Goal: Task Accomplishment & Management: Complete application form

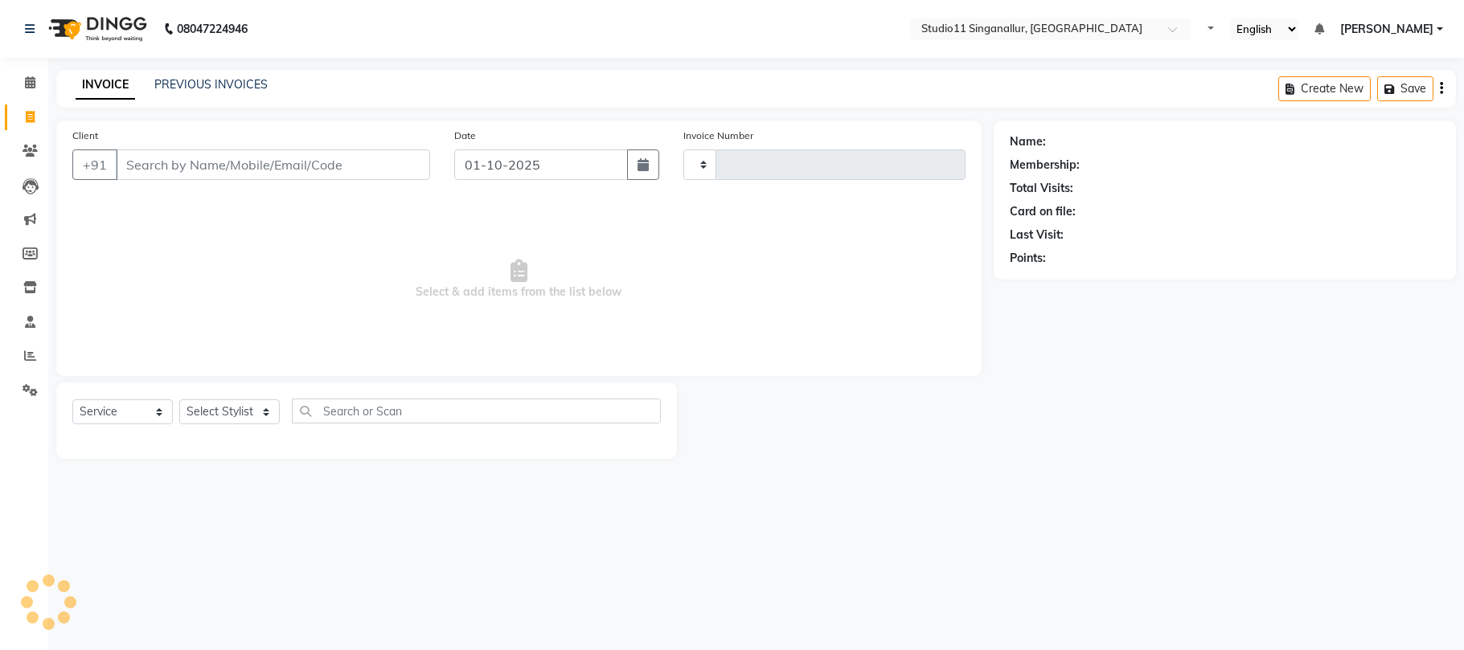
select select "service"
type input "4713"
select select "6616"
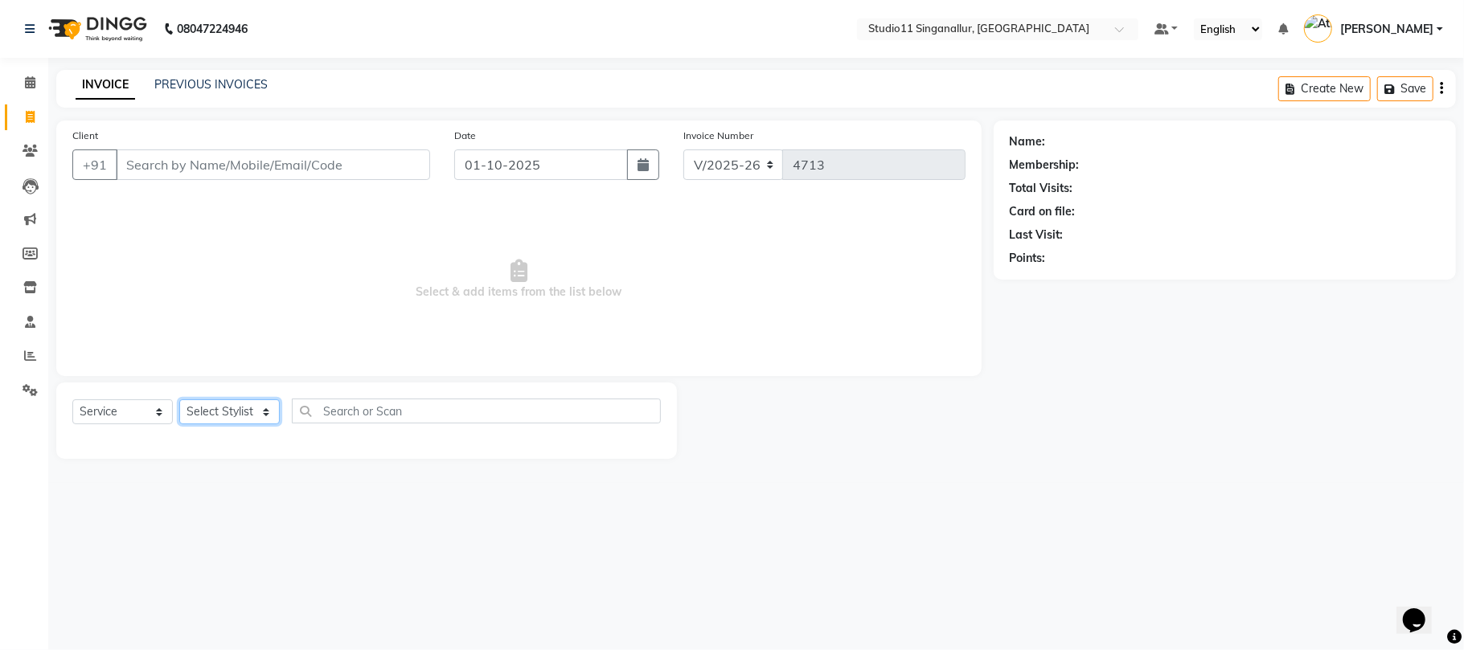
click at [257, 409] on select "Select Stylist" at bounding box center [229, 412] width 100 height 25
select select "51156"
click at [179, 400] on select "Select Stylist akbar Athira daniel Divya Haritha kowsalya krithika narmatha pan…" at bounding box center [229, 412] width 100 height 25
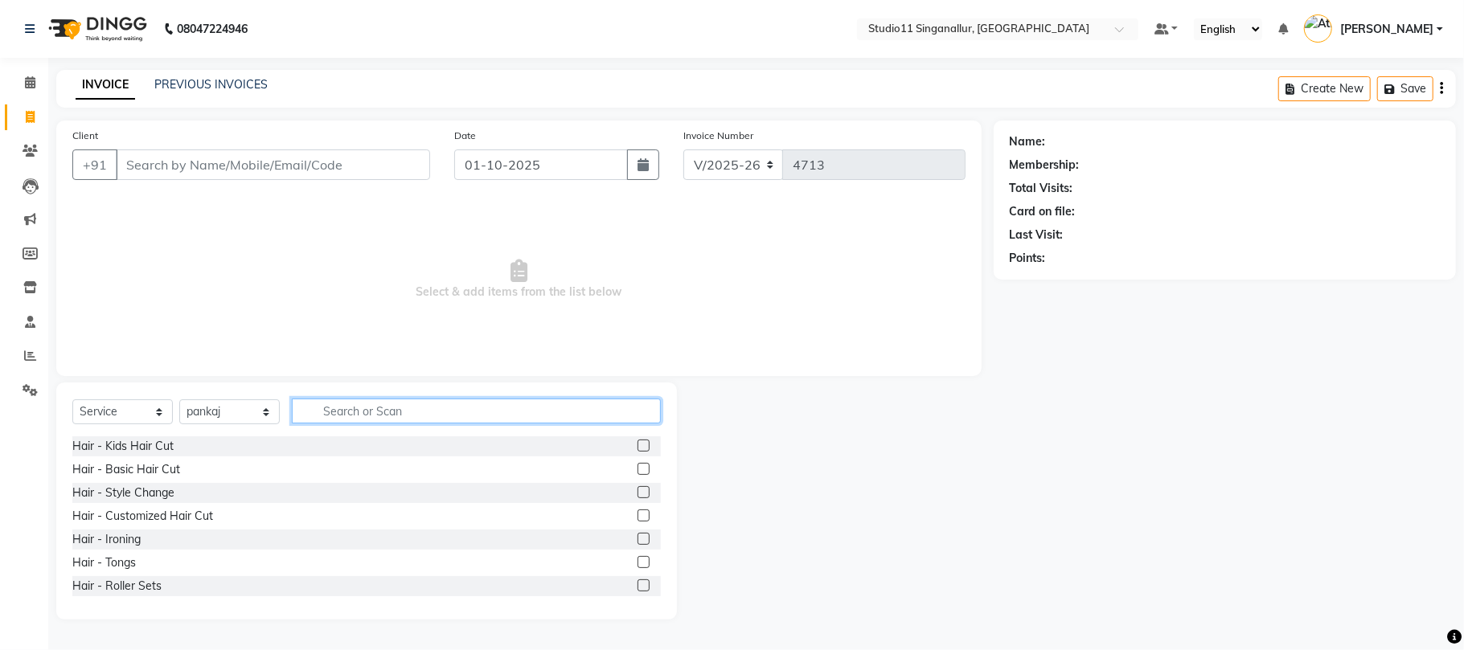
click at [328, 416] on input "text" at bounding box center [476, 411] width 369 height 25
type input "head"
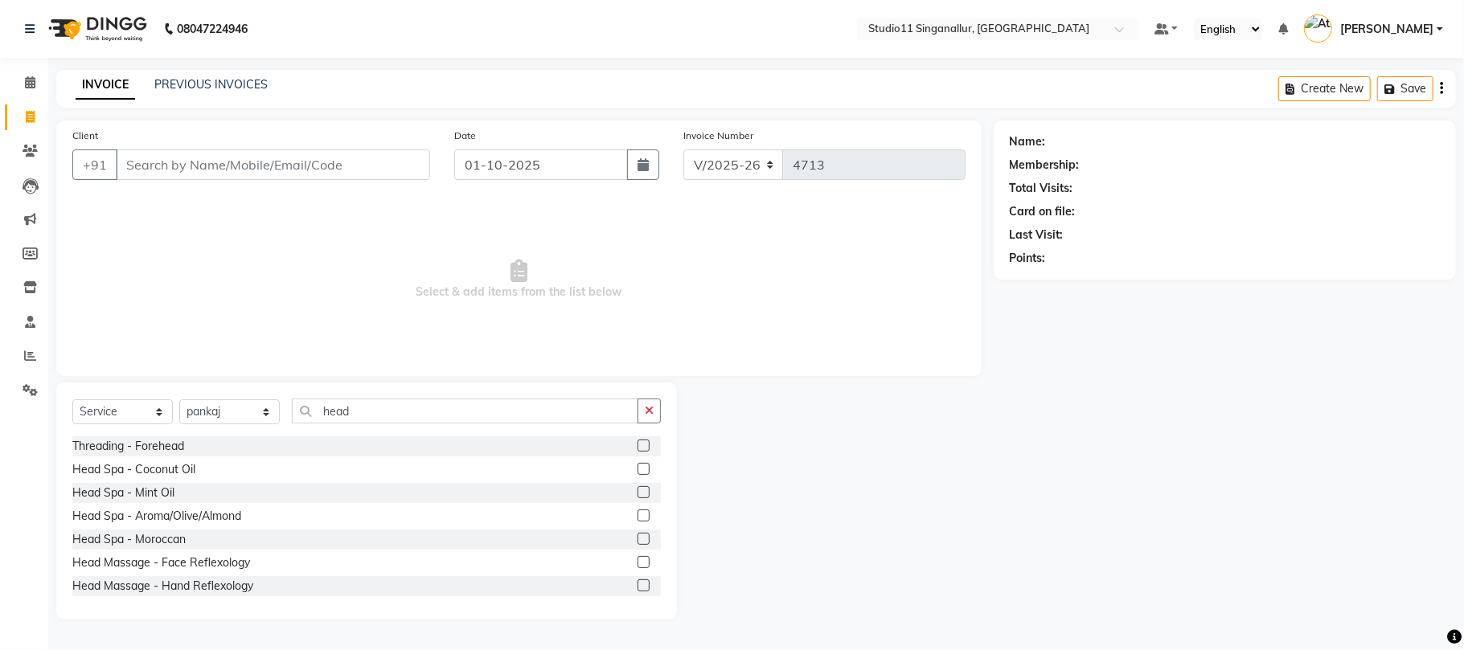
click at [637, 466] on label at bounding box center [643, 469] width 12 height 12
click at [637, 466] on input "checkbox" at bounding box center [642, 470] width 10 height 10
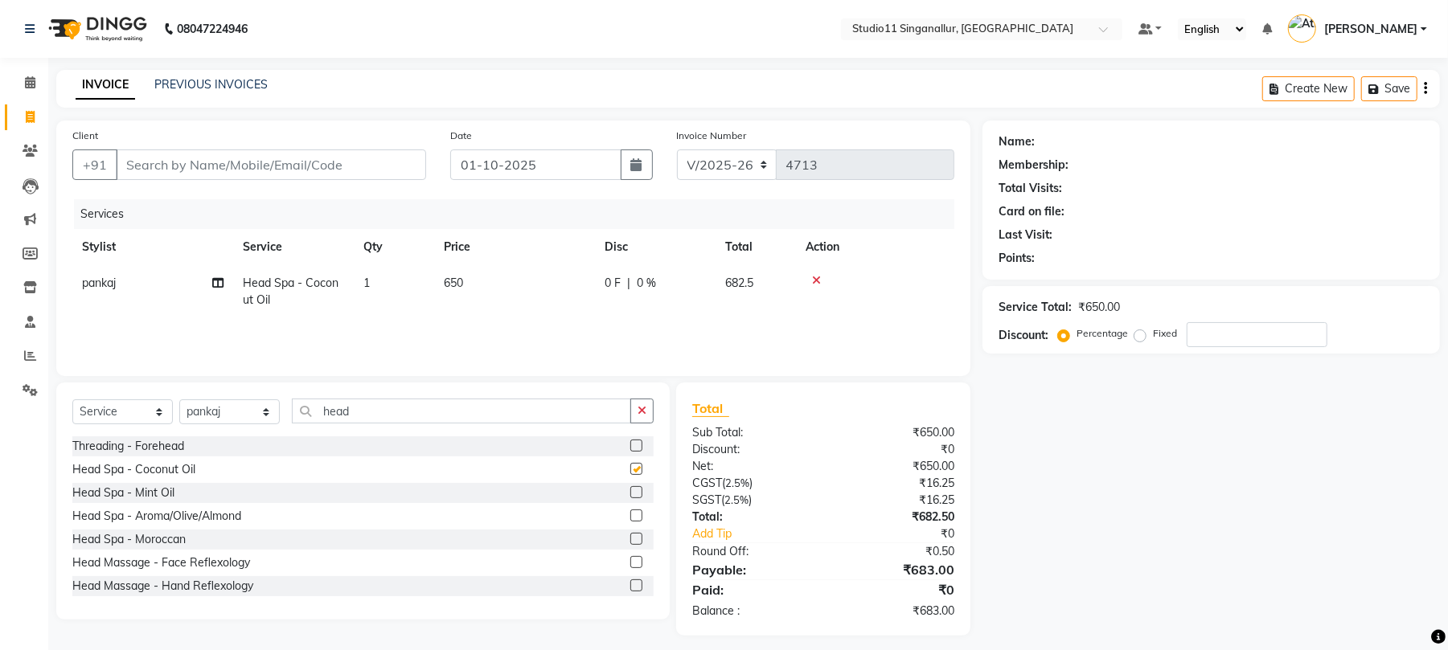
checkbox input "false"
click at [378, 415] on input "head" at bounding box center [461, 411] width 339 height 25
type input "h"
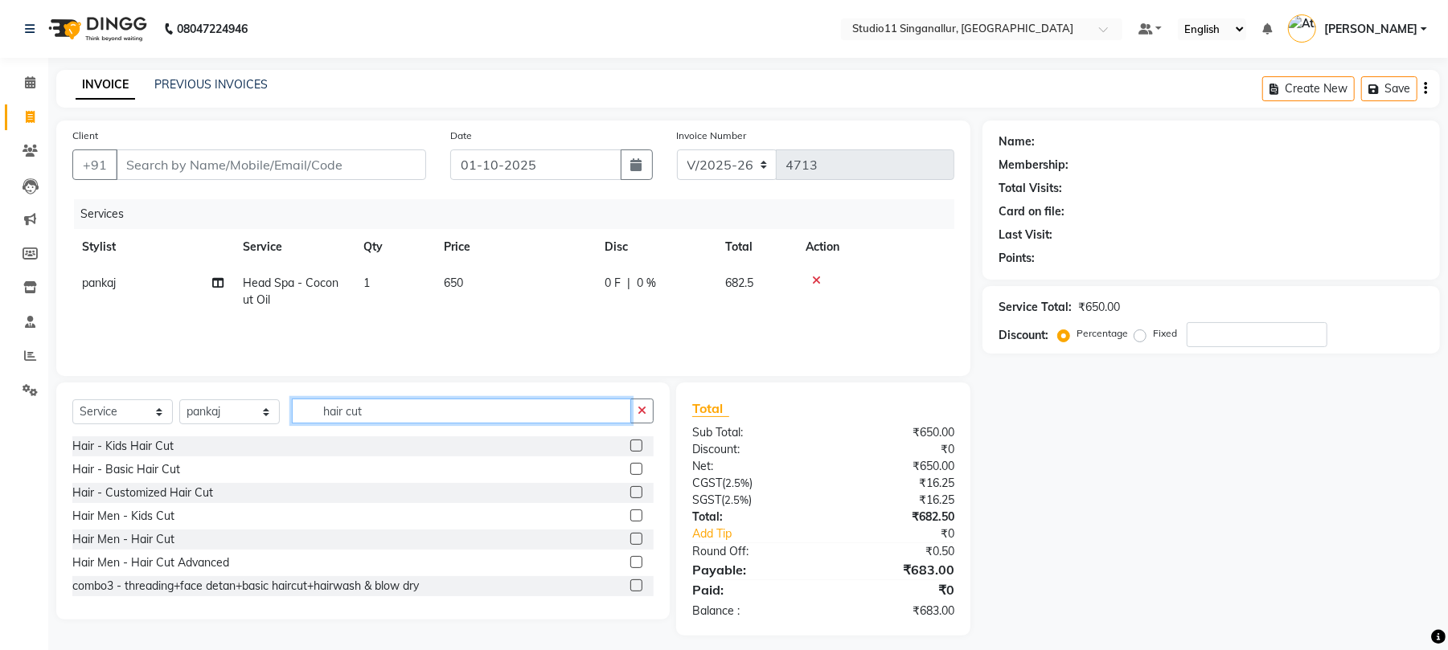
type input "hair cut"
click at [630, 541] on label at bounding box center [636, 539] width 12 height 12
click at [630, 541] on input "checkbox" at bounding box center [635, 540] width 10 height 10
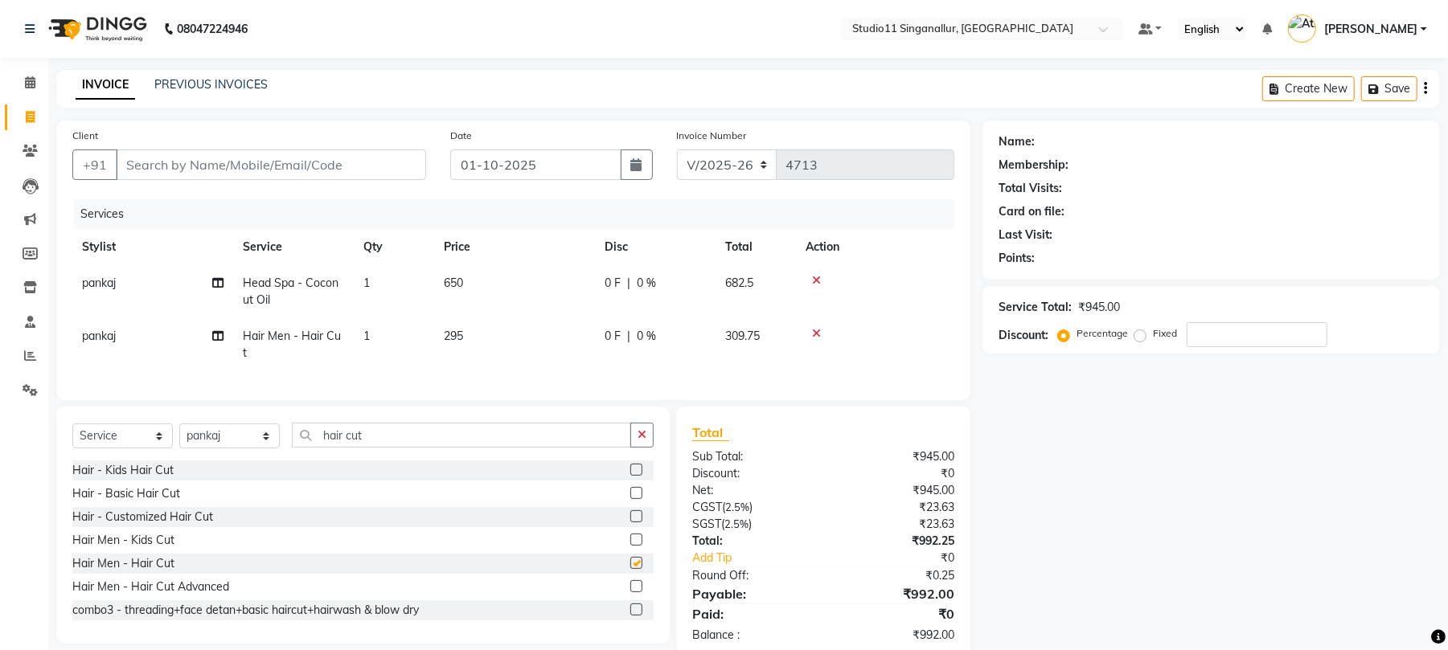
checkbox input "false"
click at [383, 423] on input "hair cut" at bounding box center [461, 435] width 339 height 25
type input "h"
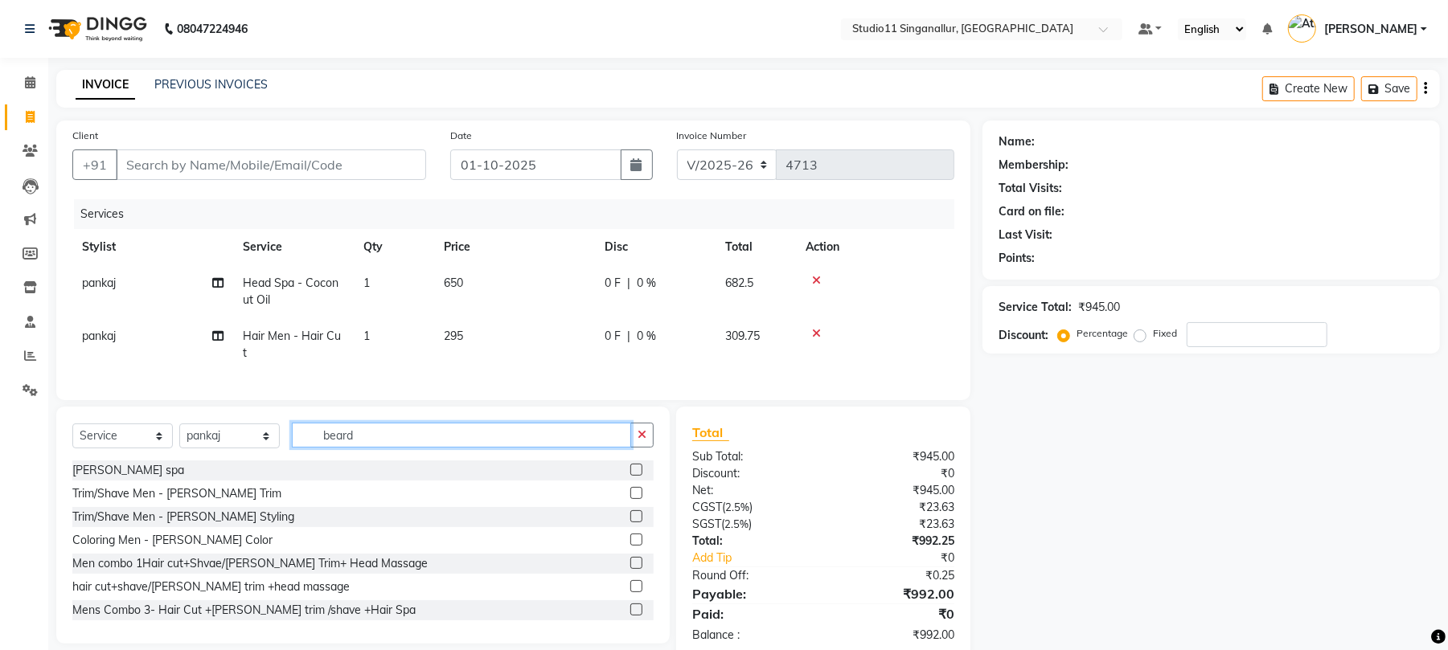
type input "beard"
click at [630, 493] on label at bounding box center [636, 493] width 12 height 12
click at [630, 493] on input "checkbox" at bounding box center [635, 494] width 10 height 10
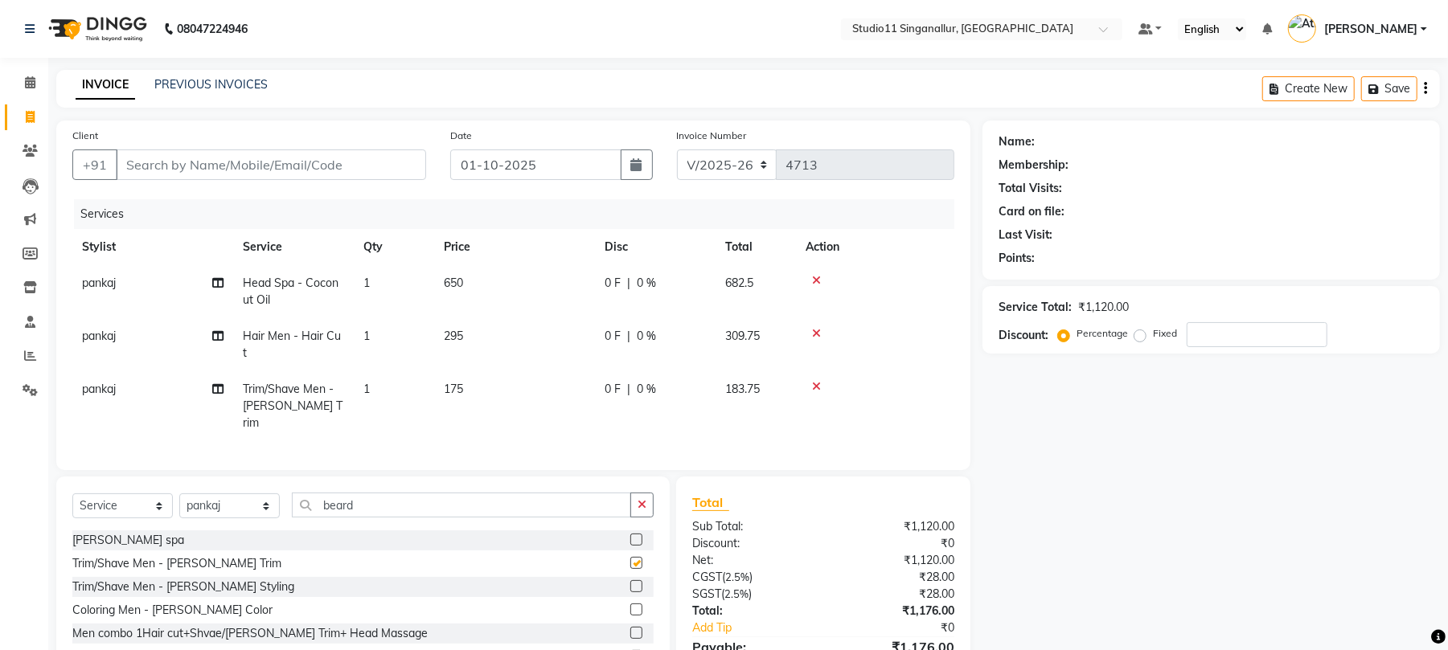
checkbox input "false"
click at [236, 180] on div "+91" at bounding box center [249, 165] width 354 height 31
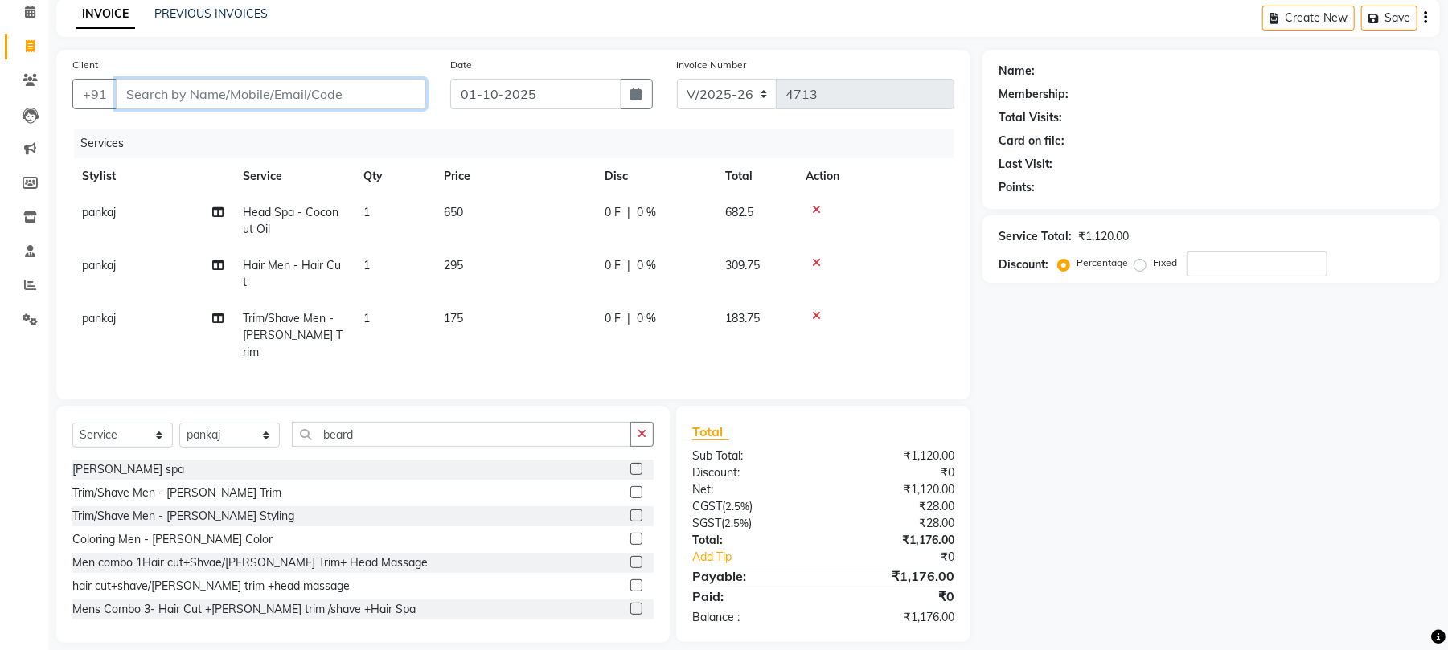
click at [229, 90] on input "Client" at bounding box center [271, 94] width 310 height 31
type input "9"
type input "0"
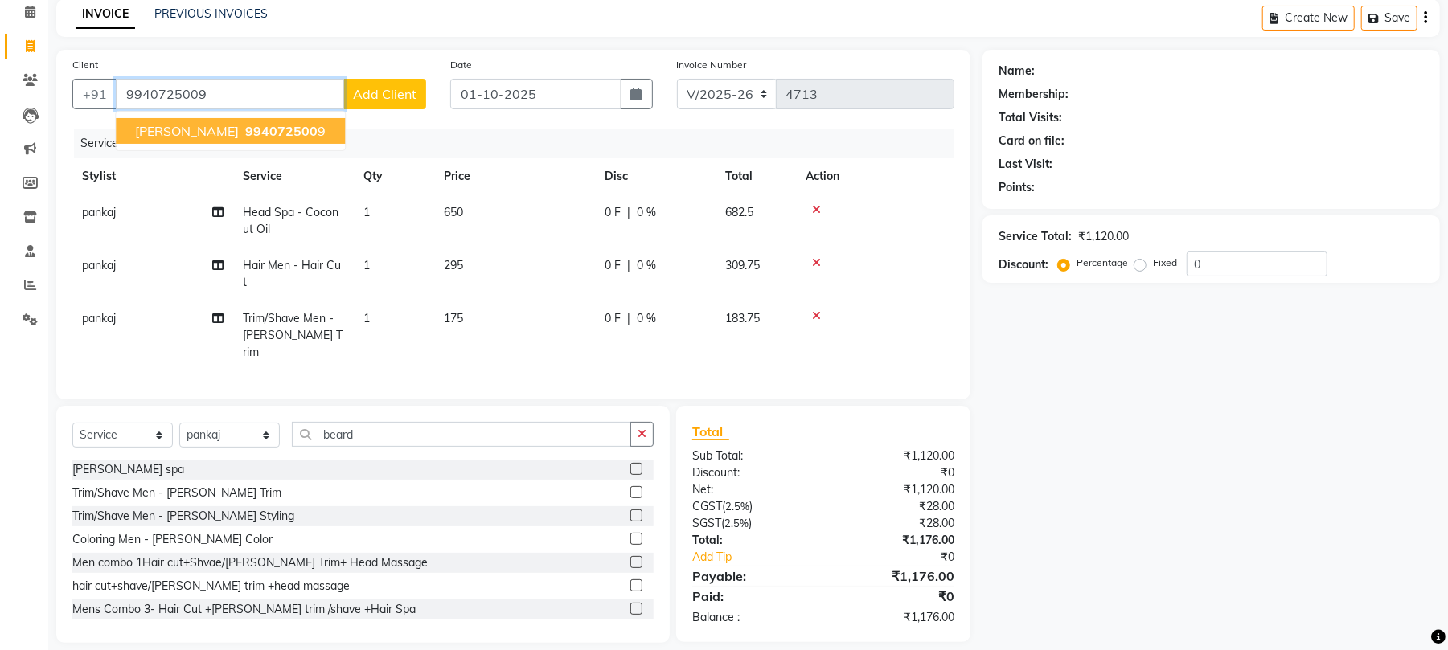
type input "9940725009"
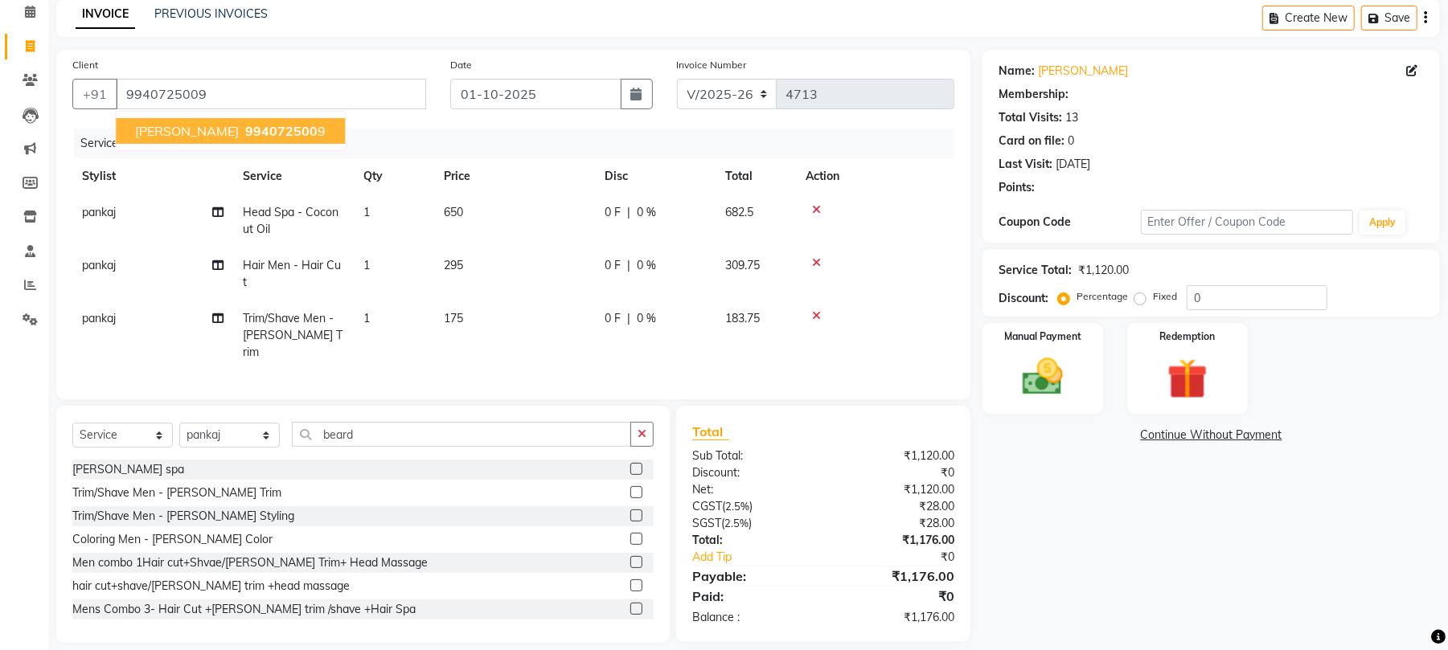
select select "1: Object"
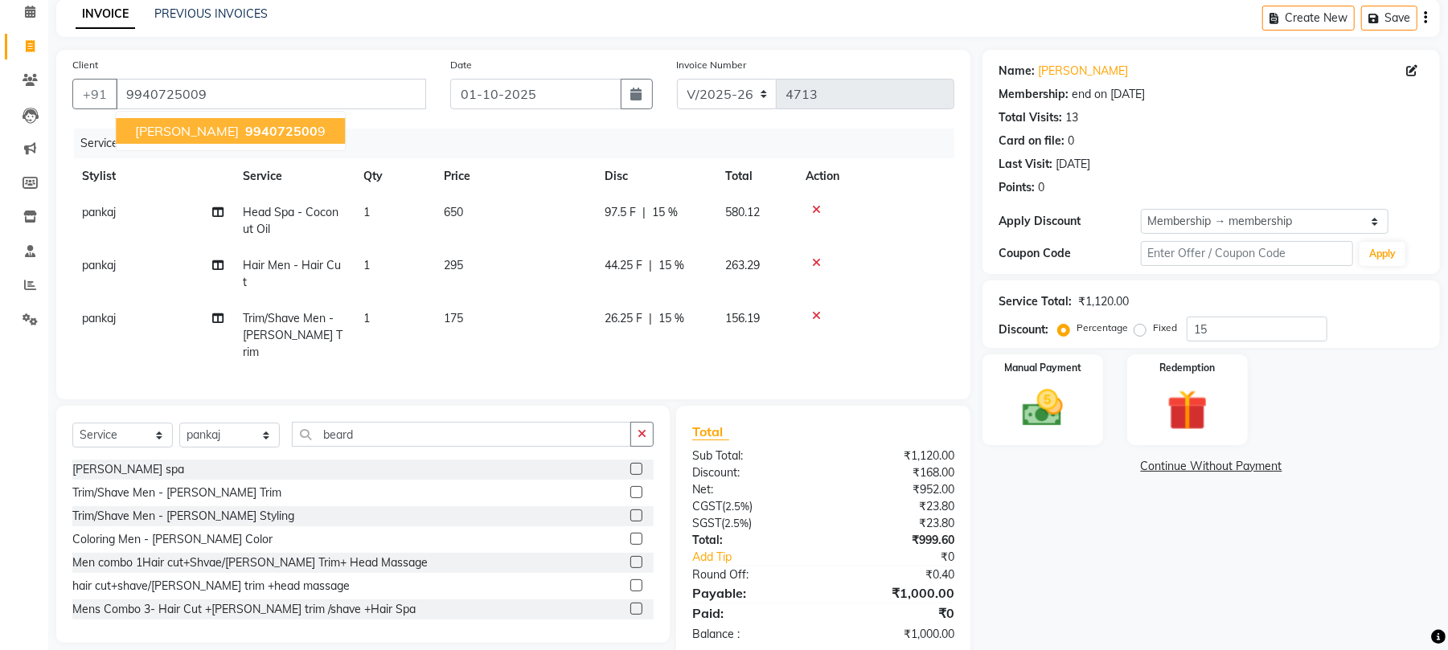
click at [245, 137] on span "994072500" at bounding box center [281, 131] width 72 height 16
type input "0"
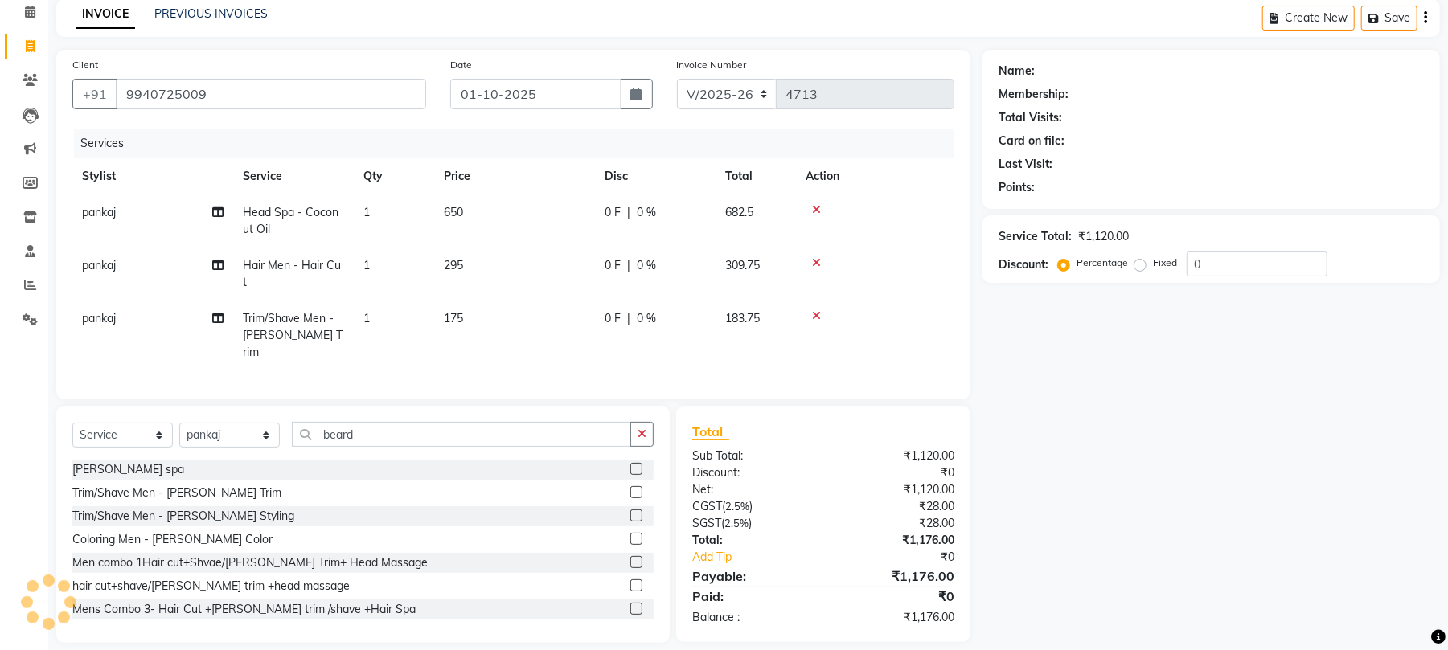
select select "1: Object"
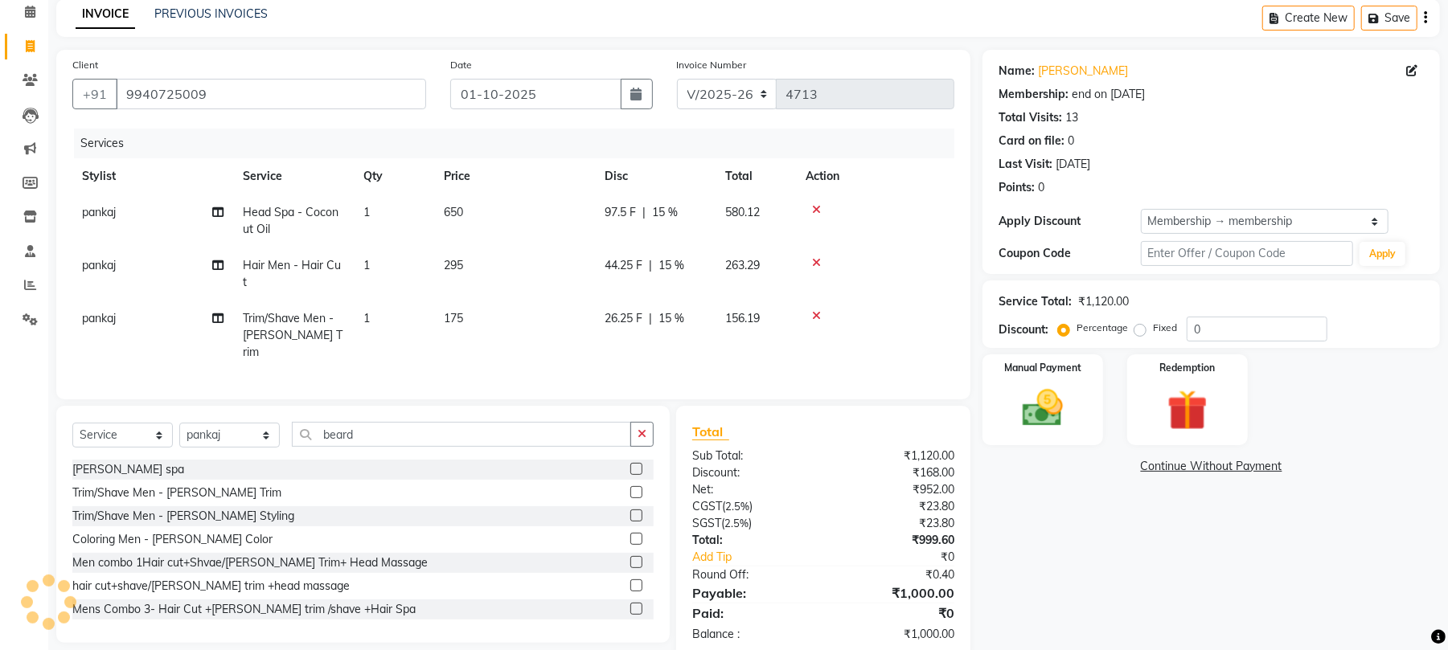
type input "15"
click at [1244, 323] on input "15" at bounding box center [1256, 329] width 141 height 25
click at [1033, 412] on img at bounding box center [1042, 408] width 69 height 49
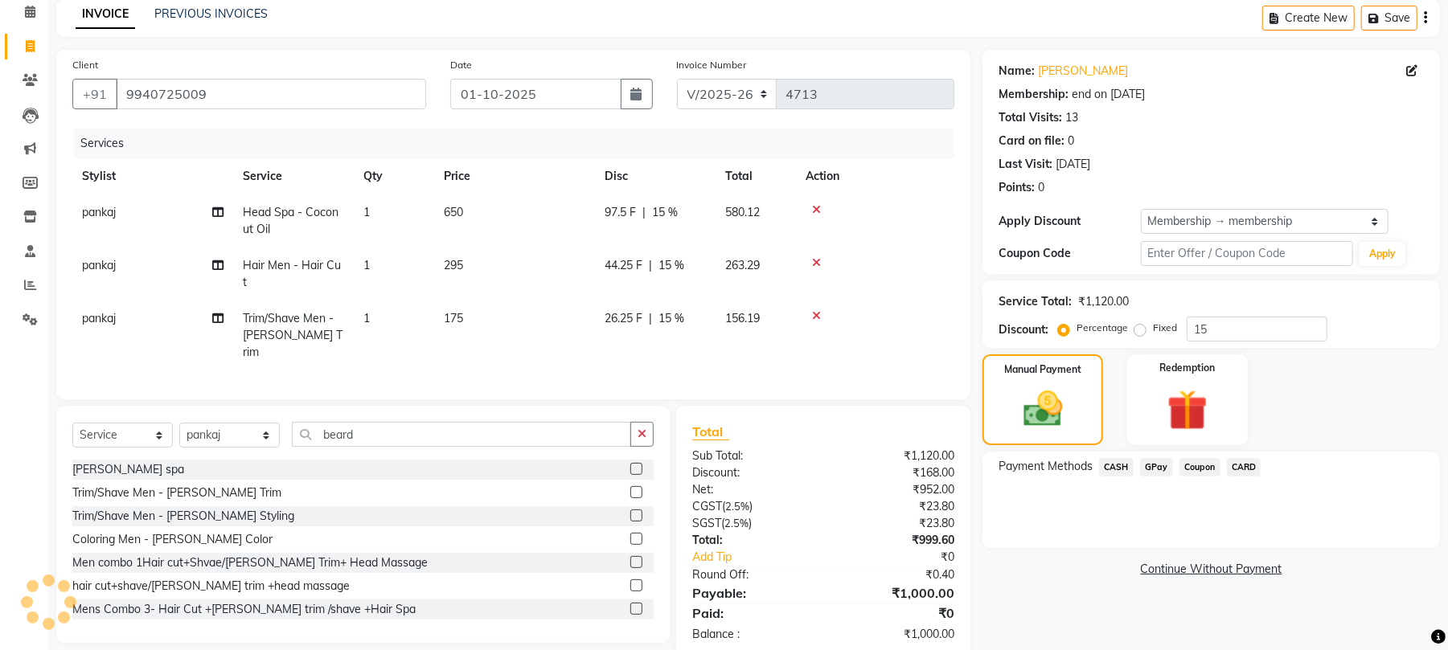
click at [1238, 468] on span "CARD" at bounding box center [1244, 467] width 35 height 18
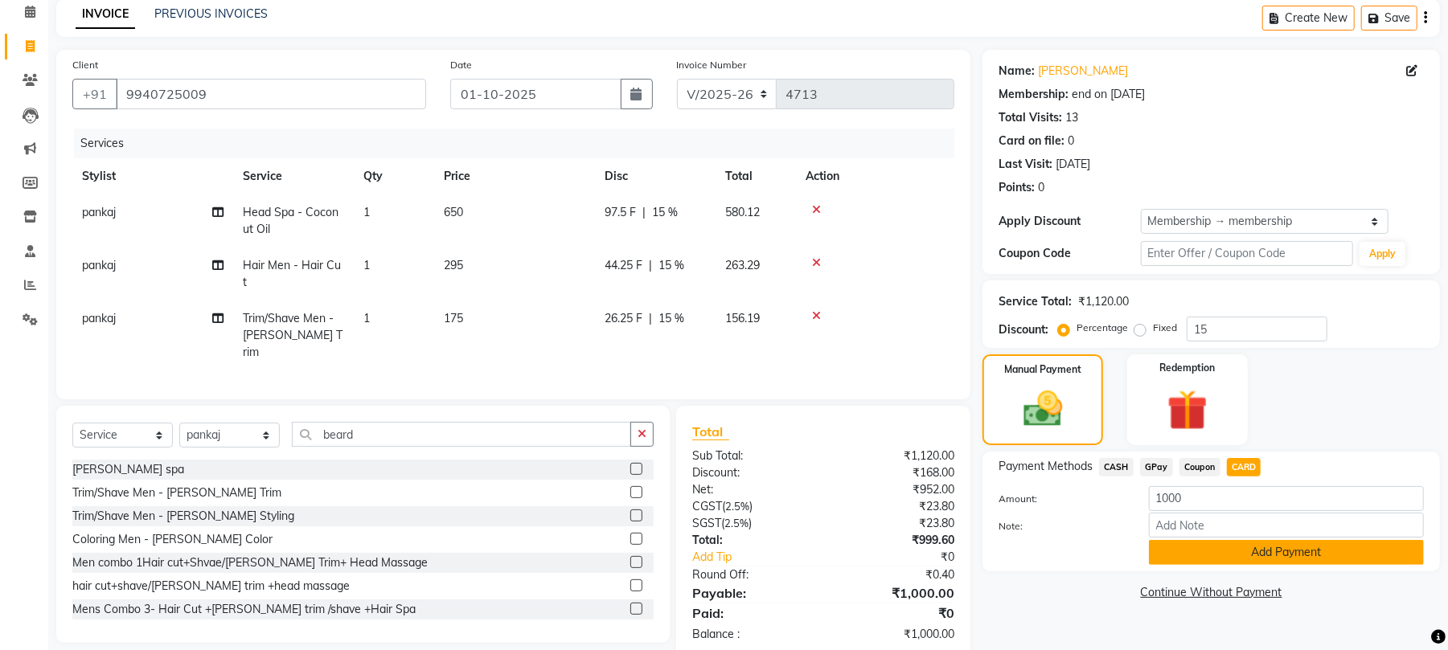
click at [1193, 551] on button "Add Payment" at bounding box center [1286, 552] width 275 height 25
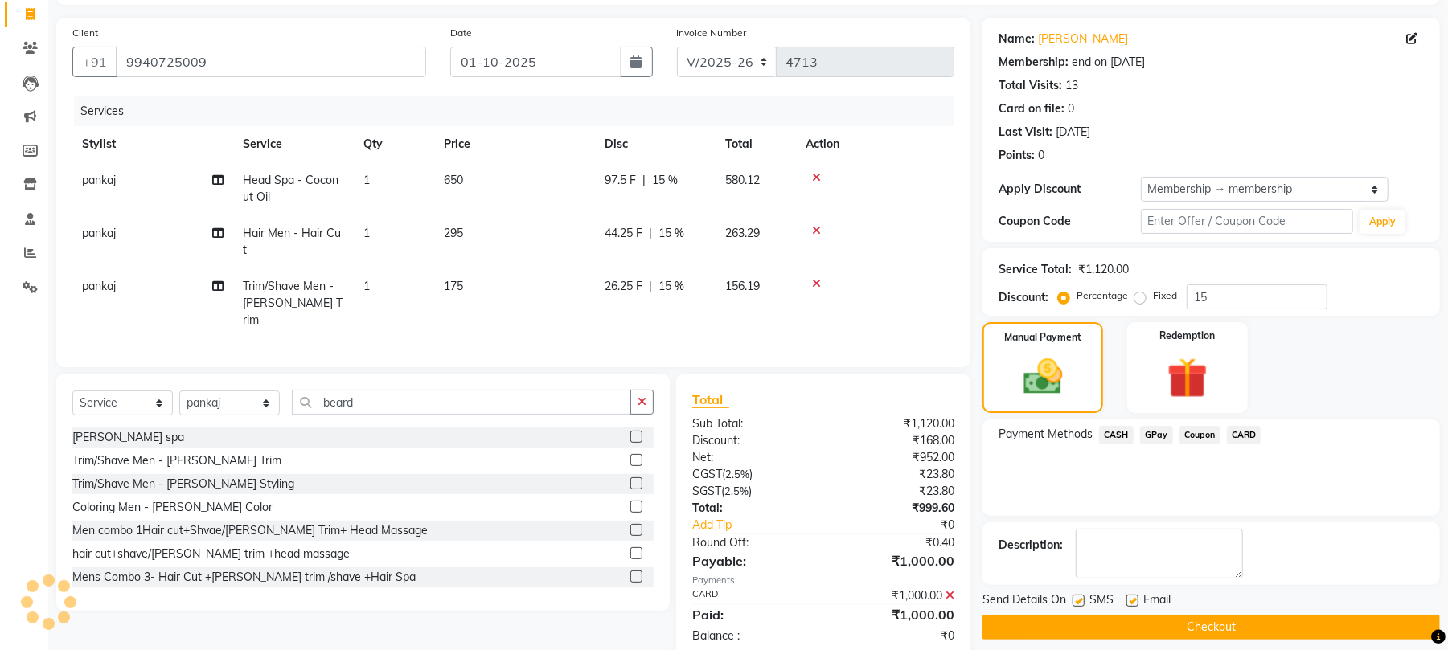
scroll to position [120, 0]
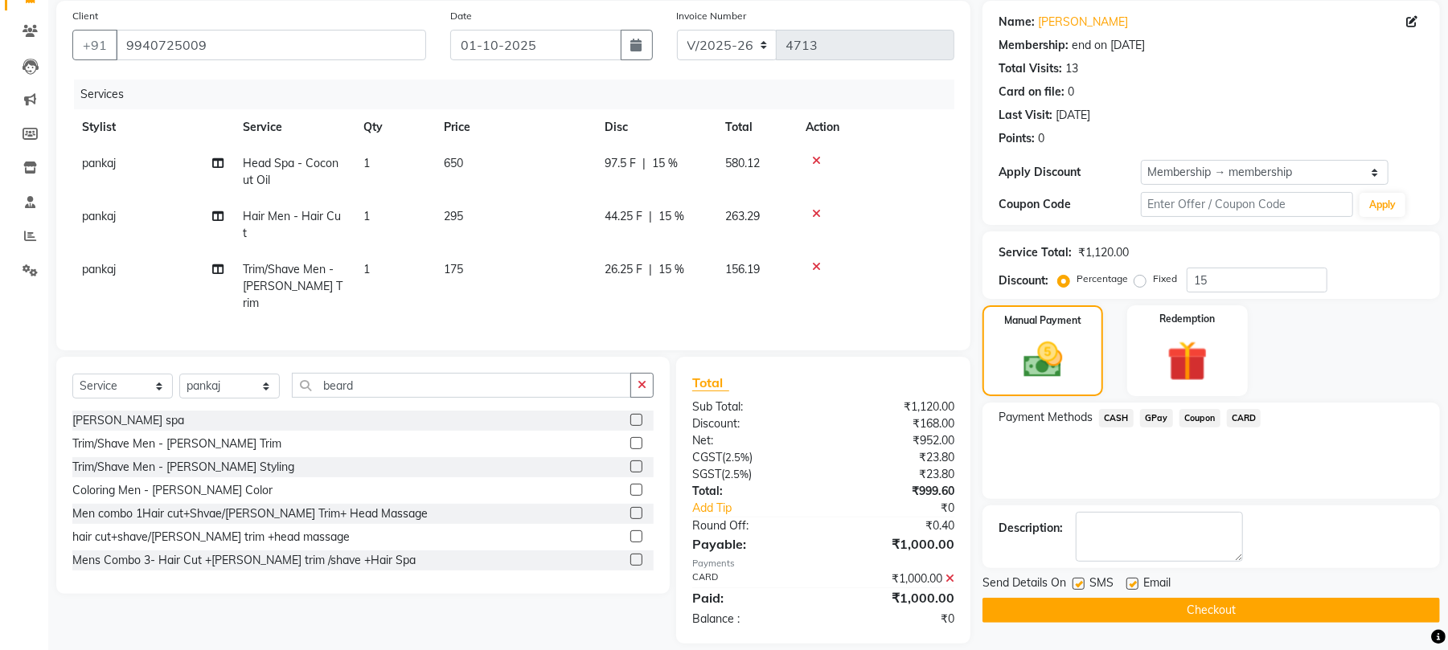
click at [1078, 583] on label at bounding box center [1078, 584] width 12 height 12
click at [1078, 583] on input "checkbox" at bounding box center [1077, 585] width 10 height 10
checkbox input "false"
click at [1129, 587] on label at bounding box center [1132, 584] width 12 height 12
click at [1129, 587] on input "checkbox" at bounding box center [1131, 585] width 10 height 10
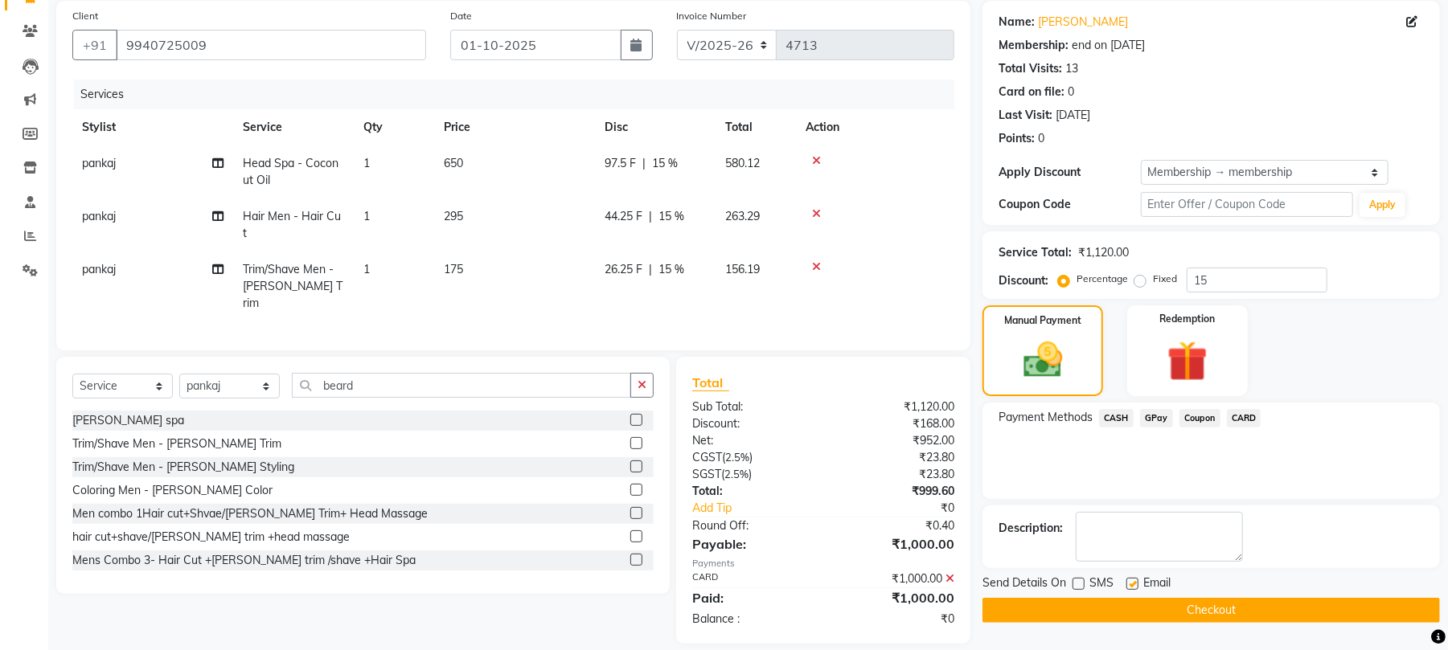
checkbox input "false"
click at [1156, 633] on main "INVOICE PREVIOUS INVOICES Create New Save Client +91 9940725009 Date 01-10-2025…" at bounding box center [748, 309] width 1400 height 718
click at [1152, 609] on button "Checkout" at bounding box center [1210, 610] width 457 height 25
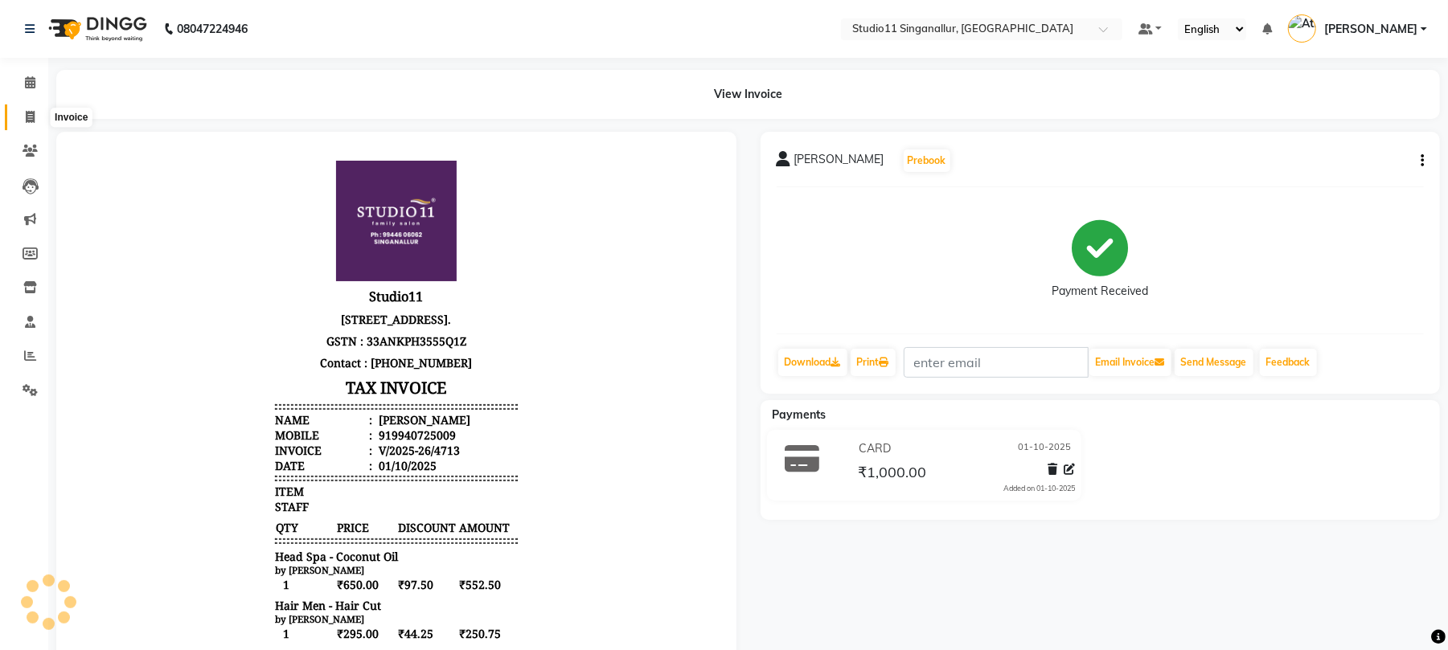
click at [32, 113] on icon at bounding box center [30, 117] width 9 height 12
select select "service"
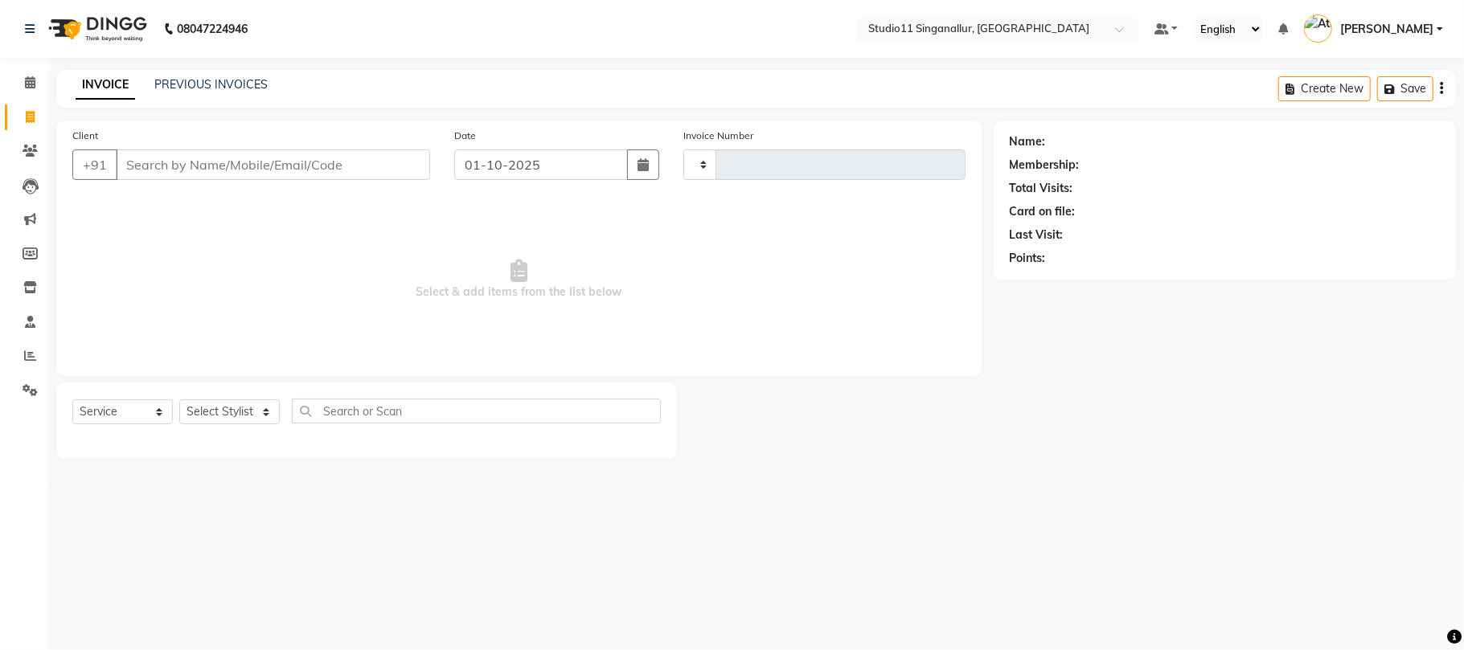
type input "4714"
select select "6616"
click at [251, 407] on select "Select Stylist akbar Athira daniel Divya Haritha kowsalya krithika narmatha pan…" at bounding box center [229, 412] width 100 height 25
select select "61956"
click at [179, 400] on select "Select Stylist akbar Athira daniel Divya Haritha kowsalya krithika narmatha pan…" at bounding box center [229, 412] width 100 height 25
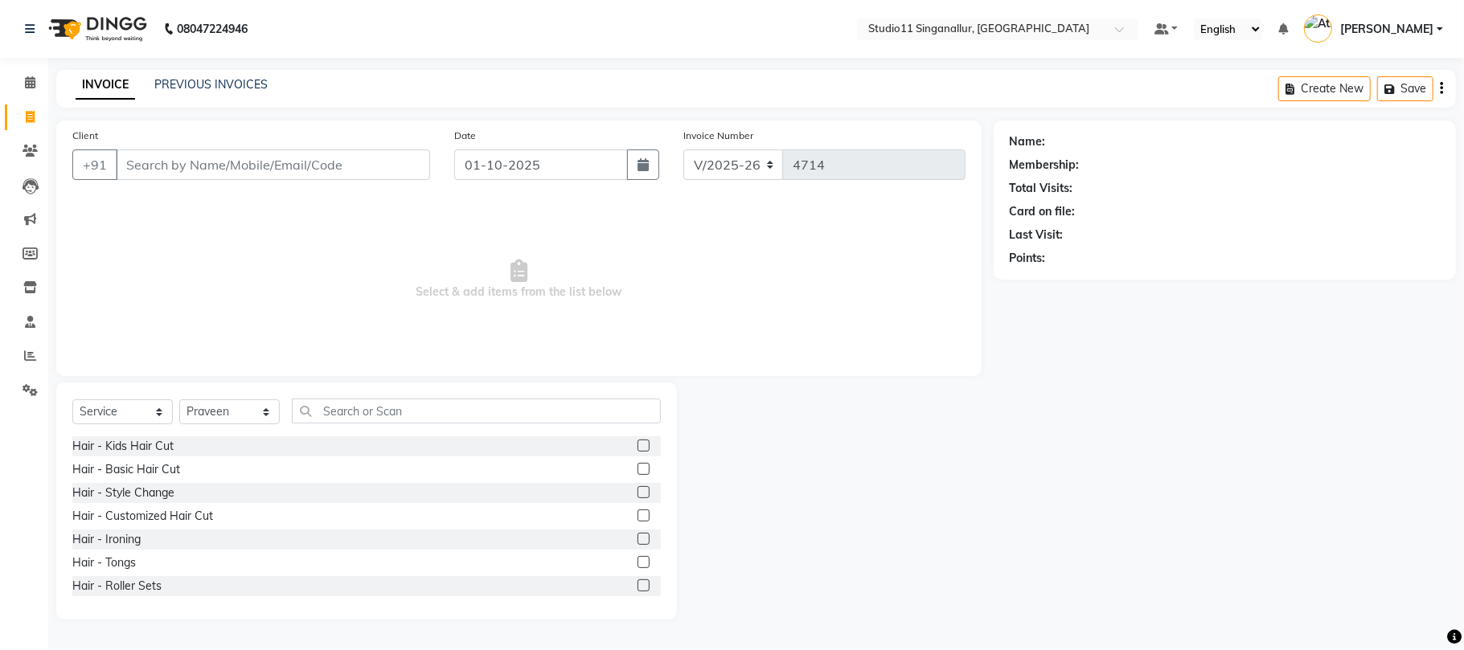
click at [368, 426] on div "Select Service Product Membership Package Voucher Prepaid Gift Card Select Styl…" at bounding box center [366, 418] width 588 height 38
click at [367, 393] on div "Select Service Product Membership Package Voucher Prepaid Gift Card Select Styl…" at bounding box center [366, 501] width 621 height 237
click at [365, 399] on input "text" at bounding box center [476, 411] width 369 height 25
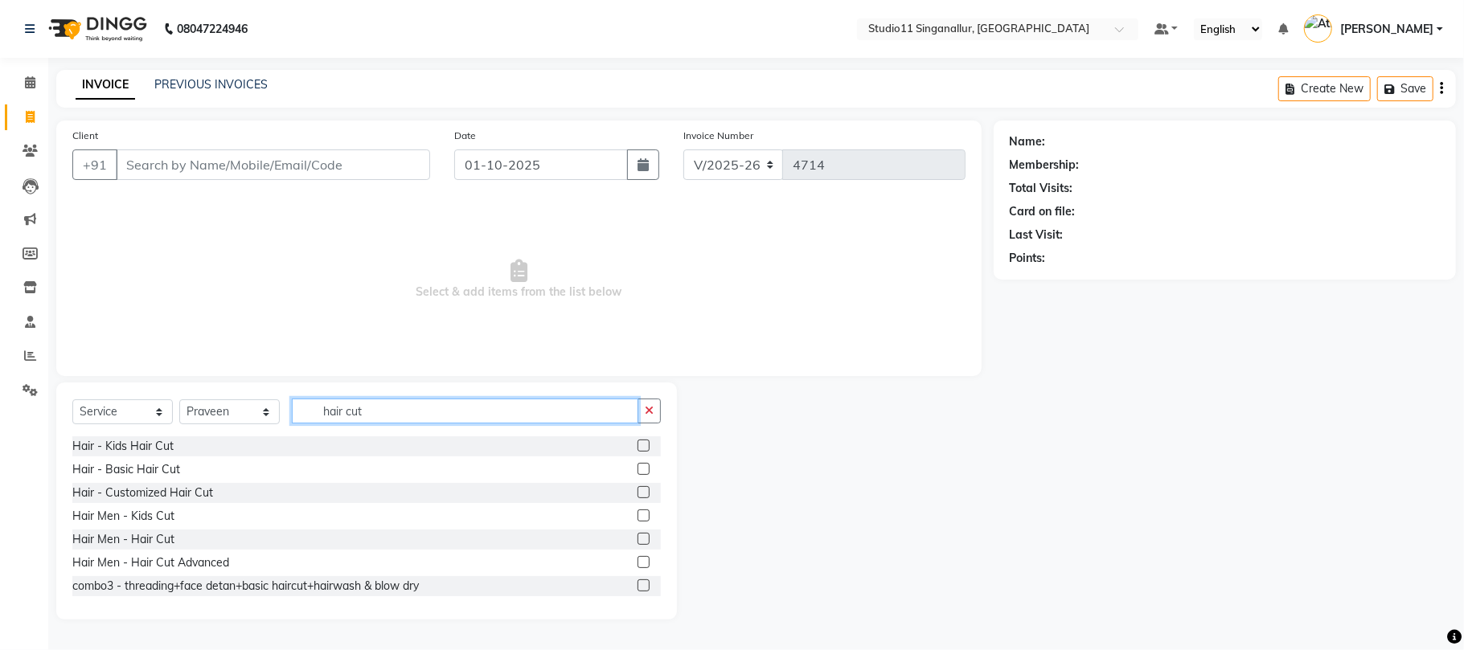
type input "hair cut"
click at [637, 535] on label at bounding box center [643, 539] width 12 height 12
click at [637, 535] on input "checkbox" at bounding box center [642, 540] width 10 height 10
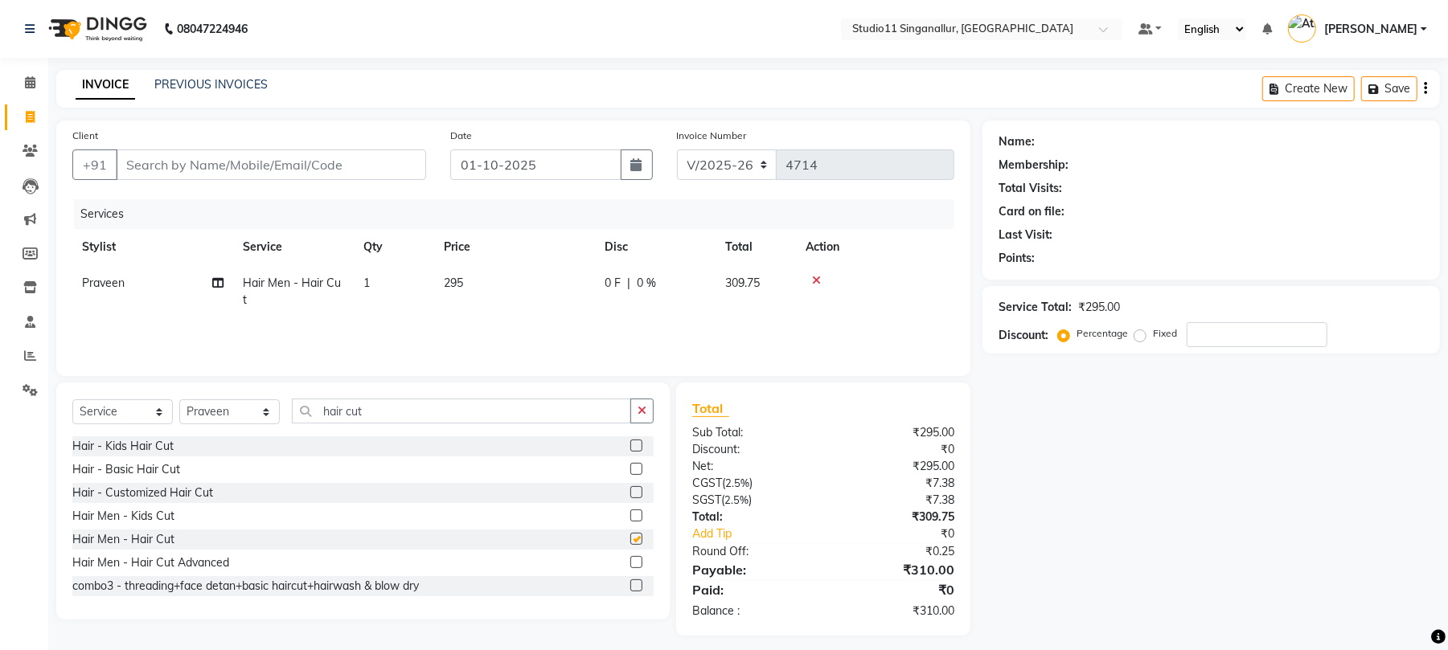
checkbox input "false"
click at [666, 412] on div "Select Service Product Membership Package Voucher Prepaid Gift Card Select Styl…" at bounding box center [362, 501] width 613 height 237
click at [645, 412] on icon "button" at bounding box center [641, 410] width 9 height 11
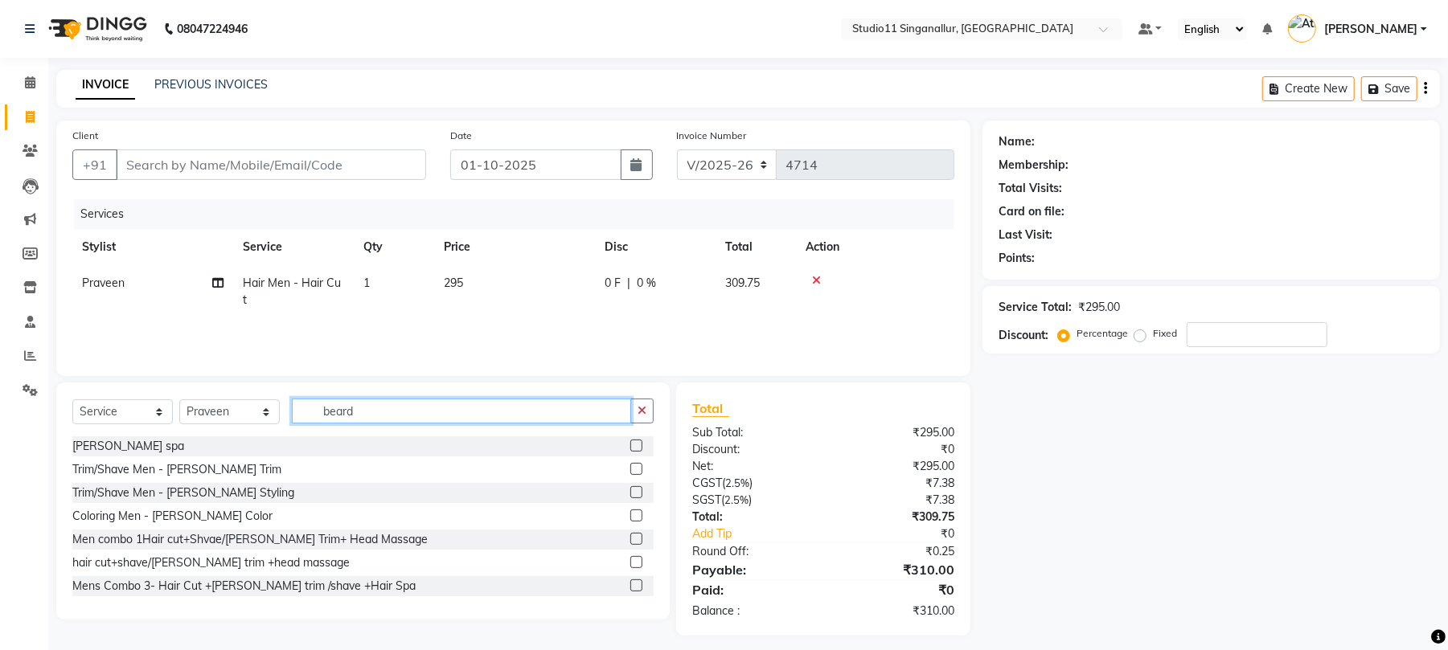
type input "beard"
click at [630, 470] on label at bounding box center [636, 469] width 12 height 12
click at [630, 470] on input "checkbox" at bounding box center [635, 470] width 10 height 10
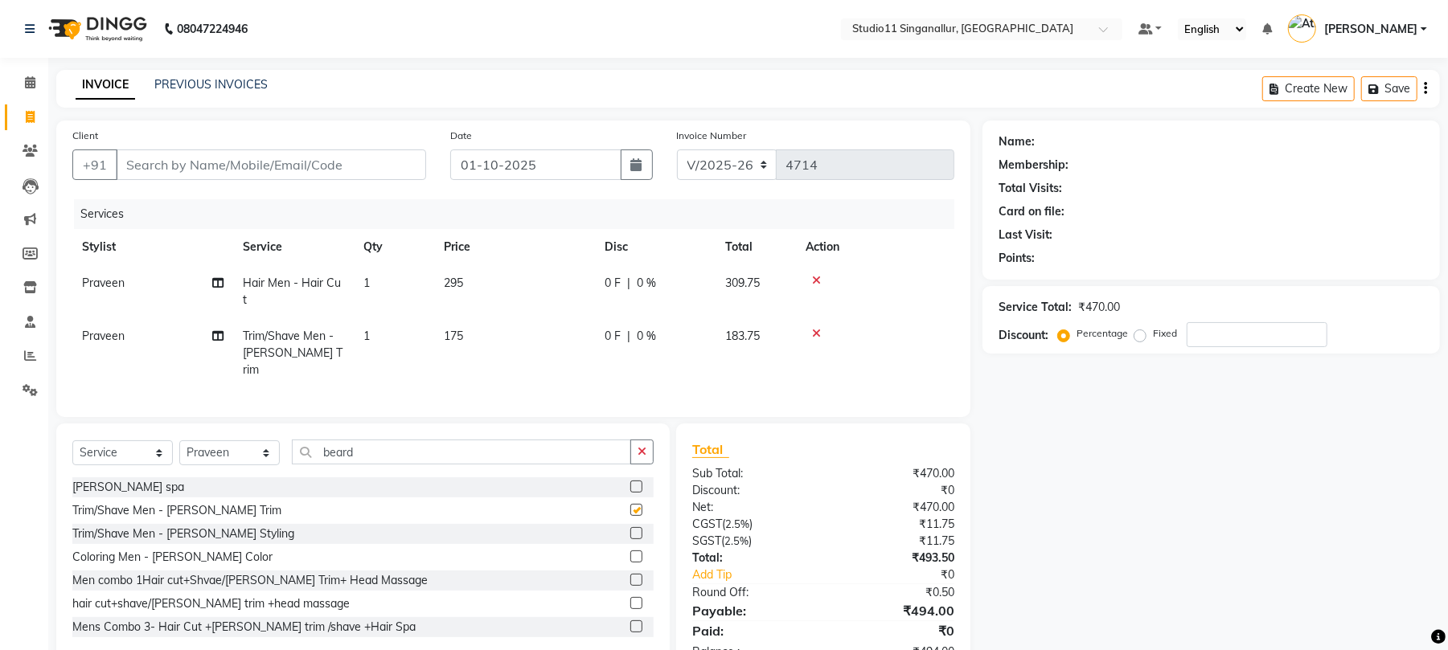
checkbox input "false"
click at [217, 168] on input "Client" at bounding box center [271, 165] width 310 height 31
type input "9"
type input "0"
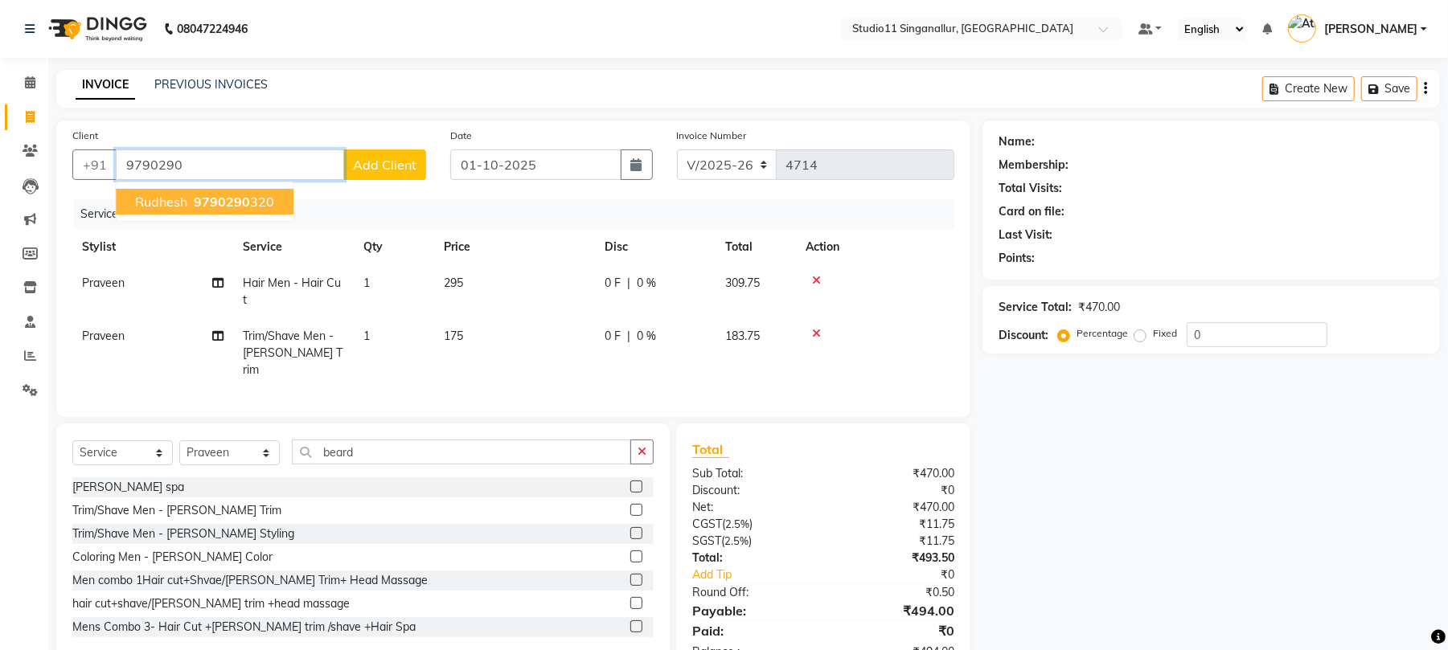
click at [207, 200] on span "9790290" at bounding box center [222, 202] width 56 height 16
type input "9790290320"
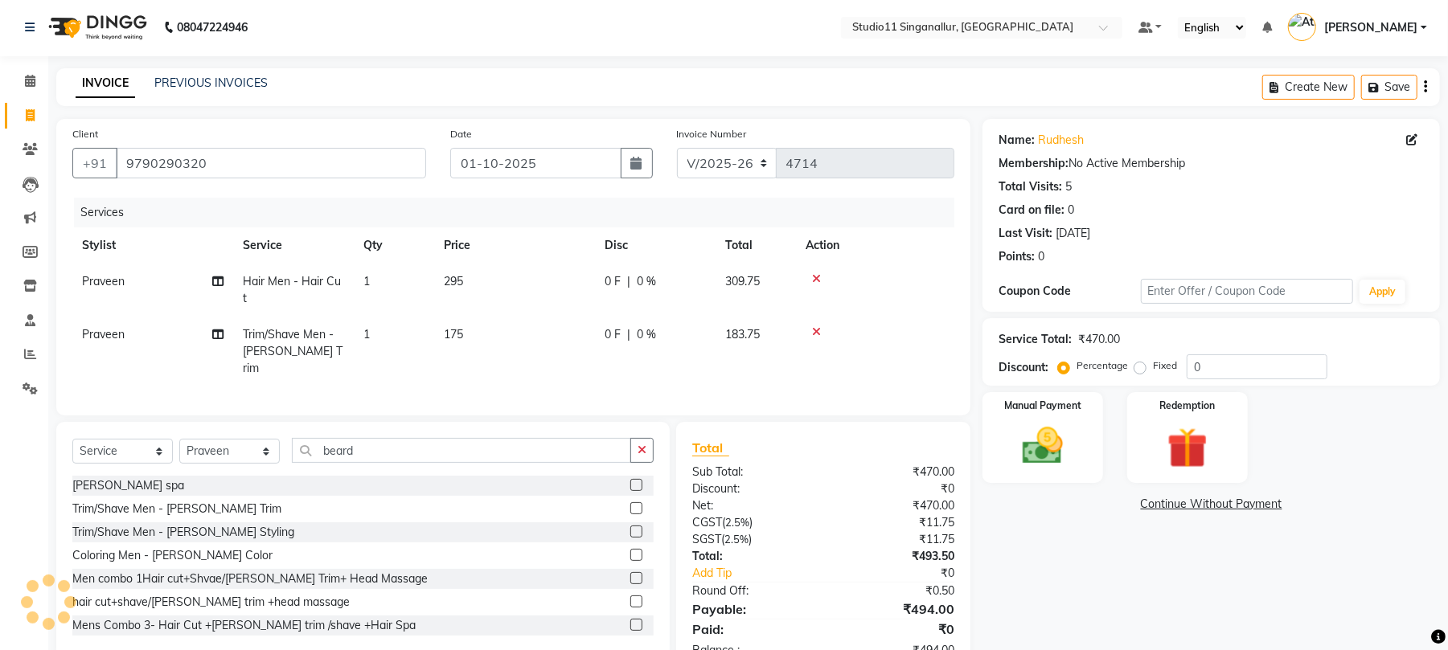
scroll to position [33, 0]
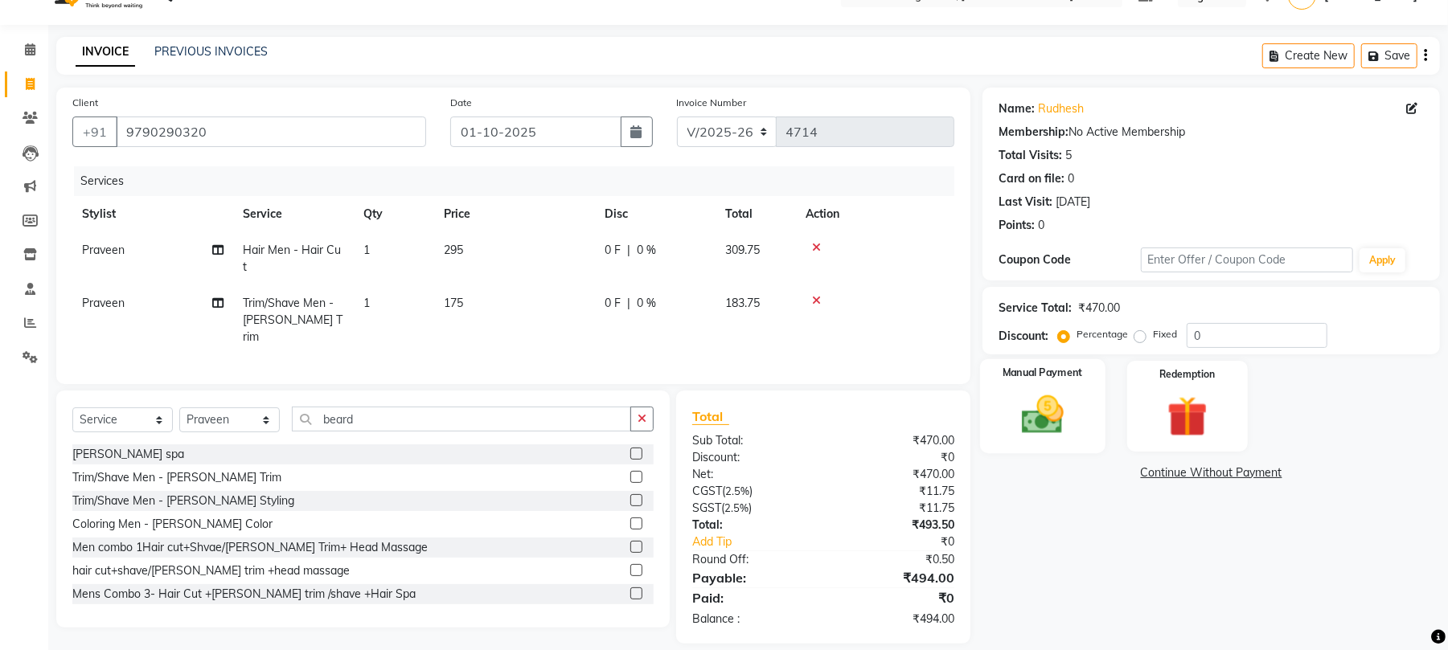
click at [1013, 418] on img at bounding box center [1042, 415] width 69 height 49
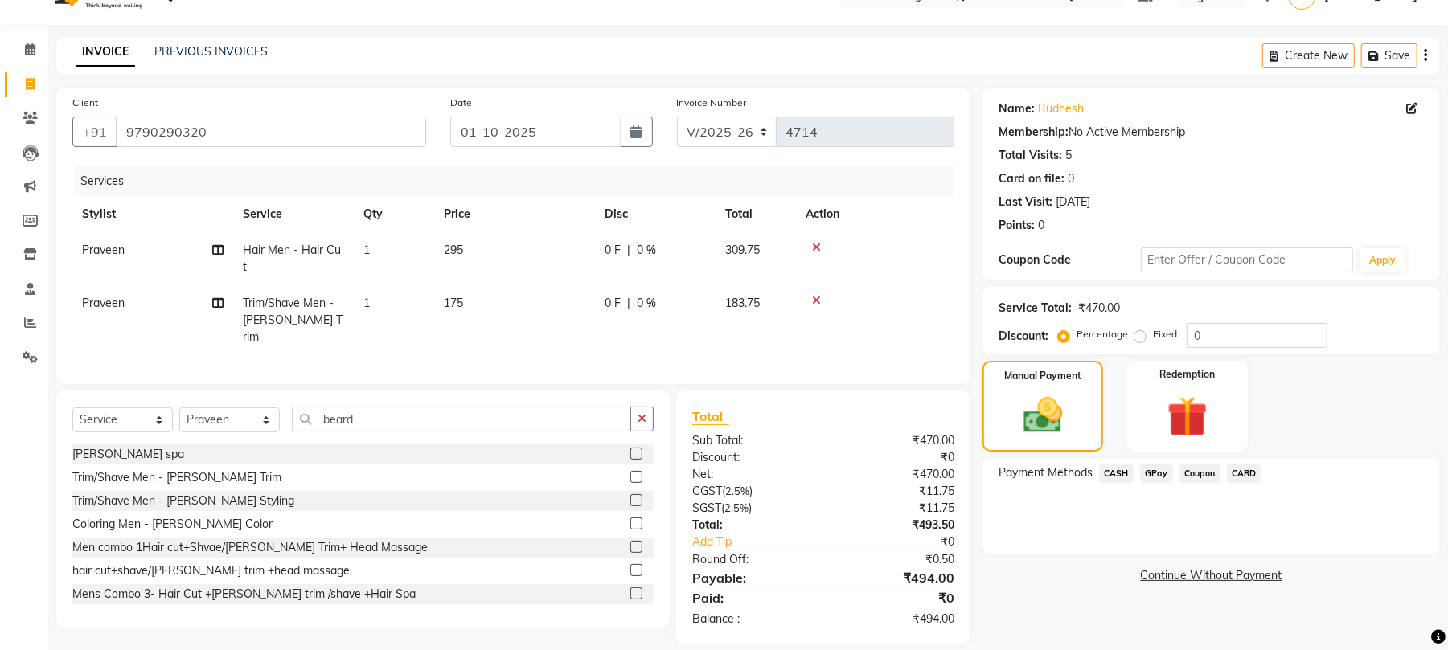
click at [1248, 473] on span "CARD" at bounding box center [1244, 474] width 35 height 18
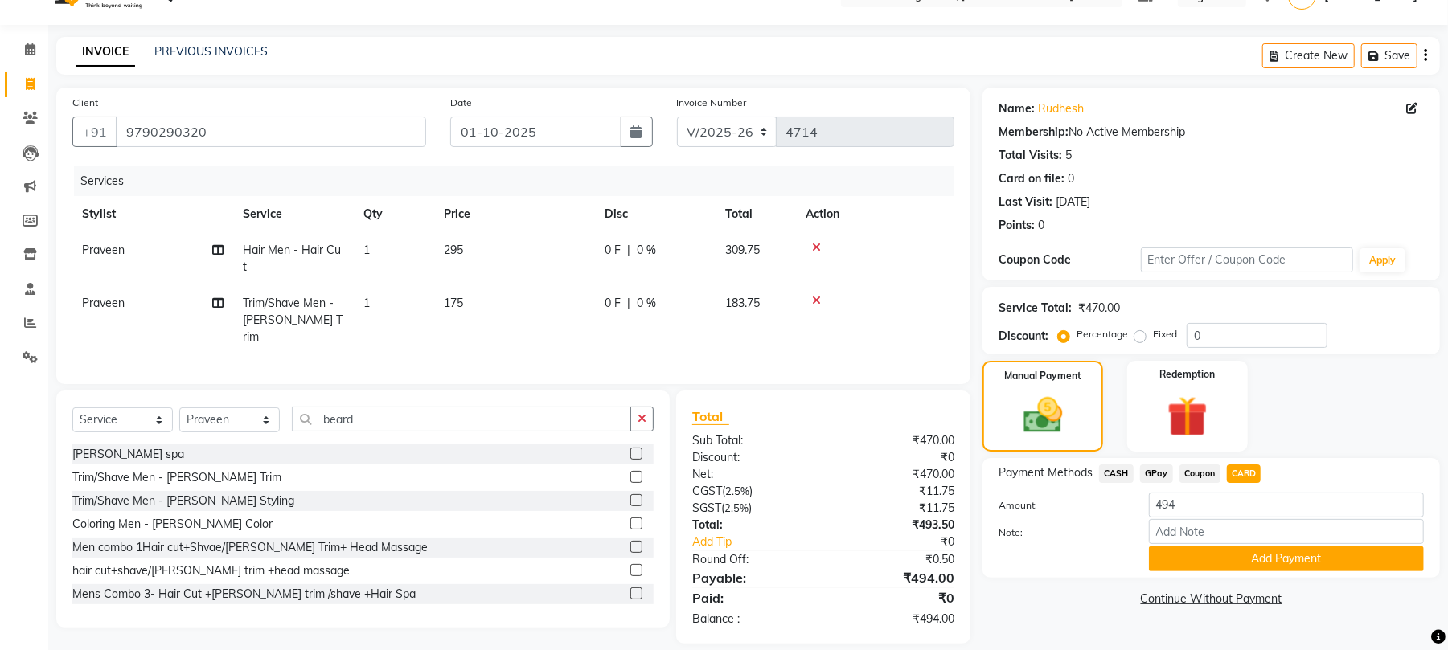
click at [1232, 558] on button "Add Payment" at bounding box center [1286, 559] width 275 height 25
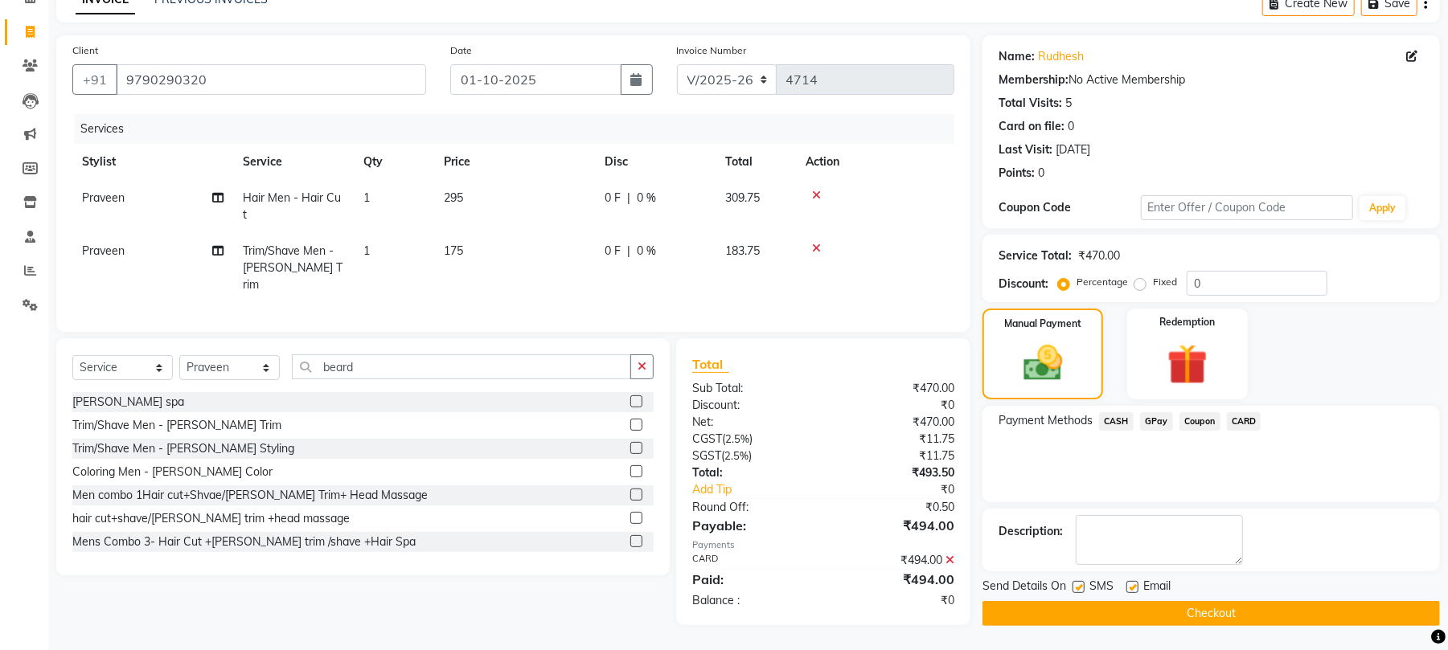
scroll to position [87, 0]
click at [1127, 587] on label at bounding box center [1132, 587] width 12 height 12
click at [1127, 587] on input "checkbox" at bounding box center [1131, 588] width 10 height 10
checkbox input "false"
click at [1081, 586] on label at bounding box center [1078, 587] width 12 height 12
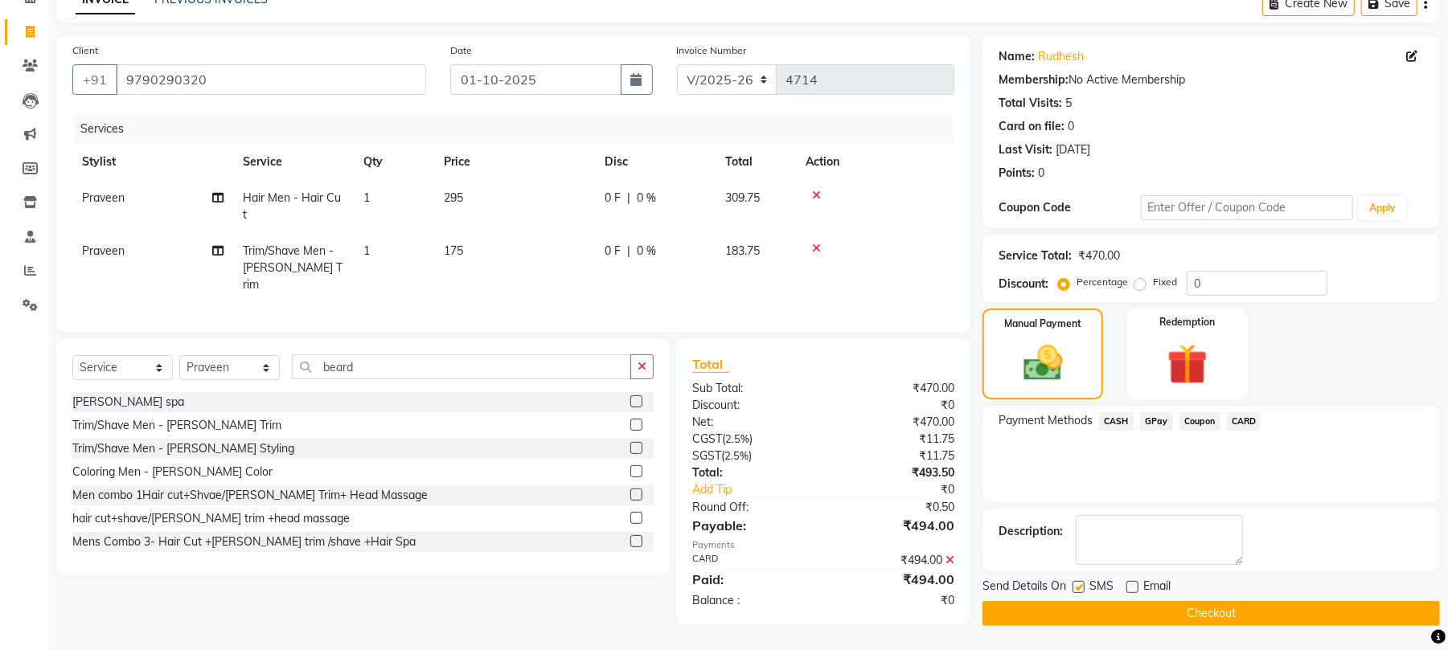
click at [1081, 586] on input "checkbox" at bounding box center [1077, 588] width 10 height 10
checkbox input "false"
click at [1088, 613] on button "Checkout" at bounding box center [1210, 613] width 457 height 25
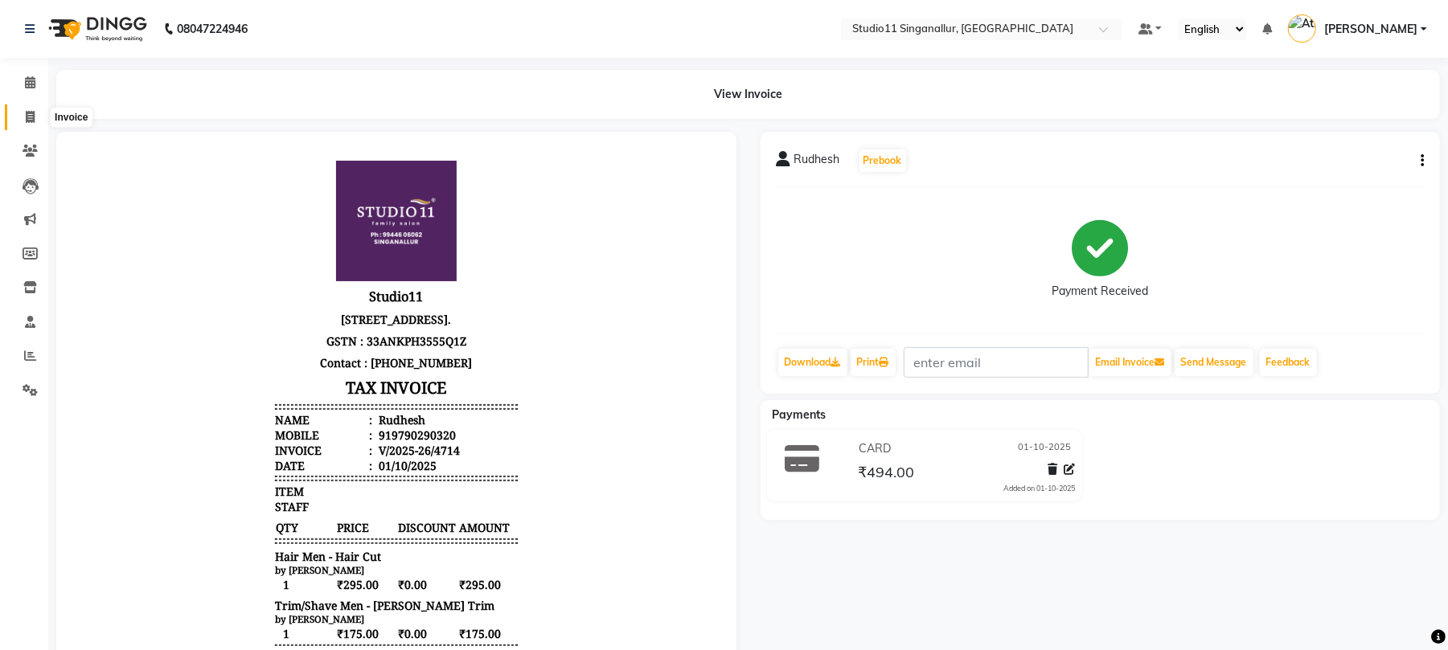
click at [29, 111] on icon at bounding box center [30, 117] width 9 height 12
select select "6616"
select select "service"
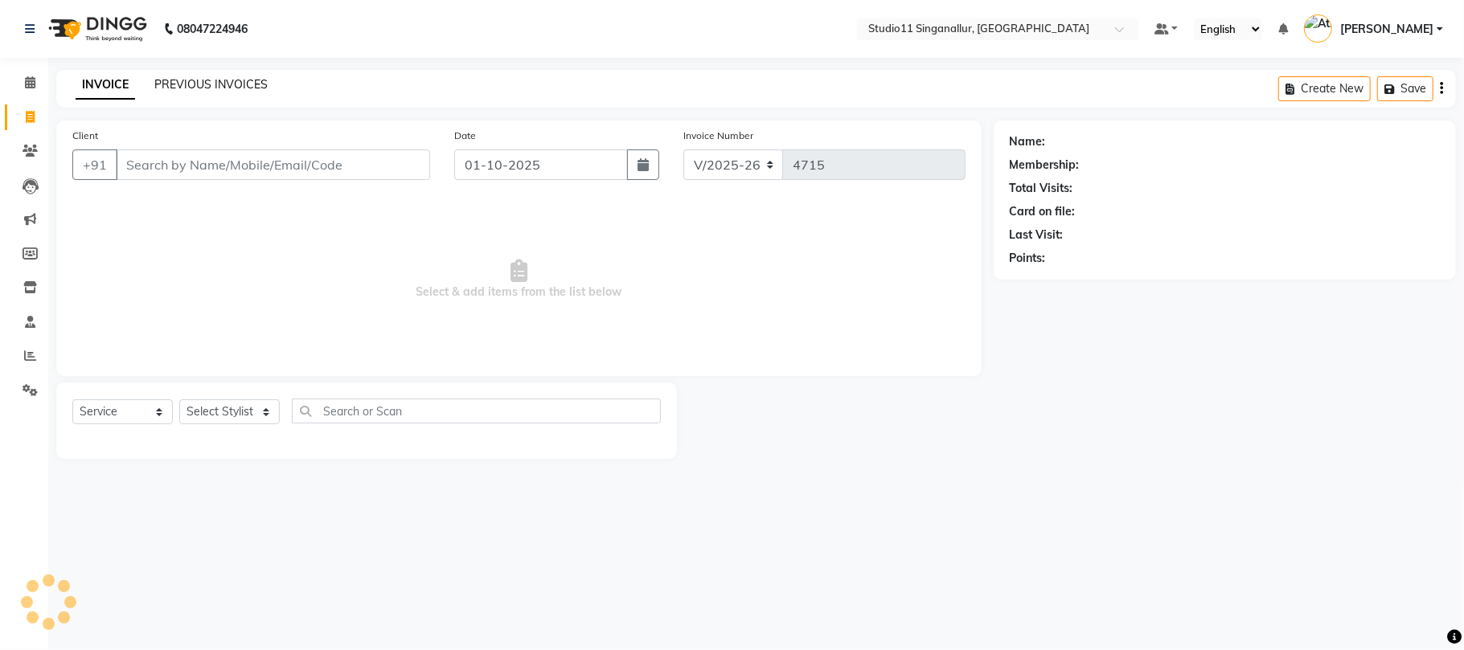
click at [227, 91] on link "PREVIOUS INVOICES" at bounding box center [210, 84] width 113 height 14
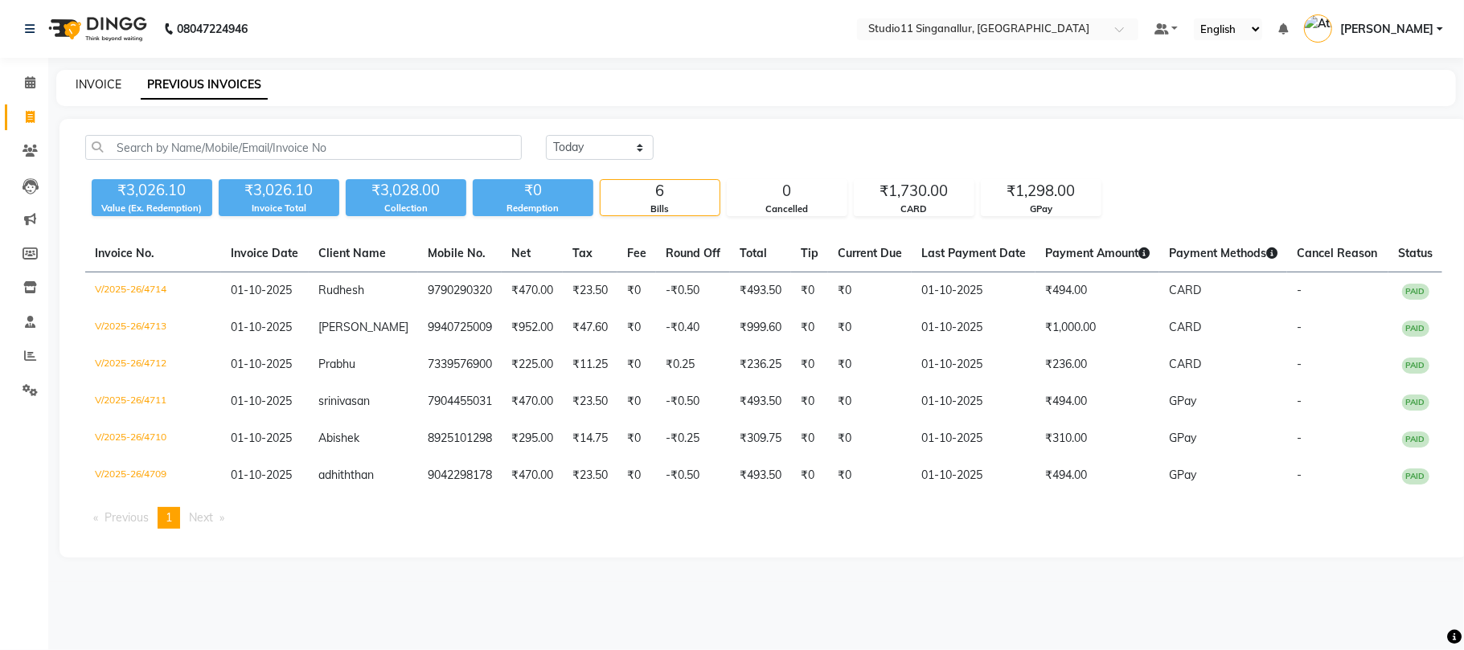
click at [100, 81] on link "INVOICE" at bounding box center [99, 84] width 46 height 14
select select "service"
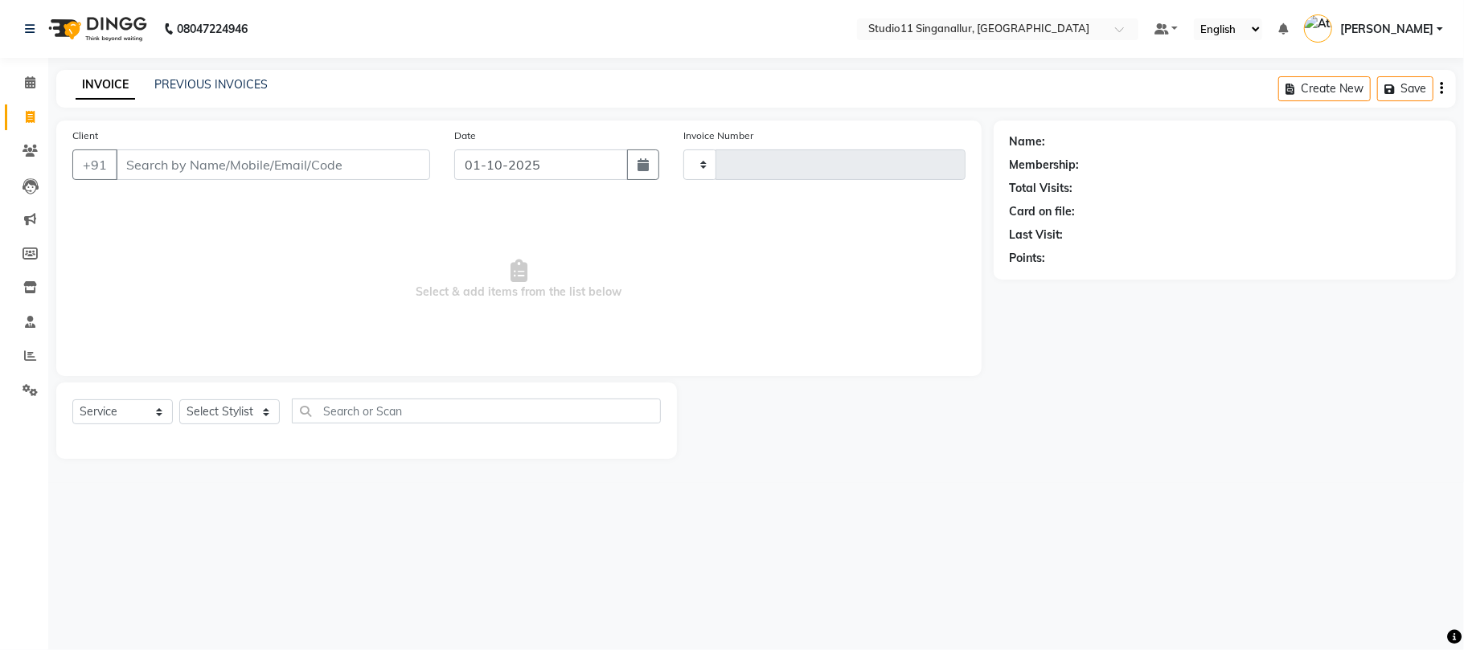
type input "4715"
select select "6616"
click at [261, 410] on select "Select Stylist akbar Athira daniel Divya Haritha kowsalya krithika narmatha pan…" at bounding box center [229, 412] width 100 height 25
select select "51162"
click at [179, 400] on select "Select Stylist akbar Athira daniel Divya Haritha kowsalya krithika narmatha pan…" at bounding box center [229, 412] width 100 height 25
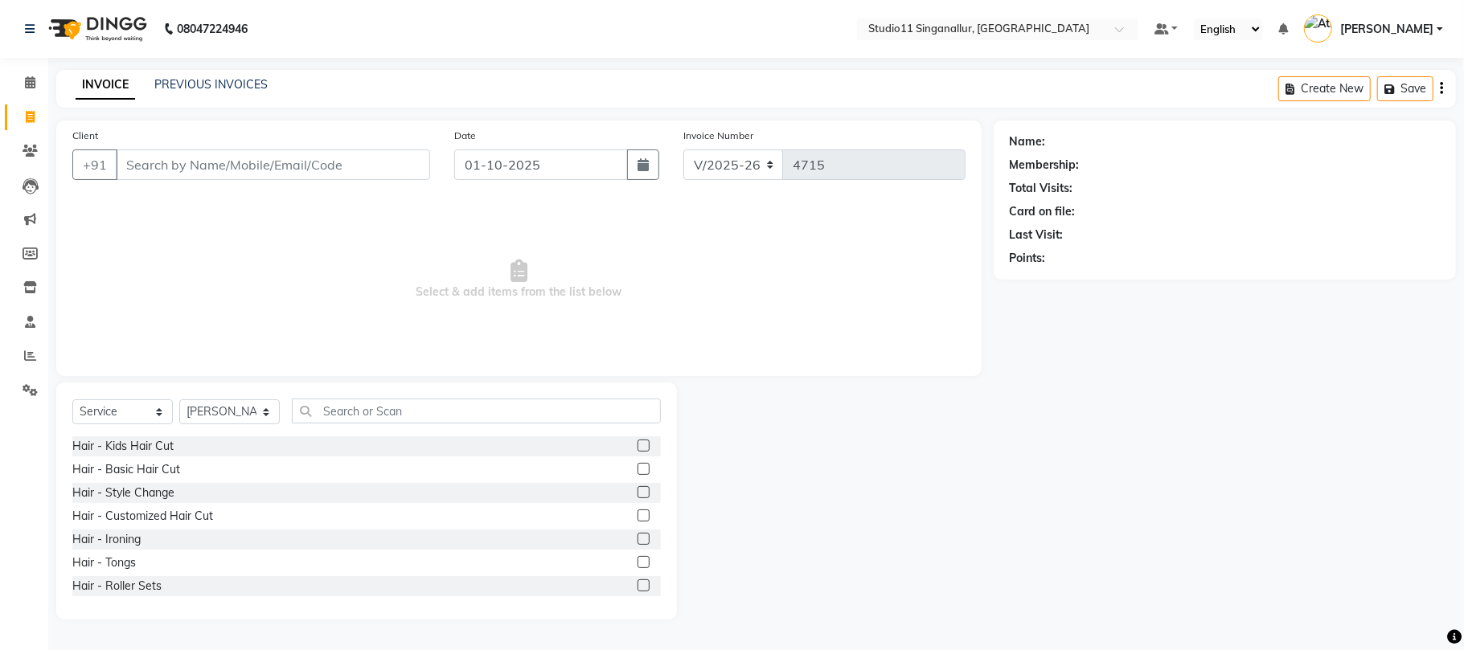
click at [448, 397] on div "Select Service Product Membership Package Voucher Prepaid Gift Card Select Styl…" at bounding box center [366, 501] width 621 height 237
click at [637, 511] on label at bounding box center [643, 516] width 12 height 12
click at [637, 511] on input "checkbox" at bounding box center [642, 516] width 10 height 10
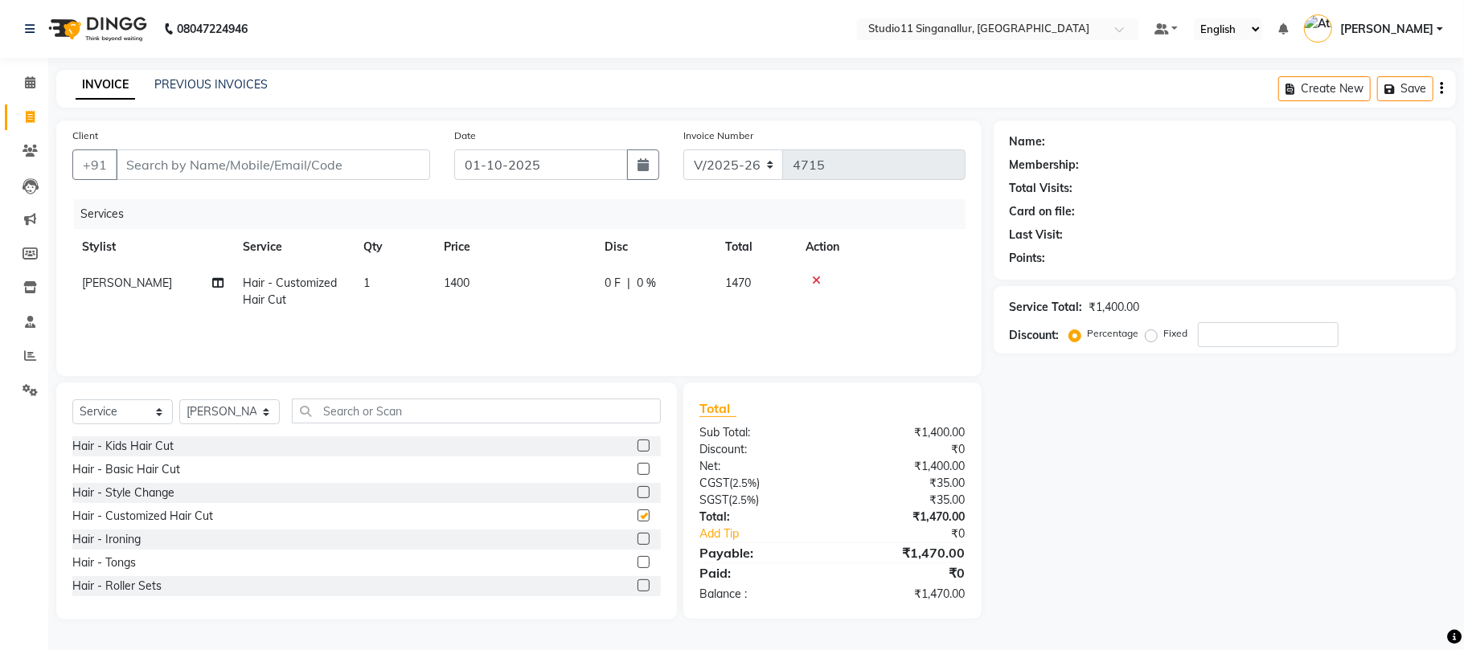
checkbox input "false"
click at [302, 165] on input "Client" at bounding box center [273, 165] width 314 height 31
type input "7"
type input "0"
type input "7339576900"
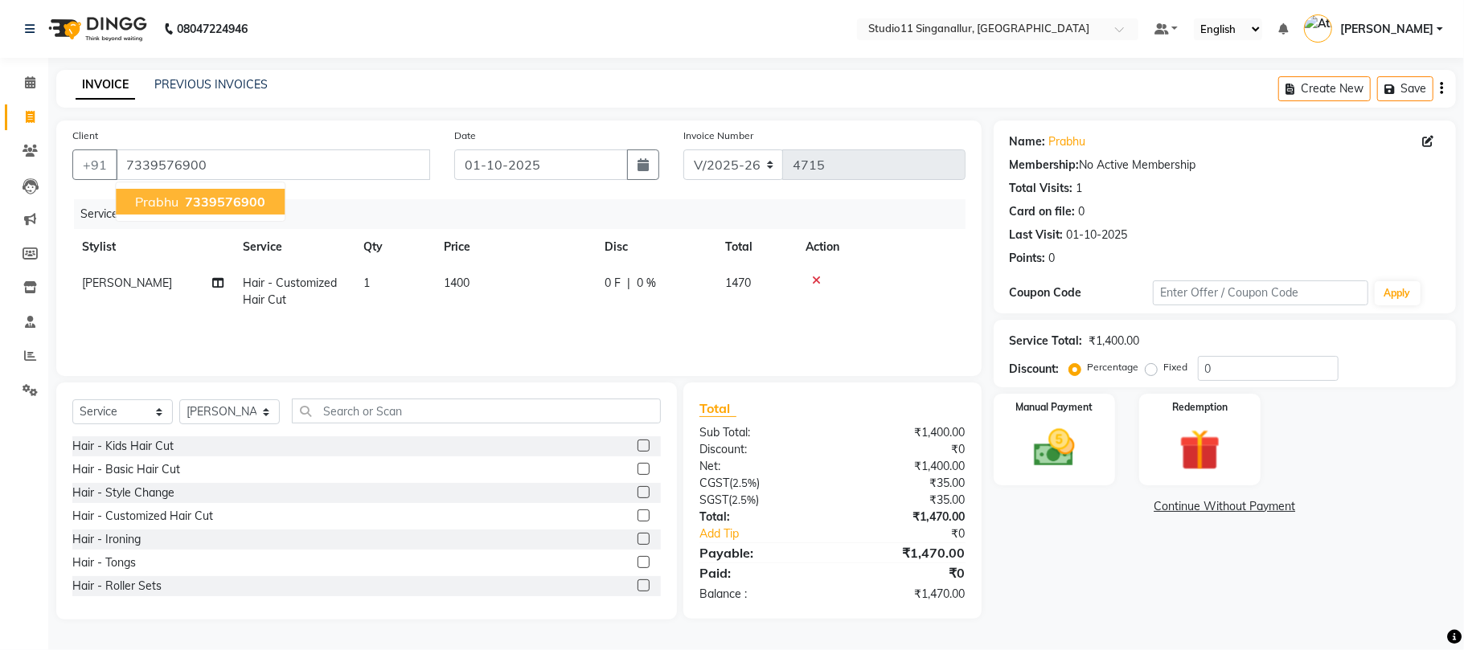
click at [227, 197] on span "7339576900" at bounding box center [225, 202] width 80 height 16
click at [1058, 454] on img at bounding box center [1054, 449] width 70 height 50
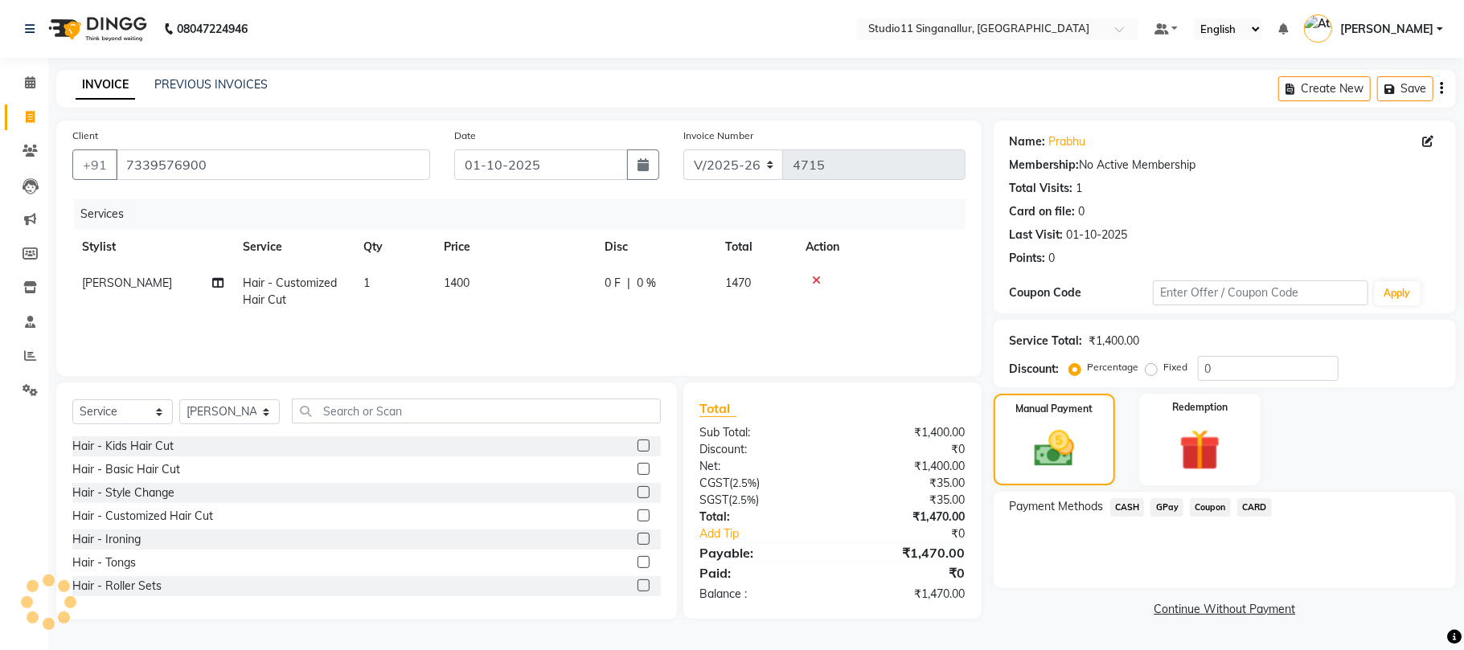
click at [1248, 505] on span "CARD" at bounding box center [1254, 507] width 35 height 18
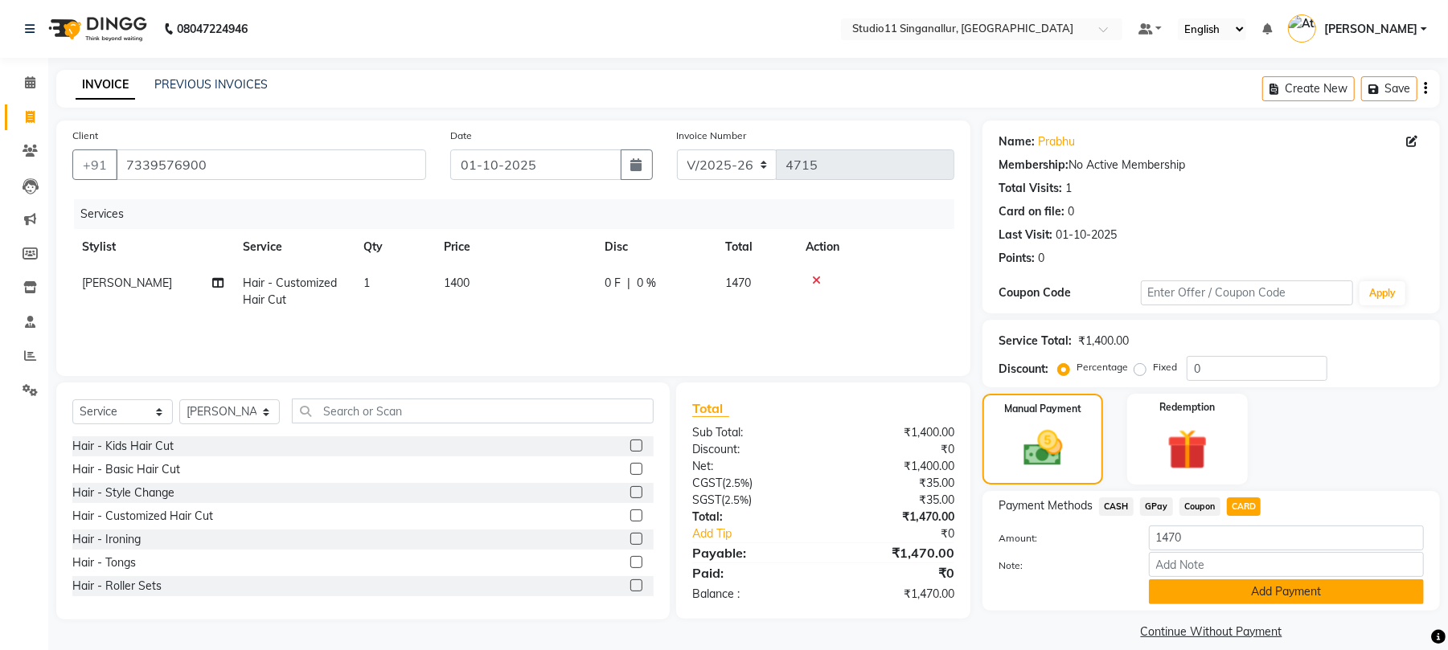
click at [1215, 595] on button "Add Payment" at bounding box center [1286, 592] width 275 height 25
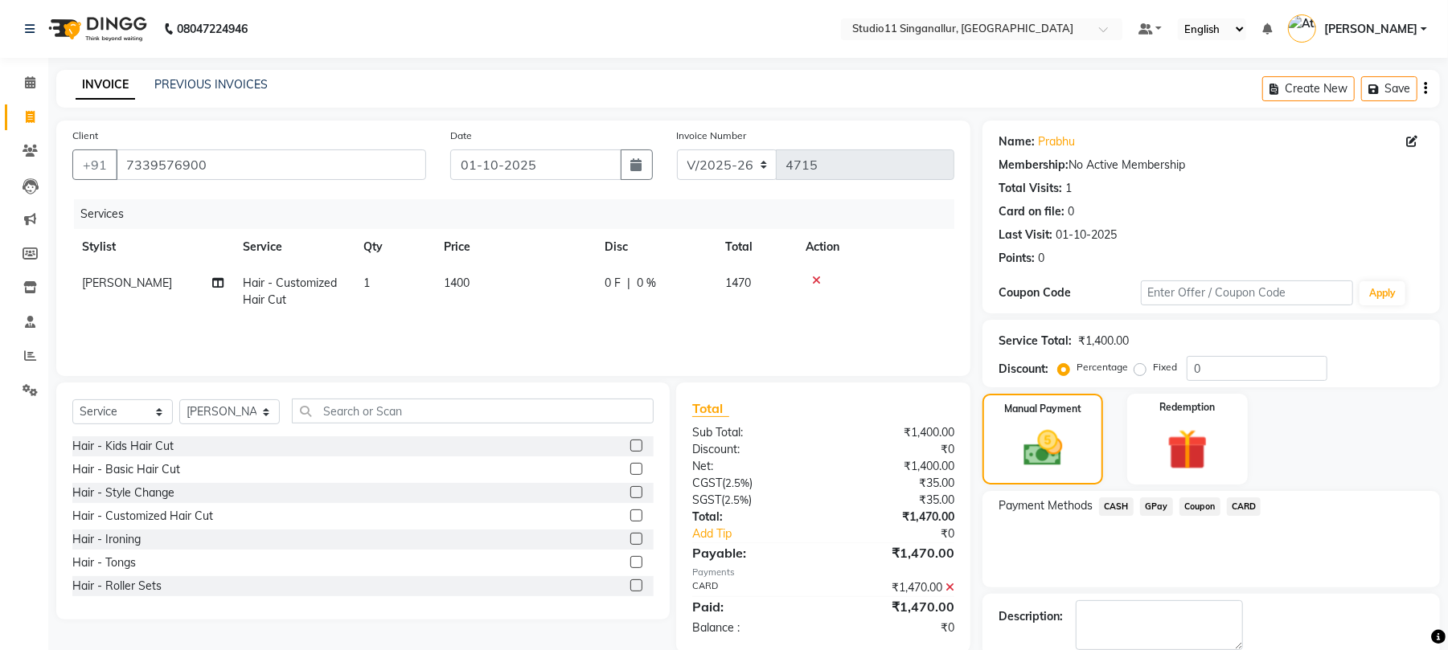
scroll to position [87, 0]
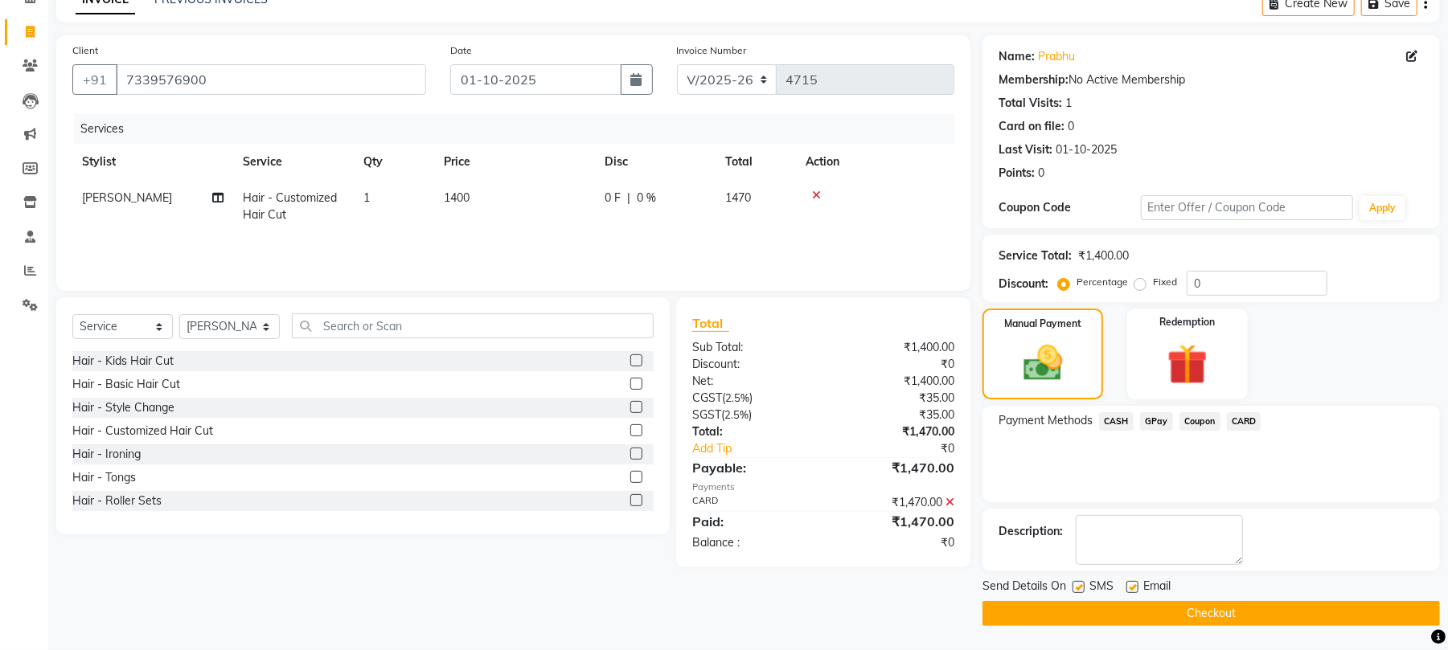
click at [1133, 588] on label at bounding box center [1132, 587] width 12 height 12
click at [1133, 588] on input "checkbox" at bounding box center [1131, 588] width 10 height 10
checkbox input "false"
click at [1078, 584] on label at bounding box center [1078, 587] width 12 height 12
click at [1078, 584] on input "checkbox" at bounding box center [1077, 588] width 10 height 10
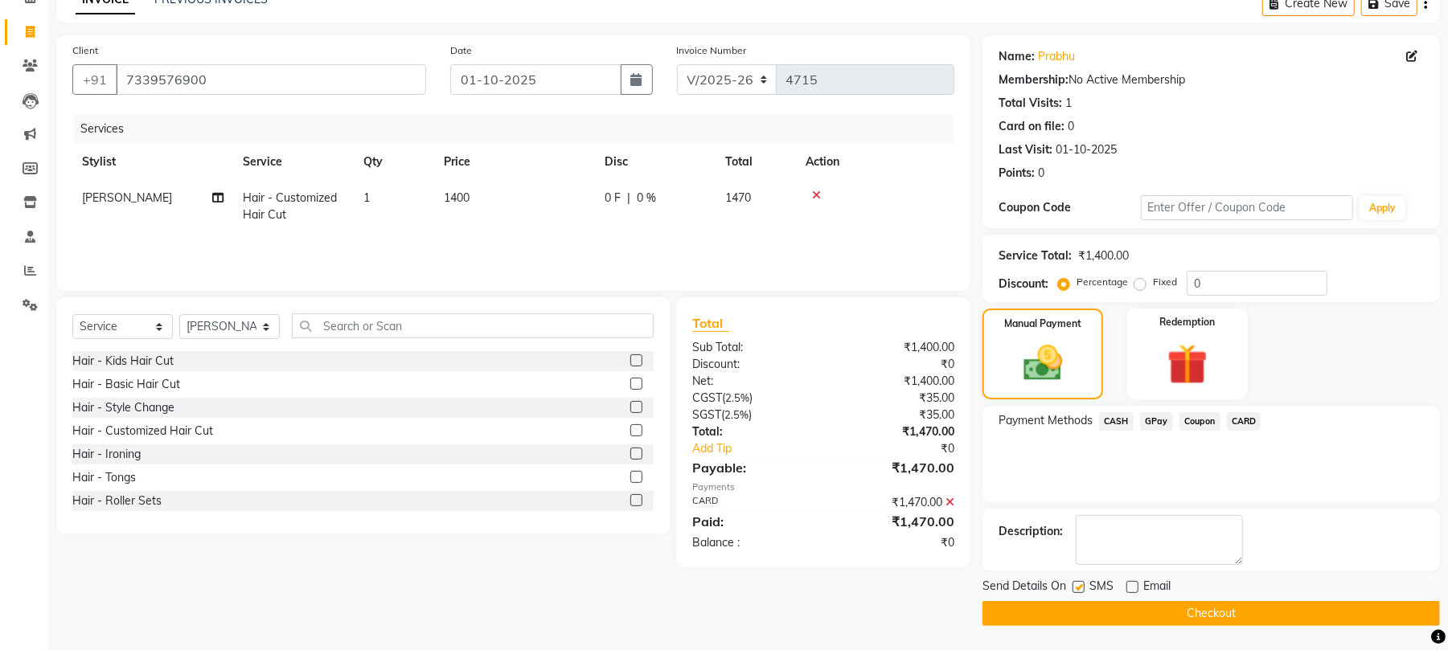
checkbox input "false"
click at [1094, 603] on button "Checkout" at bounding box center [1210, 613] width 457 height 25
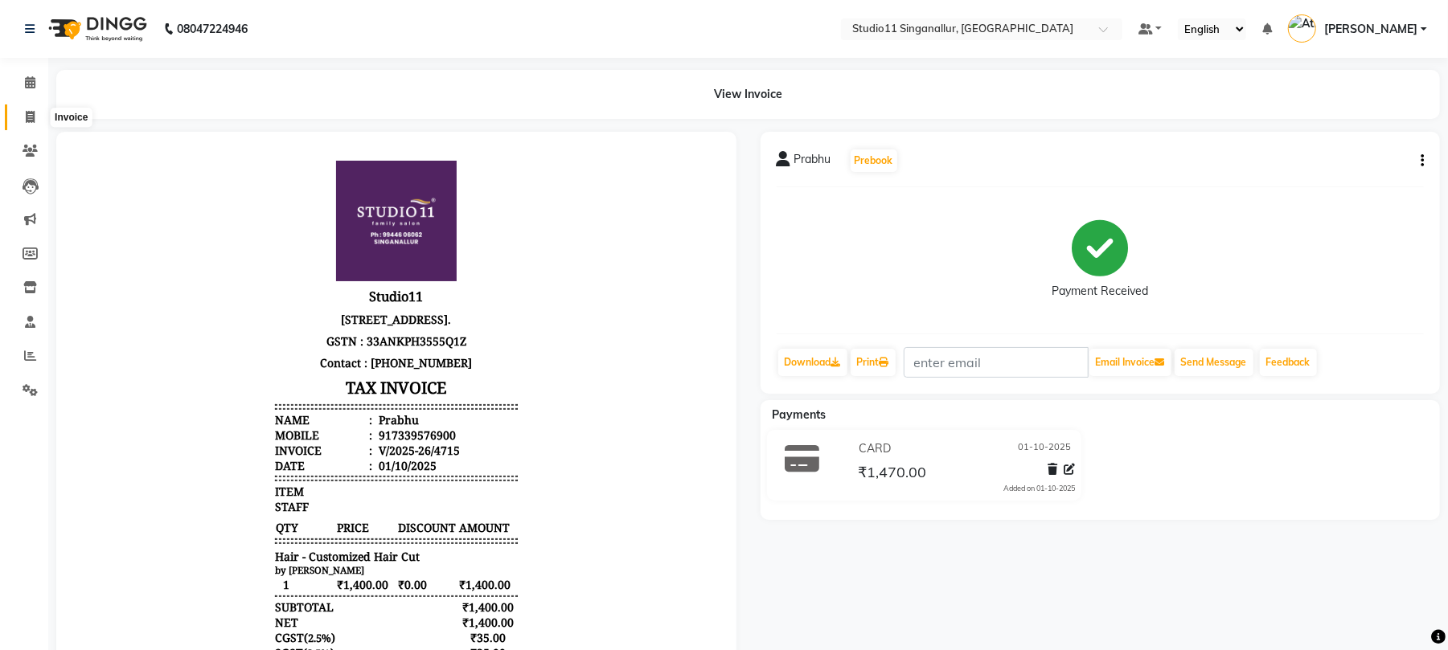
click at [21, 113] on span at bounding box center [30, 118] width 28 height 18
select select "6616"
select select "service"
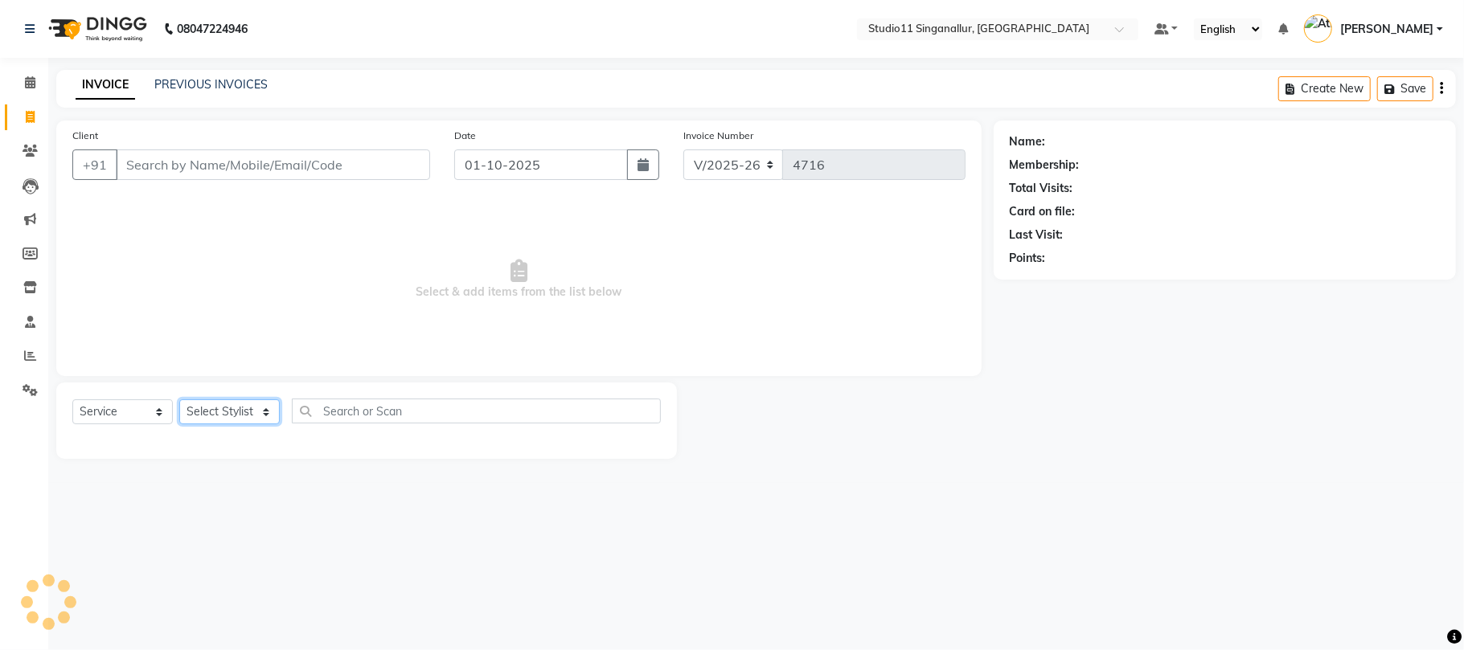
click at [200, 416] on select "Select Stylist" at bounding box center [229, 412] width 100 height 25
select select "77943"
click at [179, 400] on select "Select Stylist akbar Athira daniel Divya Haritha kowsalya krithika narmatha pan…" at bounding box center [229, 412] width 100 height 25
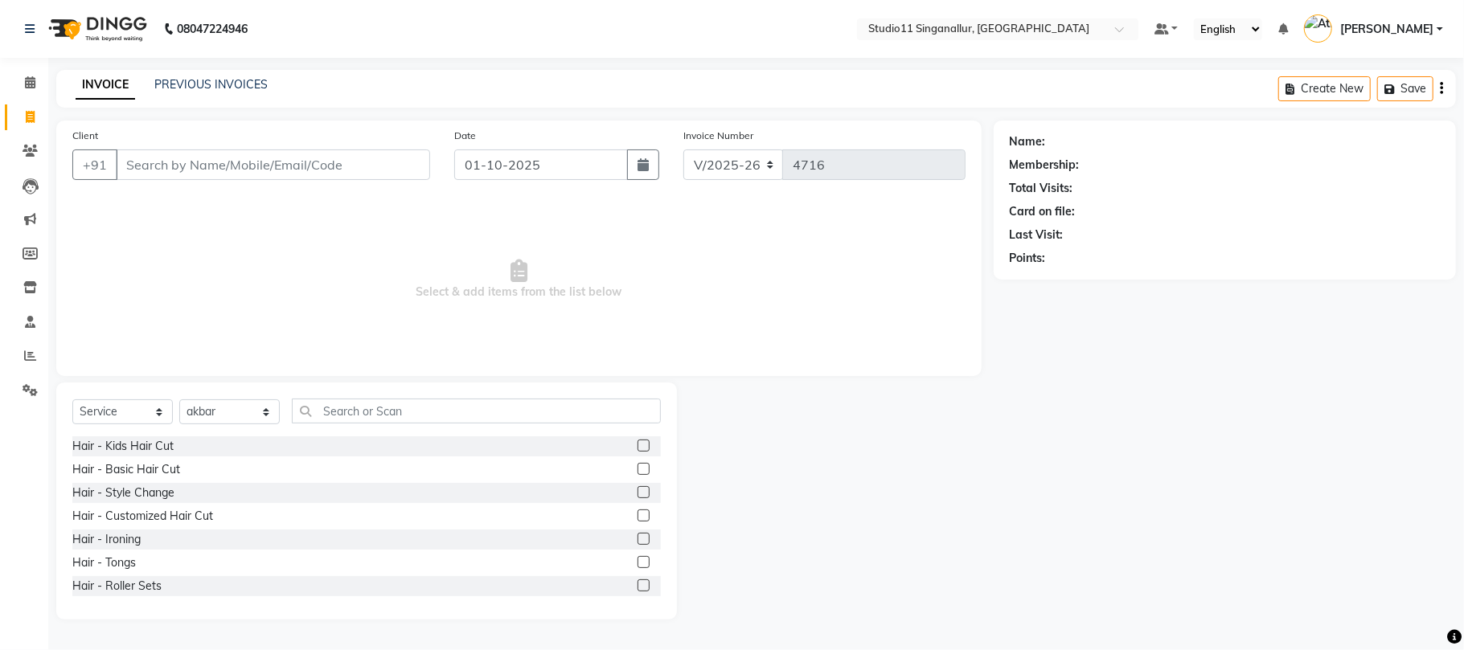
click at [357, 431] on div "Select Service Product Membership Package Voucher Prepaid Gift Card Select Styl…" at bounding box center [366, 418] width 588 height 38
click at [359, 416] on input "text" at bounding box center [476, 411] width 369 height 25
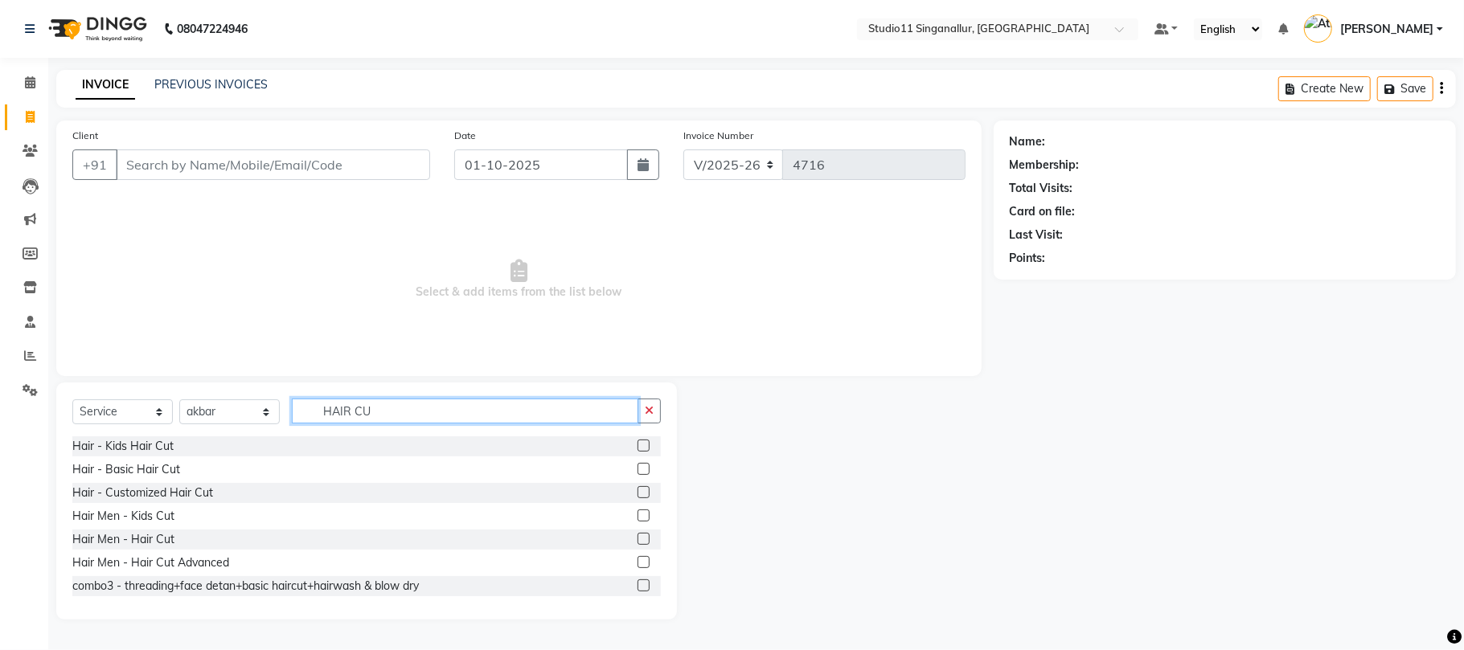
type input "HAIR CU"
click at [637, 544] on label at bounding box center [643, 539] width 12 height 12
click at [637, 544] on input "checkbox" at bounding box center [642, 540] width 10 height 10
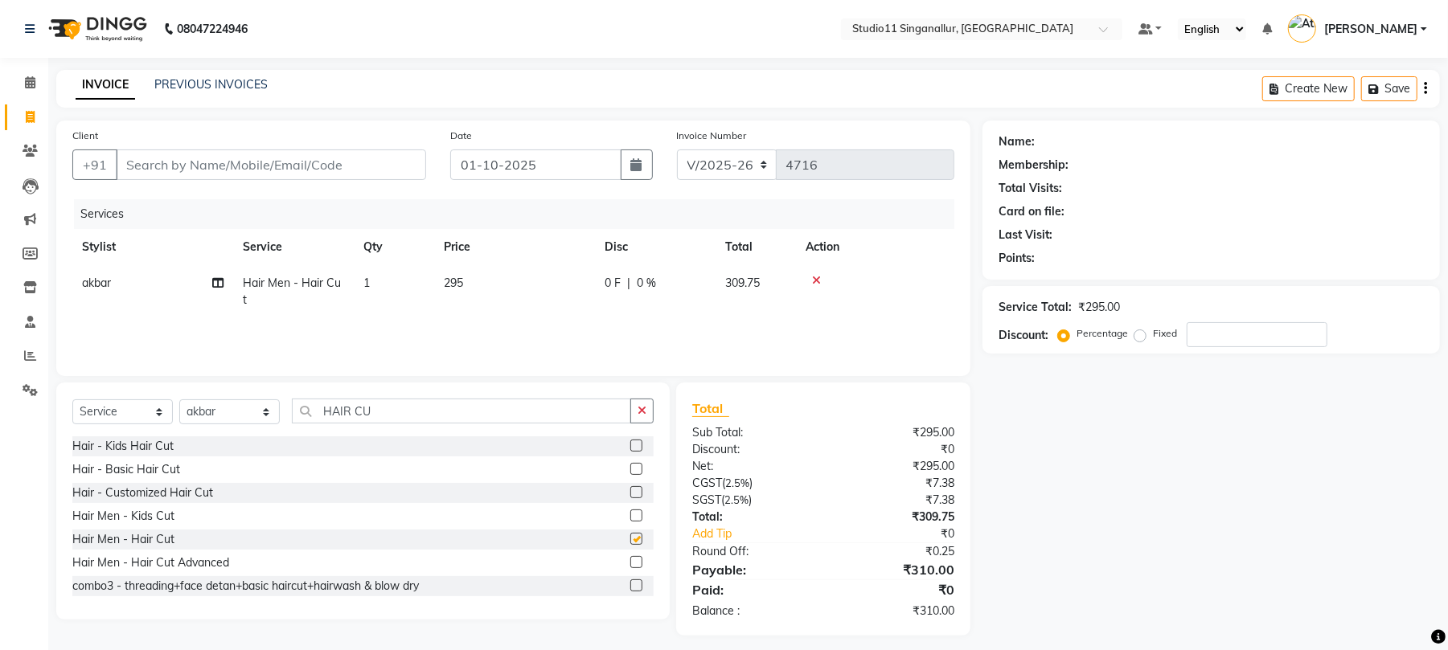
checkbox input "false"
click at [236, 166] on input "Client" at bounding box center [271, 165] width 310 height 31
type input "9"
type input "0"
type input "9"
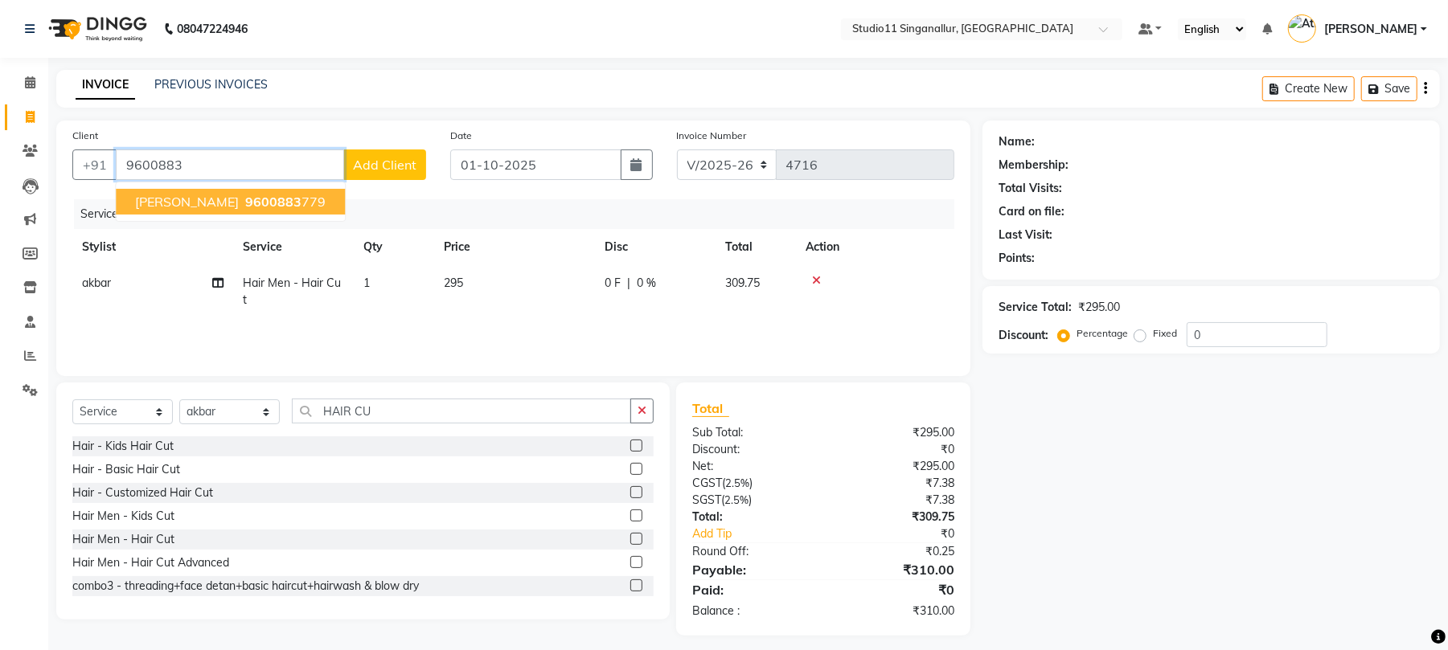
click at [245, 199] on span "9600883" at bounding box center [273, 202] width 56 height 16
type input "9600883779"
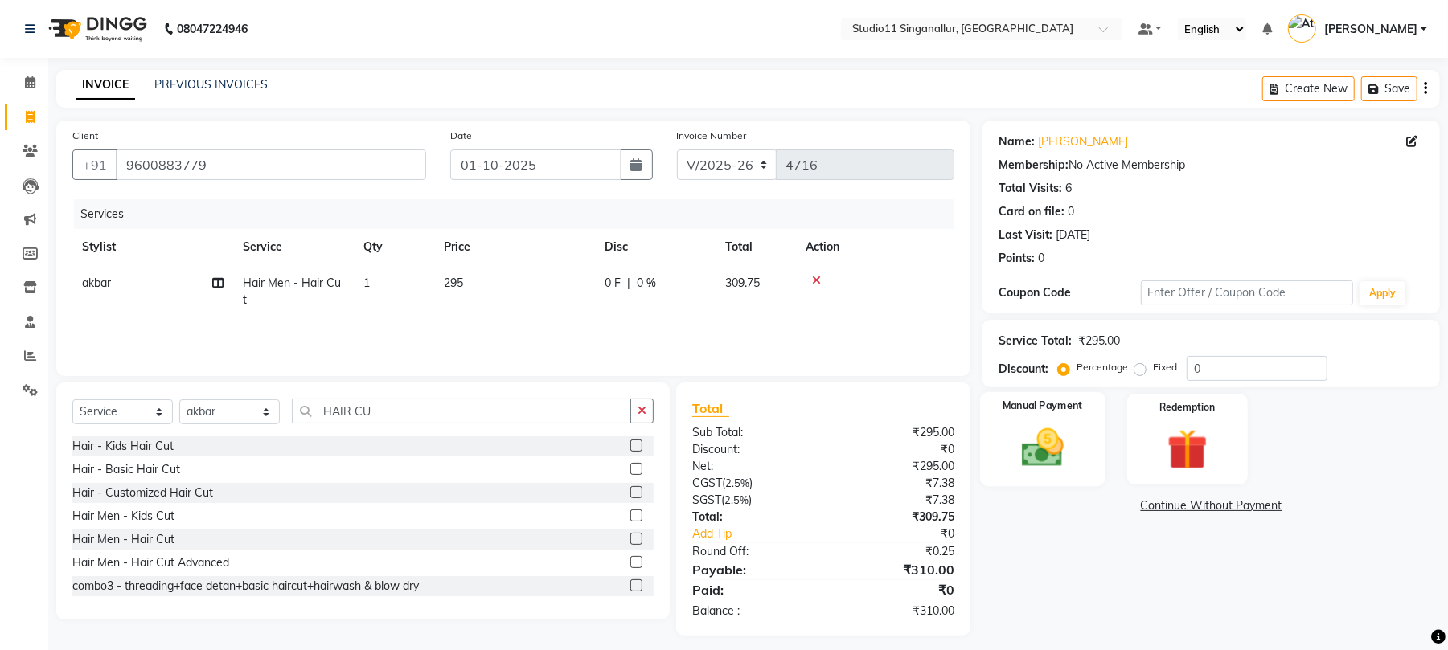
click at [1062, 465] on img at bounding box center [1042, 448] width 69 height 49
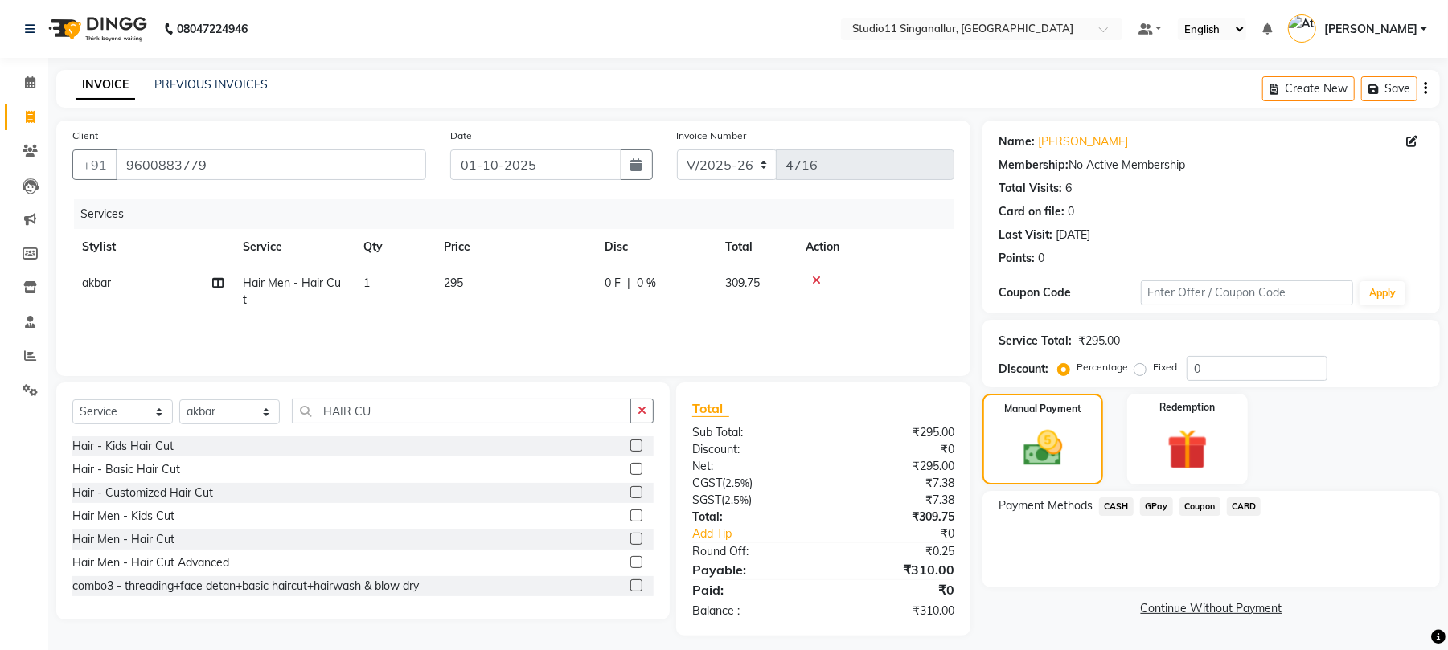
click at [1154, 508] on span "GPay" at bounding box center [1156, 507] width 33 height 18
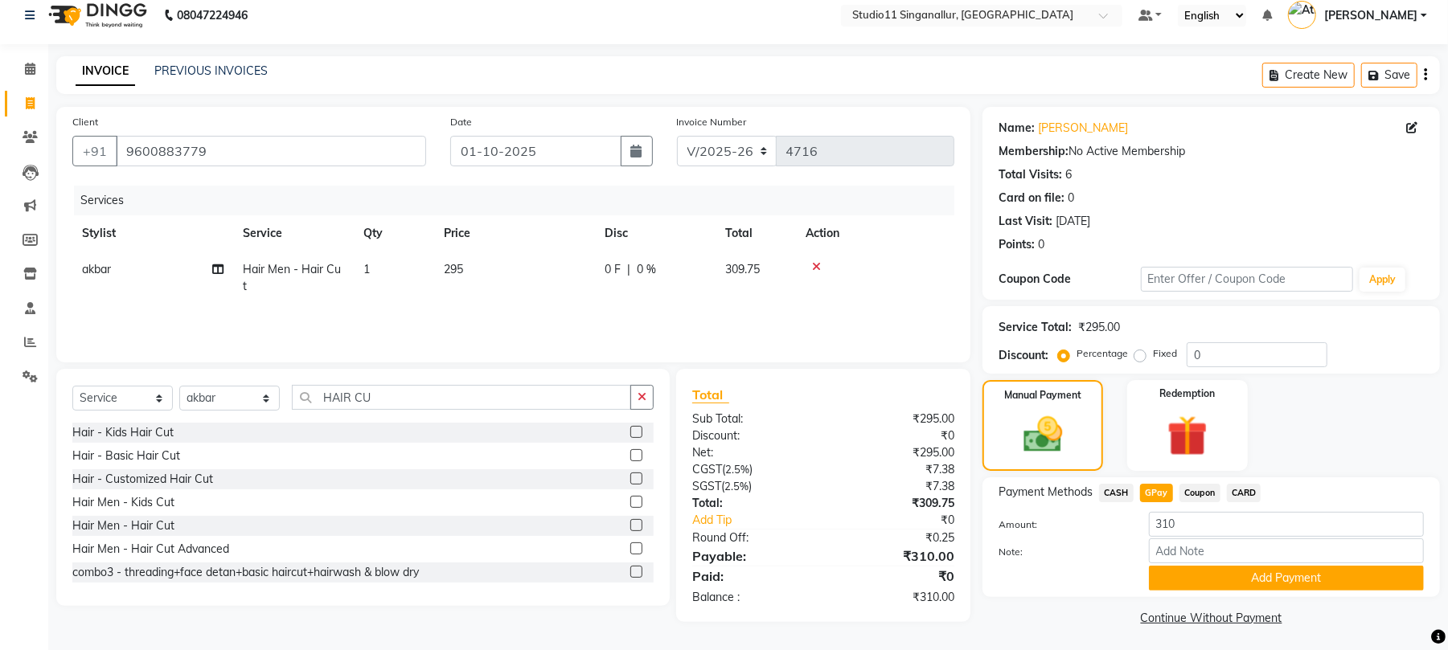
scroll to position [18, 0]
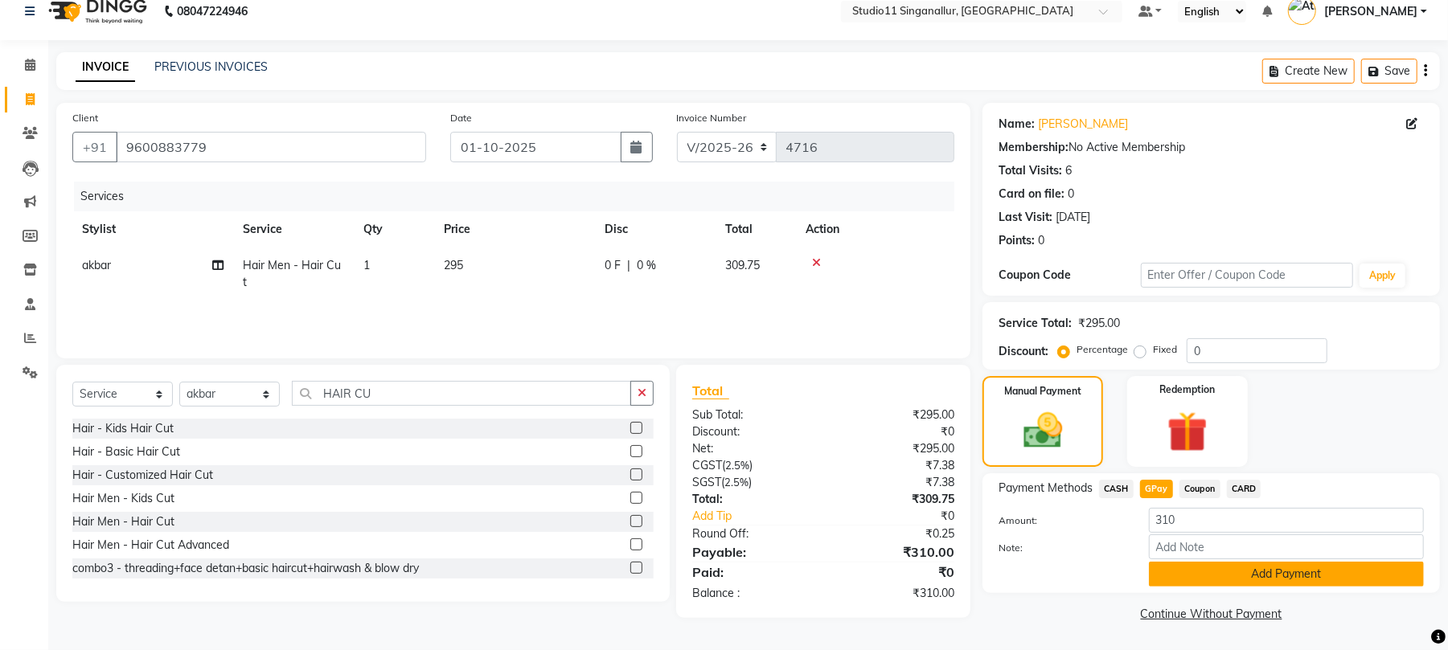
click at [1174, 570] on button "Add Payment" at bounding box center [1286, 574] width 275 height 25
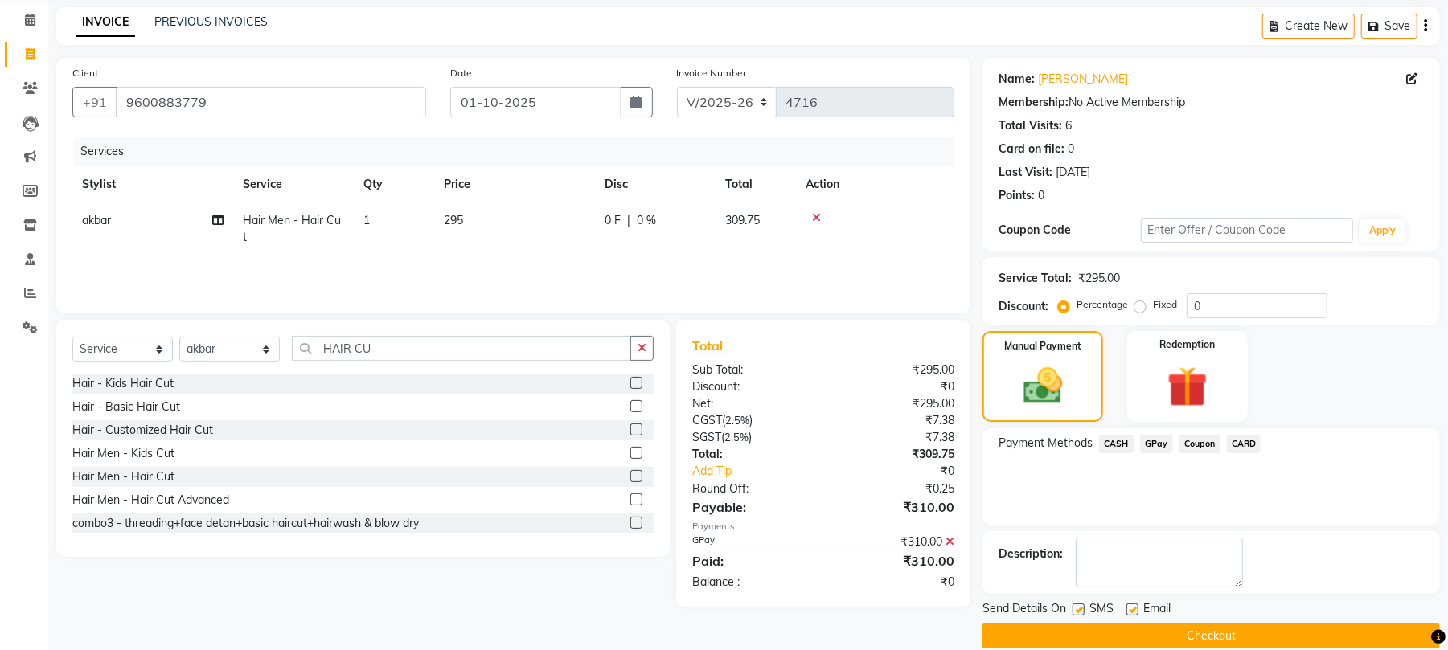
scroll to position [87, 0]
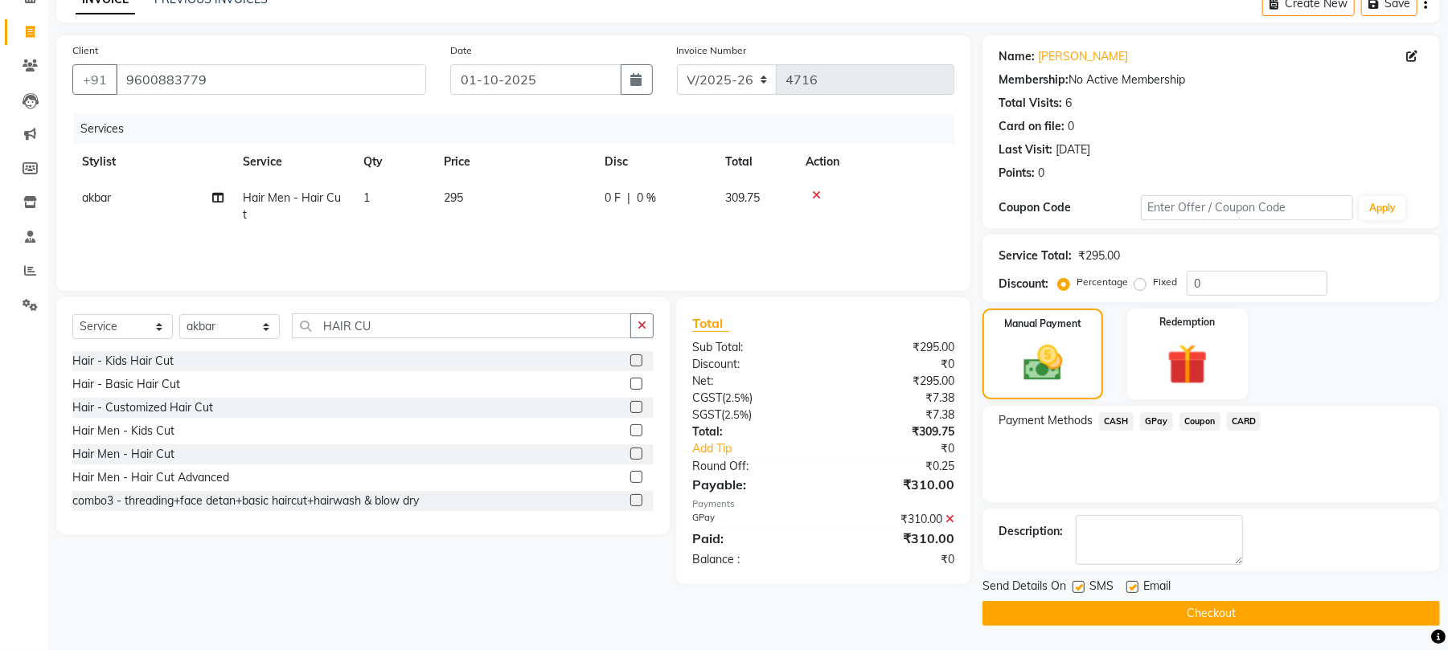
click at [1135, 587] on label at bounding box center [1132, 587] width 12 height 12
click at [1135, 587] on input "checkbox" at bounding box center [1131, 588] width 10 height 10
checkbox input "false"
click at [1082, 585] on label at bounding box center [1078, 587] width 12 height 12
click at [1082, 585] on input "checkbox" at bounding box center [1077, 588] width 10 height 10
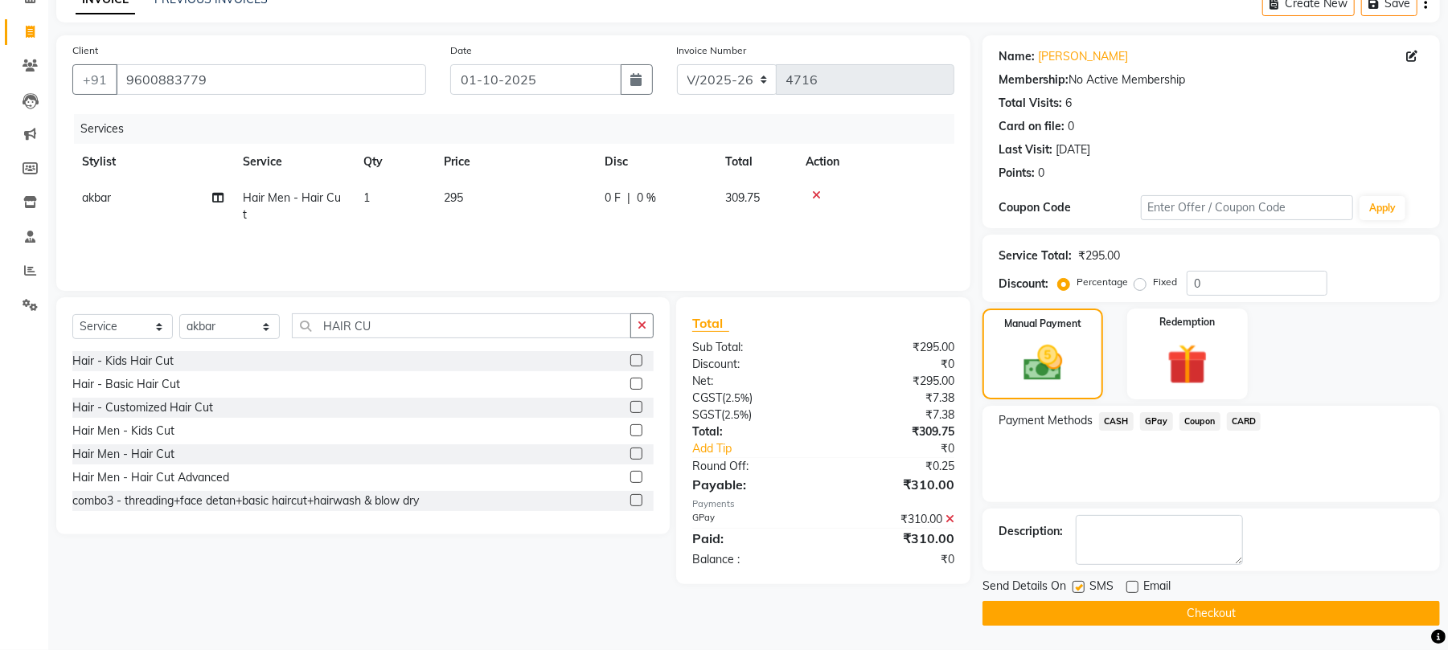
checkbox input "false"
click at [1101, 614] on button "Checkout" at bounding box center [1210, 613] width 457 height 25
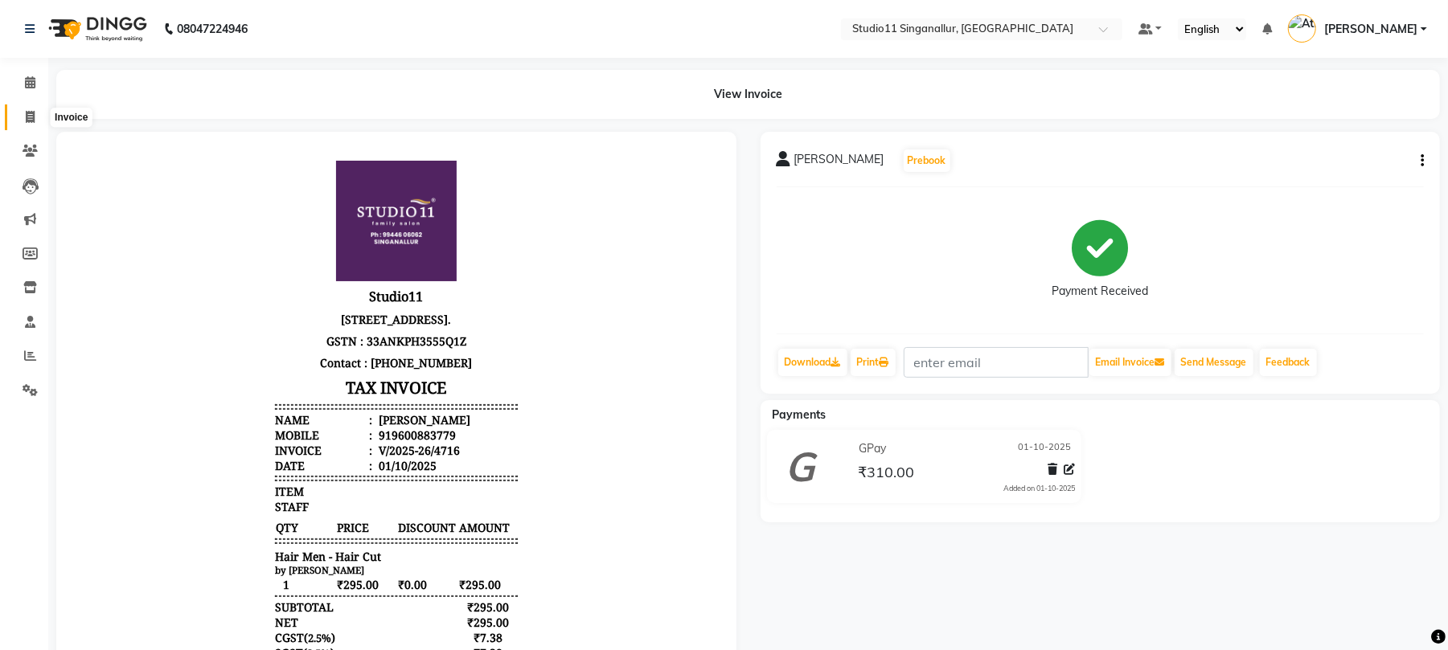
click at [27, 116] on icon at bounding box center [30, 117] width 9 height 12
select select "6616"
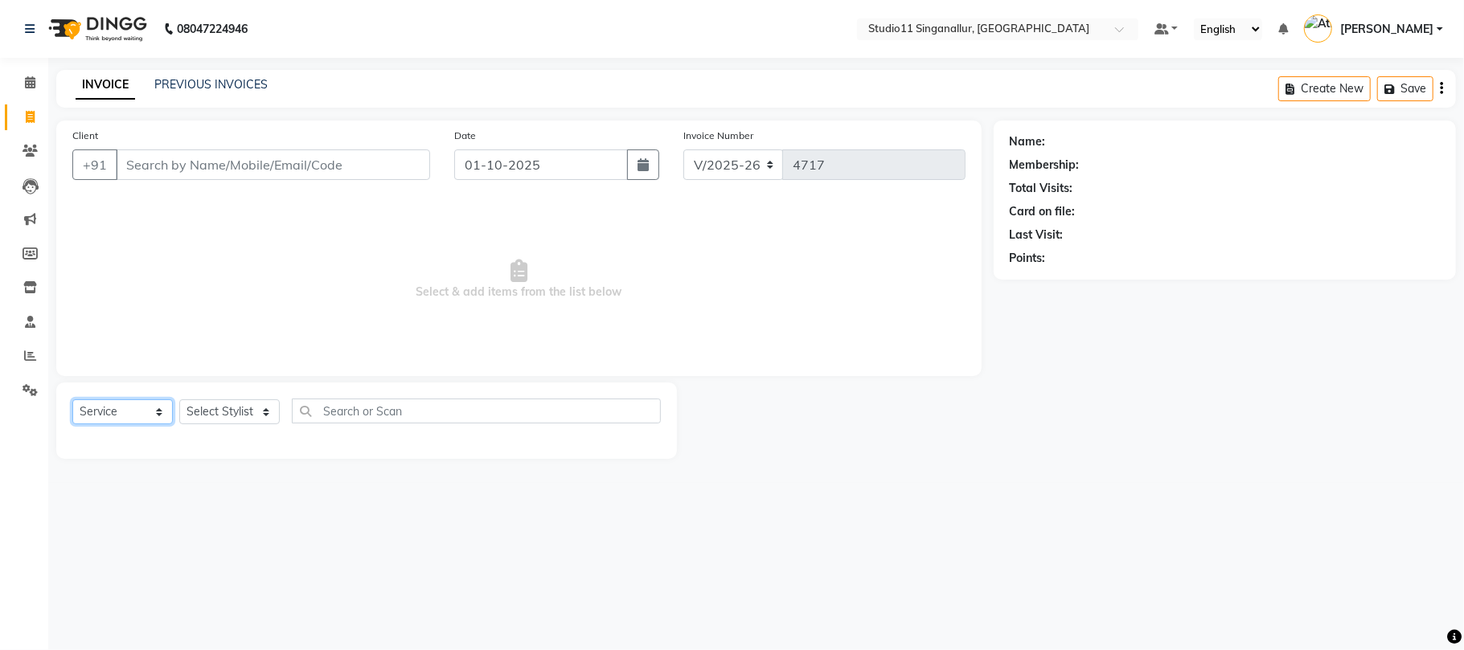
click at [100, 413] on select "Select Service Product Membership Package Voucher Prepaid Gift Card" at bounding box center [122, 412] width 100 height 25
select select "product"
click at [72, 400] on select "Select Service Product Membership Package Voucher Prepaid Gift Card" at bounding box center [122, 412] width 100 height 25
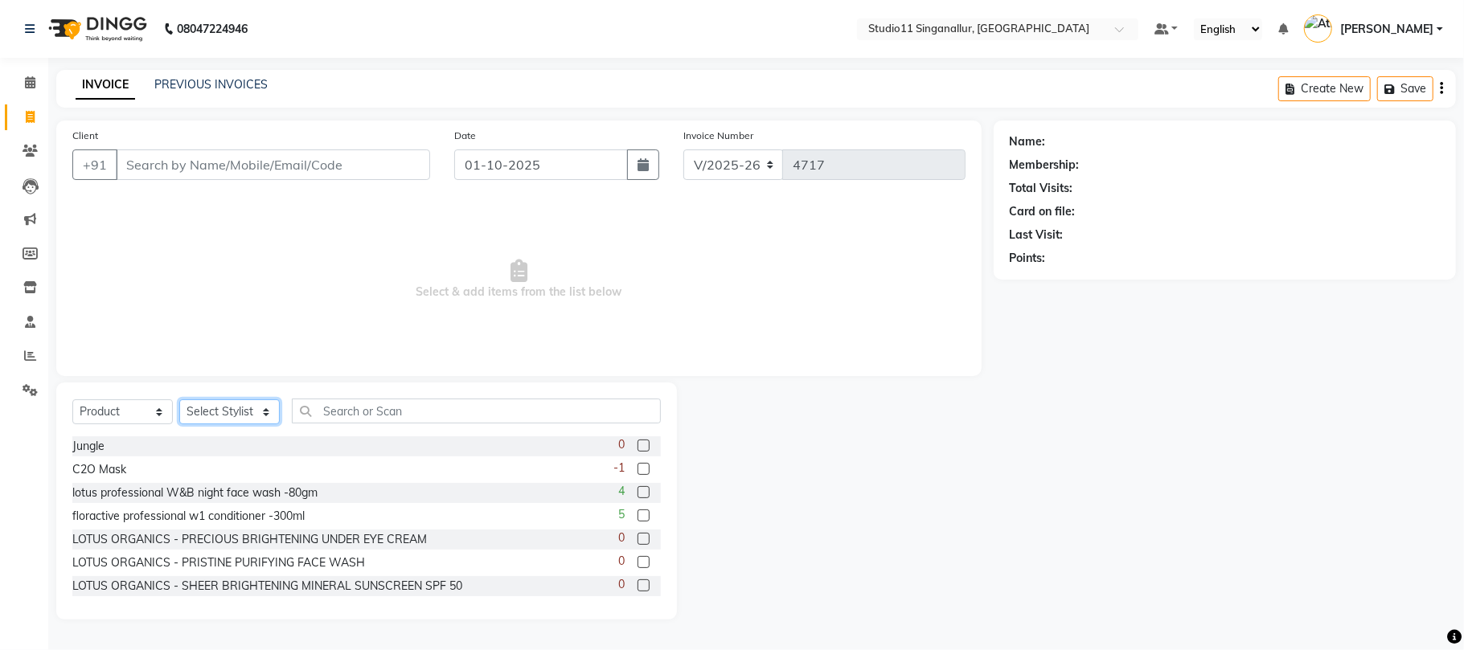
click at [212, 408] on select "Select Stylist akbar Athira daniel Divya Haritha kowsalya krithika narmatha pan…" at bounding box center [229, 412] width 100 height 25
select select "51824"
click at [179, 400] on select "Select Stylist akbar Athira daniel Divya Haritha kowsalya krithika narmatha pan…" at bounding box center [229, 412] width 100 height 25
click at [328, 407] on input "text" at bounding box center [476, 411] width 369 height 25
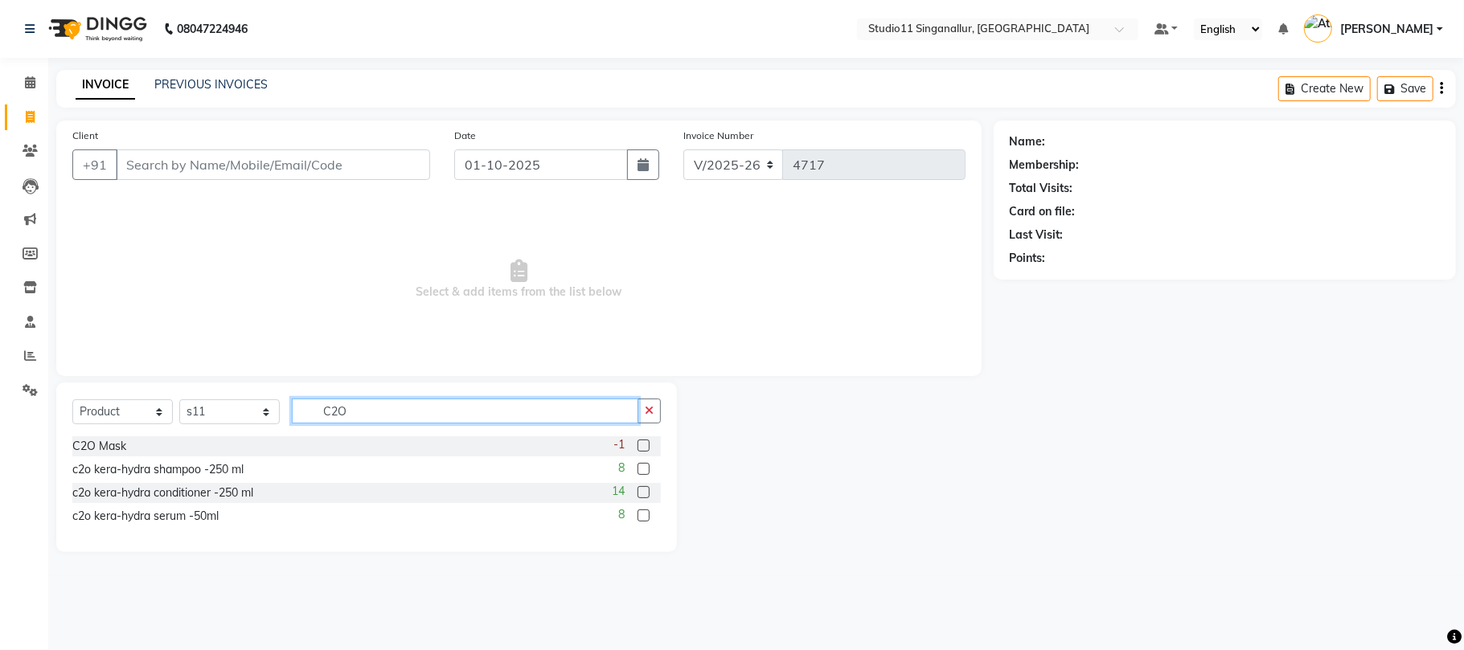
type input "C2O"
click at [638, 469] on label at bounding box center [643, 469] width 12 height 12
click at [638, 469] on input "checkbox" at bounding box center [642, 470] width 10 height 10
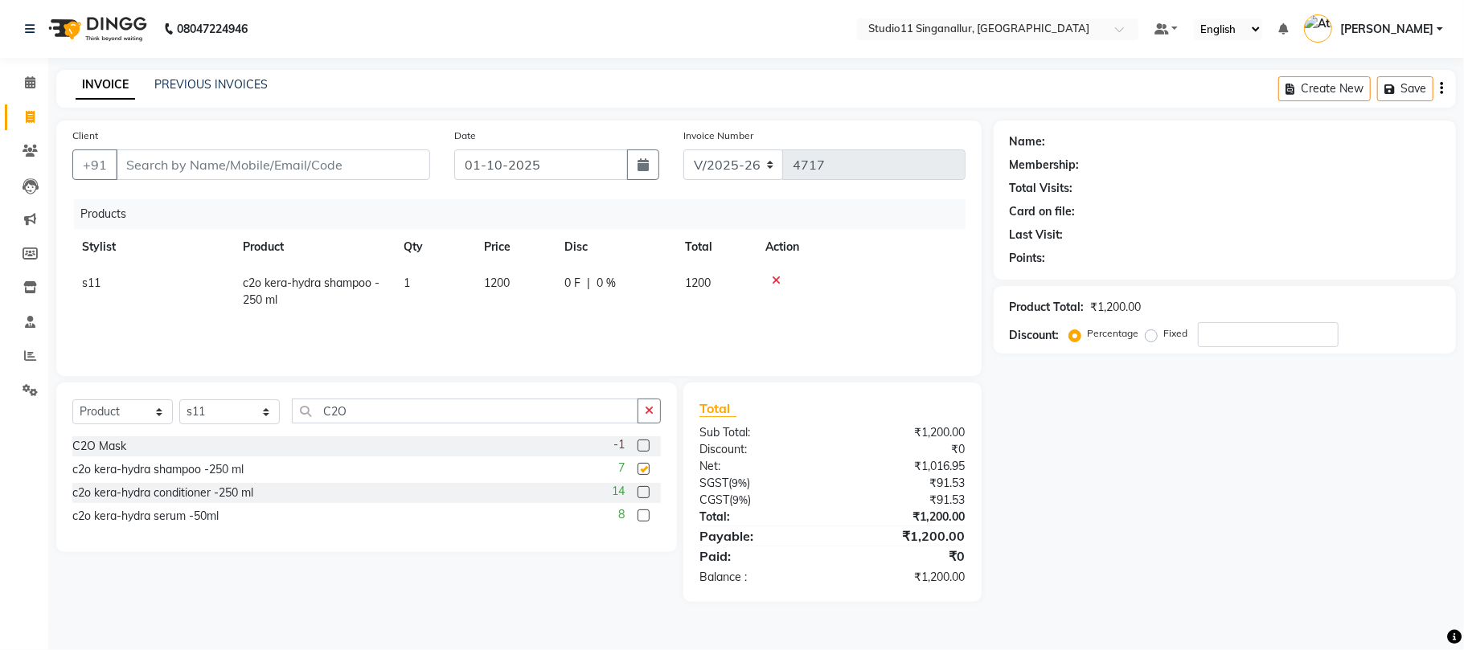
checkbox input "false"
click at [355, 164] on input "Client" at bounding box center [273, 165] width 314 height 31
type input "9"
type input "0"
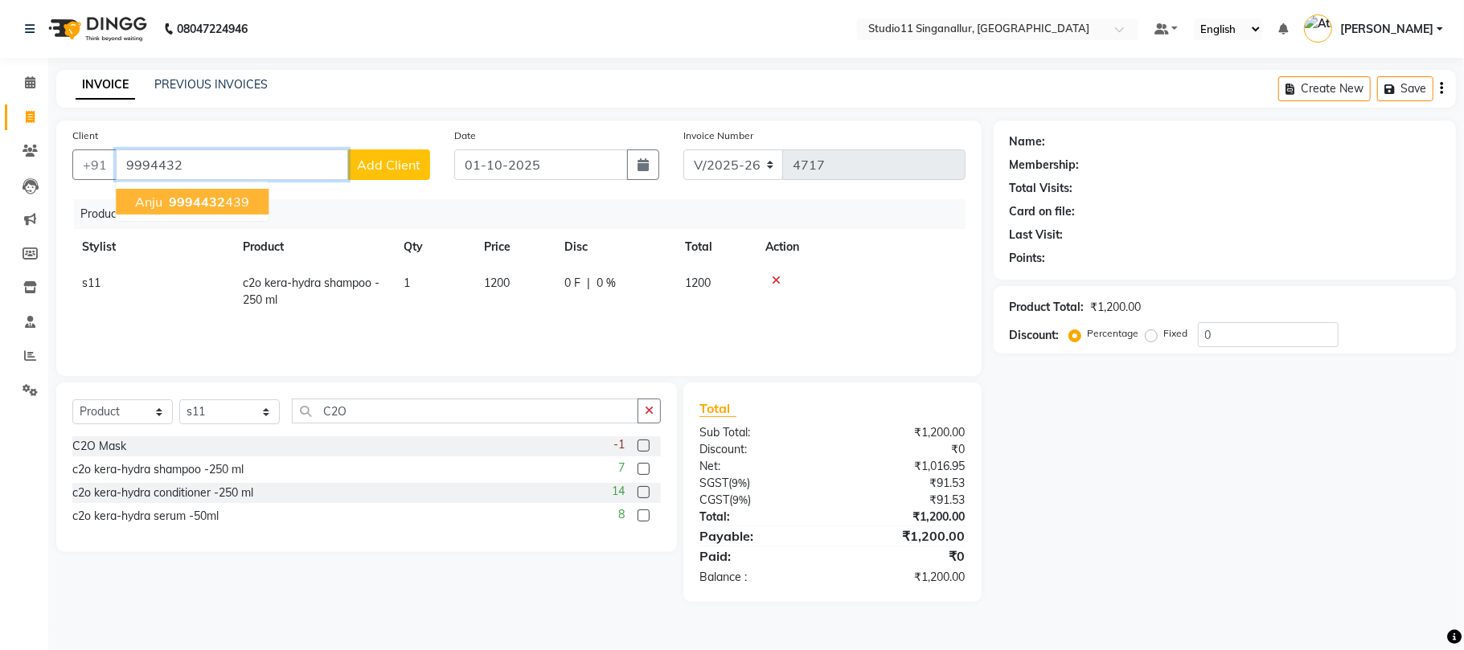
click at [232, 207] on ngb-highlight "9994432 439" at bounding box center [208, 202] width 84 height 16
type input "9994432439"
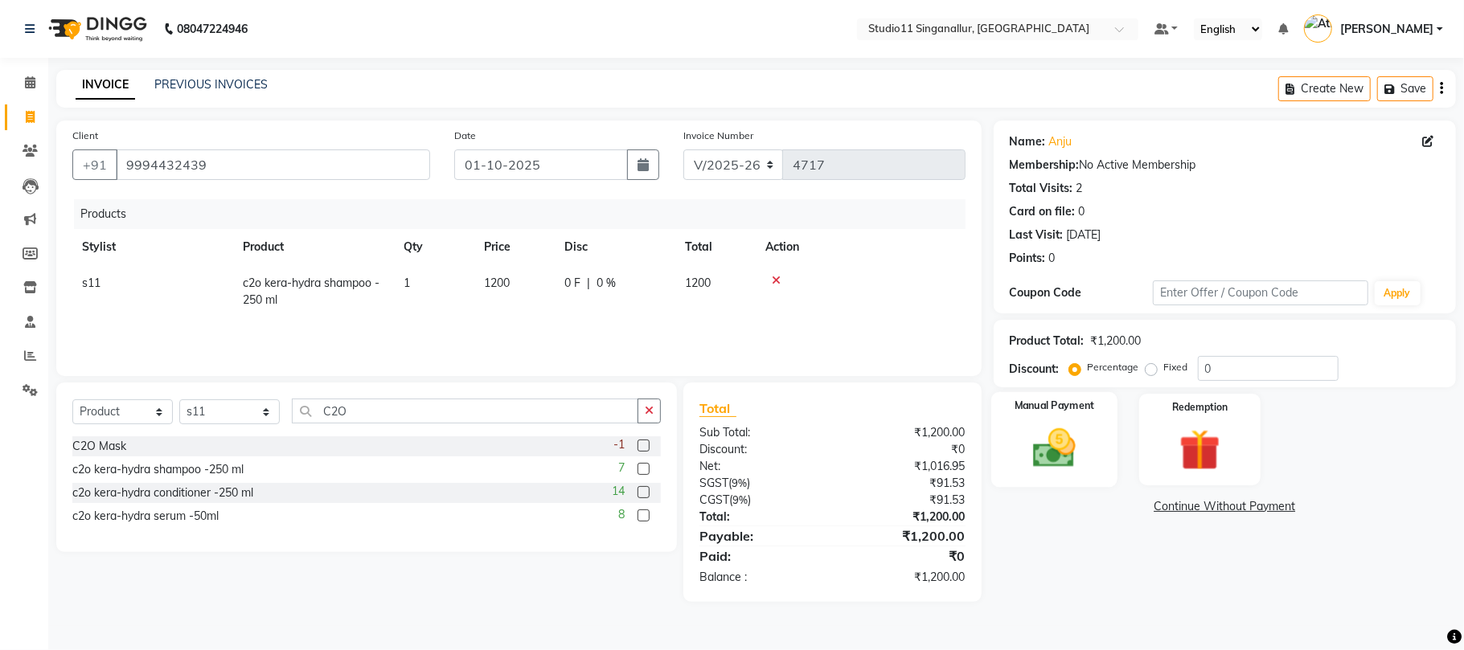
click at [1050, 442] on img at bounding box center [1054, 449] width 70 height 50
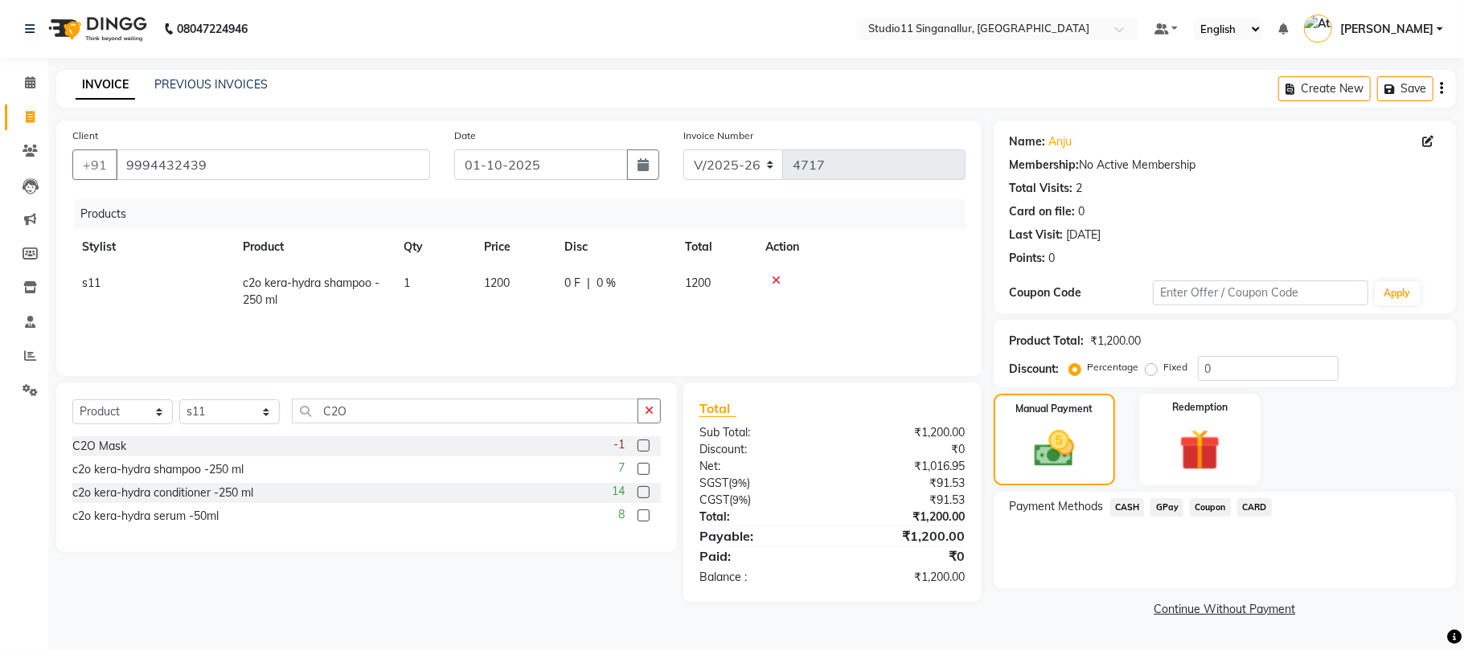
click at [1130, 502] on span "CASH" at bounding box center [1127, 507] width 35 height 18
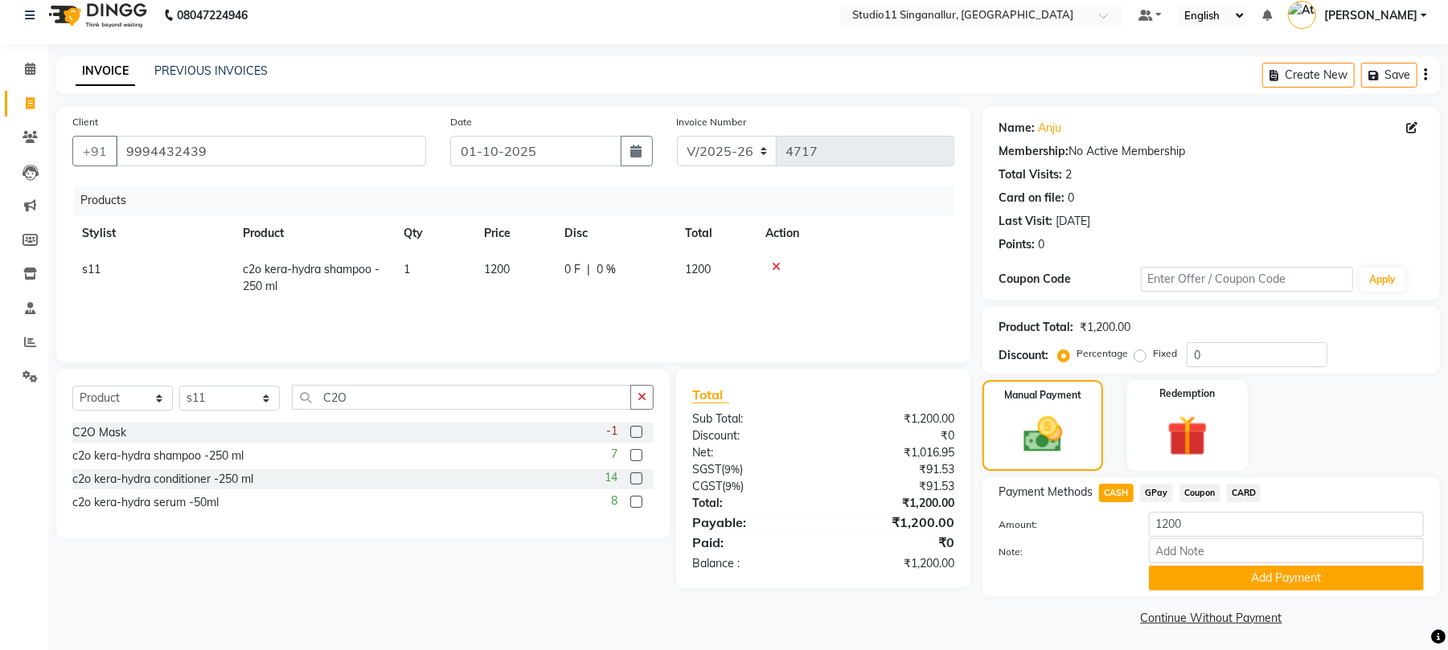
scroll to position [18, 0]
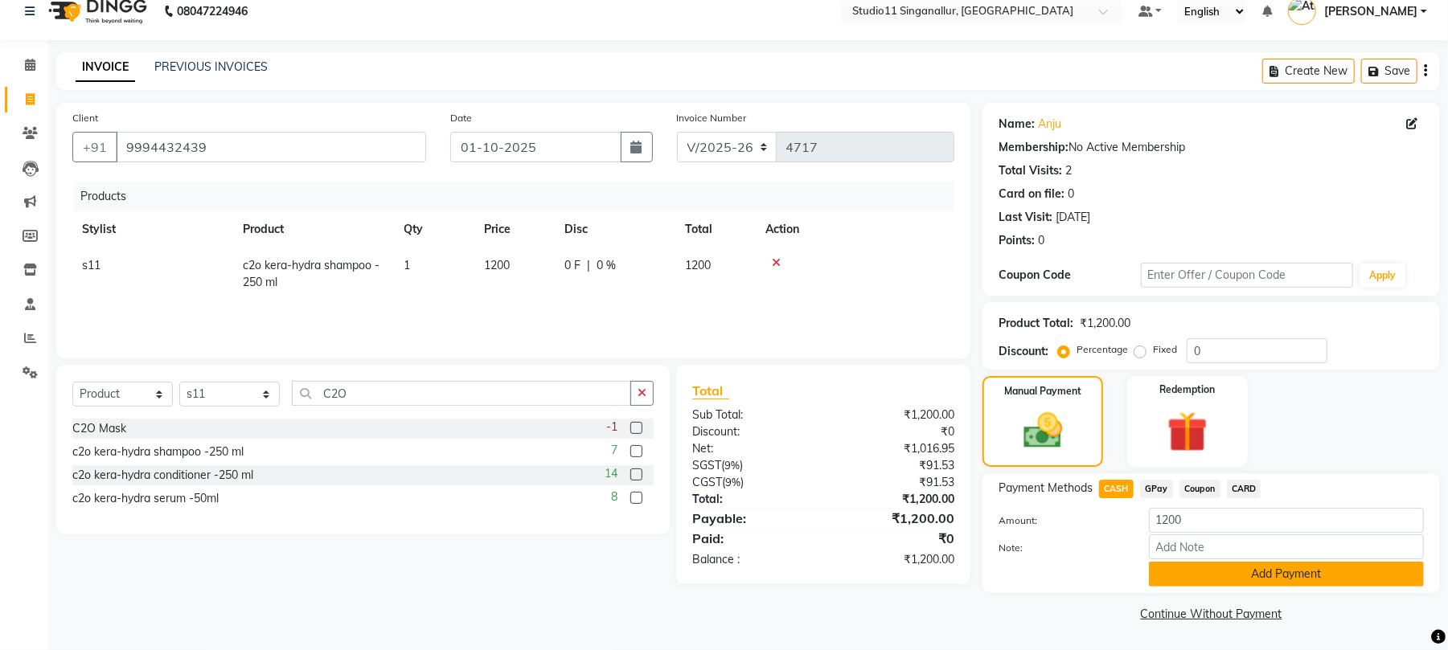
click at [1213, 574] on button "Add Payment" at bounding box center [1286, 574] width 275 height 25
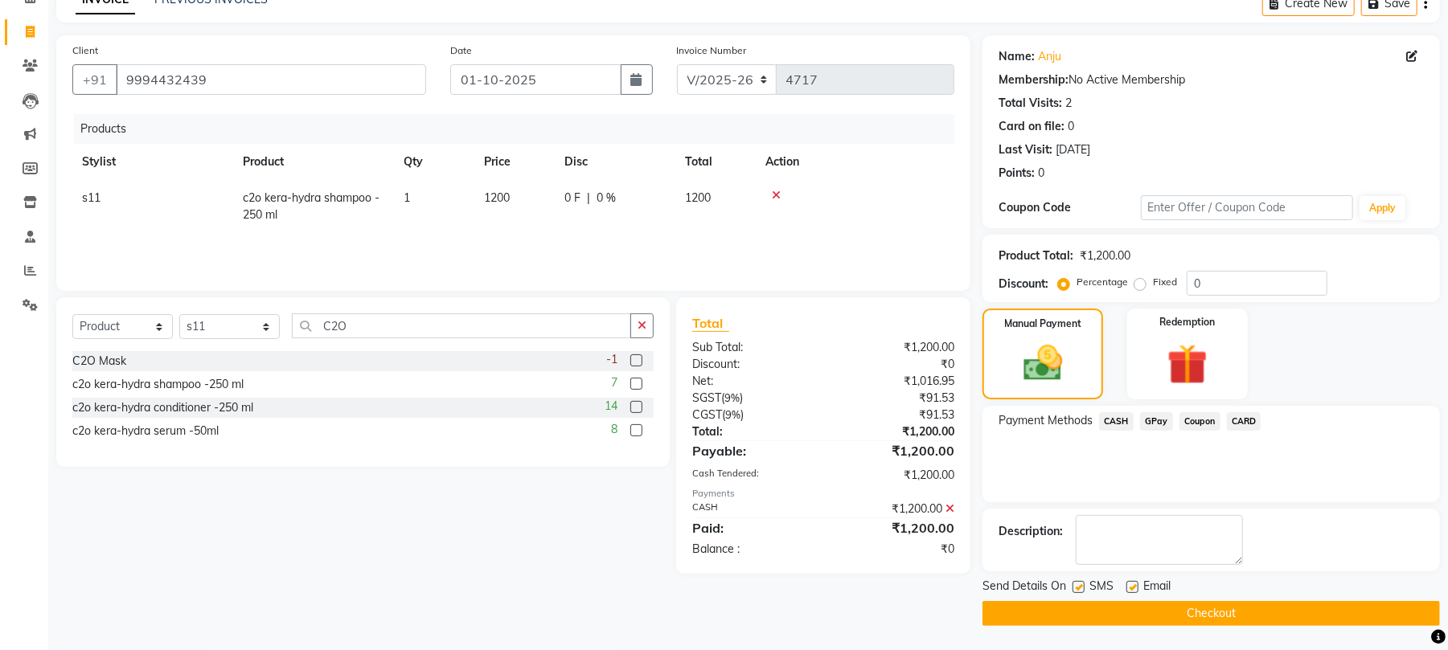
scroll to position [87, 0]
click at [1136, 582] on label at bounding box center [1132, 587] width 12 height 12
click at [1136, 583] on input "checkbox" at bounding box center [1131, 588] width 10 height 10
checkbox input "false"
click at [1075, 585] on label at bounding box center [1078, 587] width 12 height 12
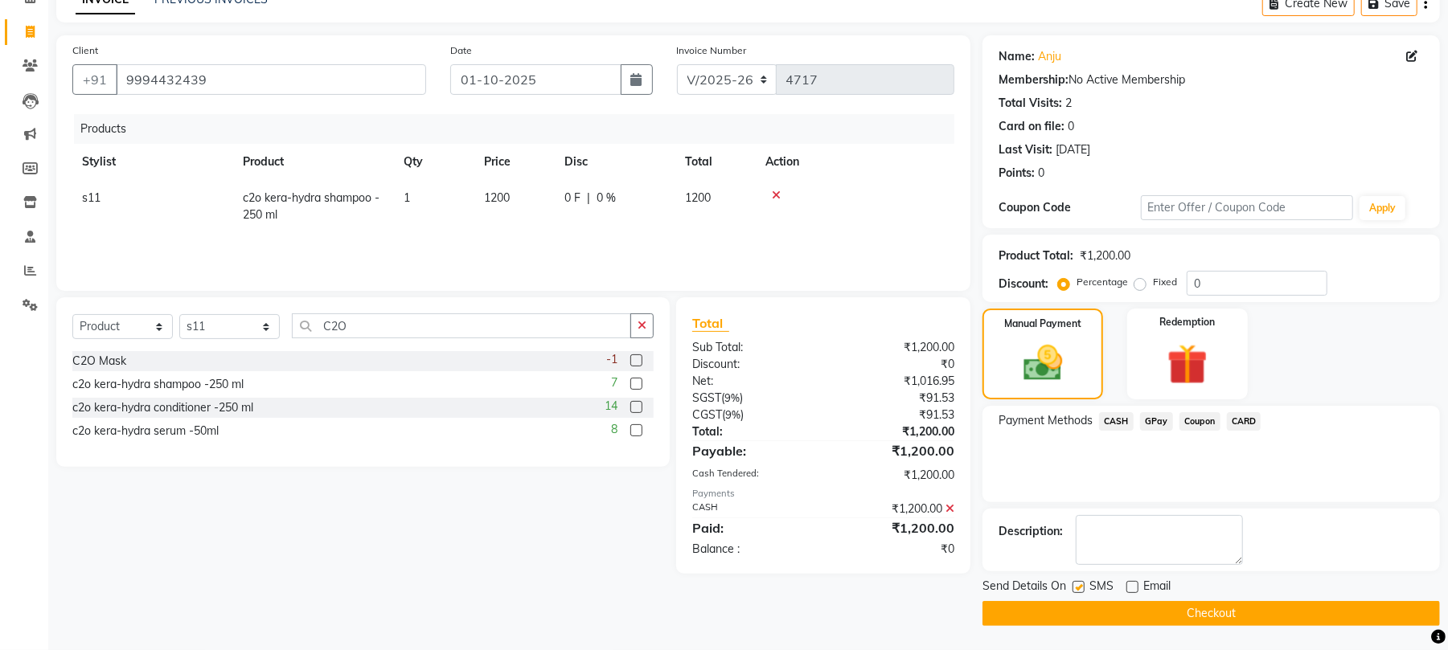
click at [1075, 585] on input "checkbox" at bounding box center [1077, 588] width 10 height 10
checkbox input "false"
click at [1122, 611] on button "Checkout" at bounding box center [1210, 613] width 457 height 25
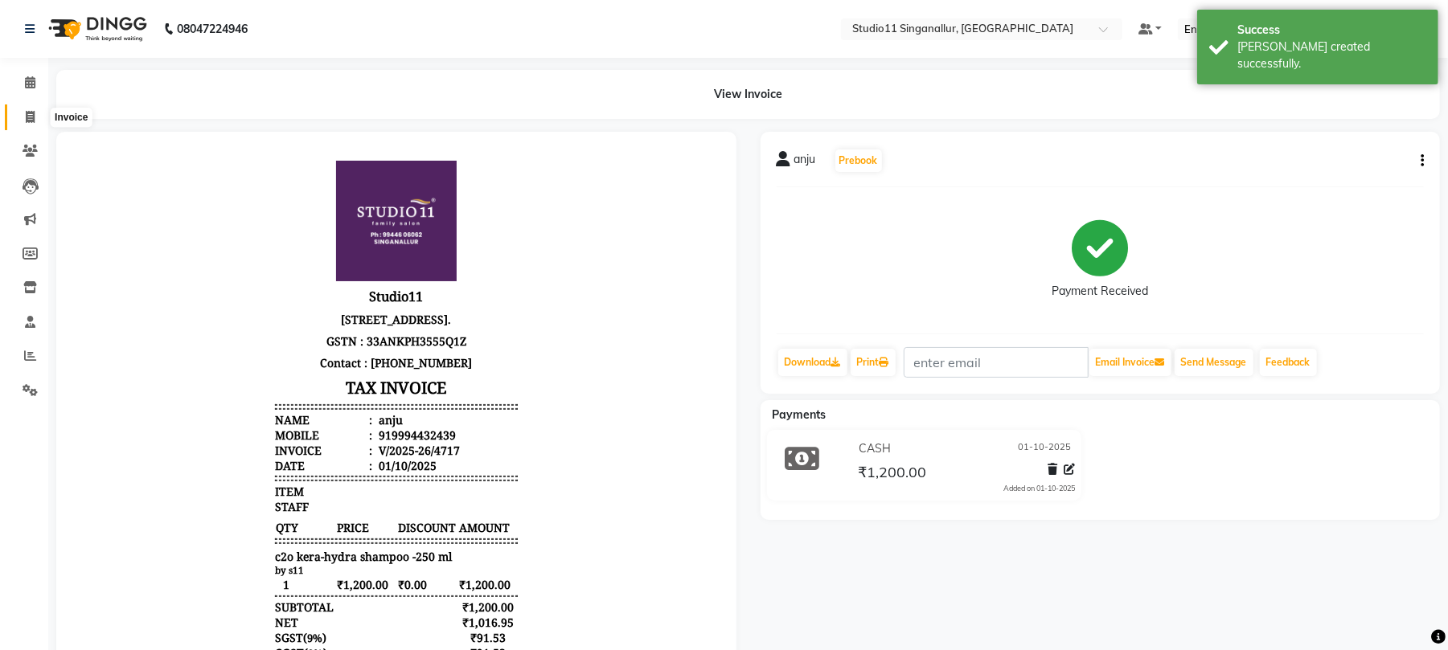
click at [26, 111] on icon at bounding box center [30, 117] width 9 height 12
select select "service"
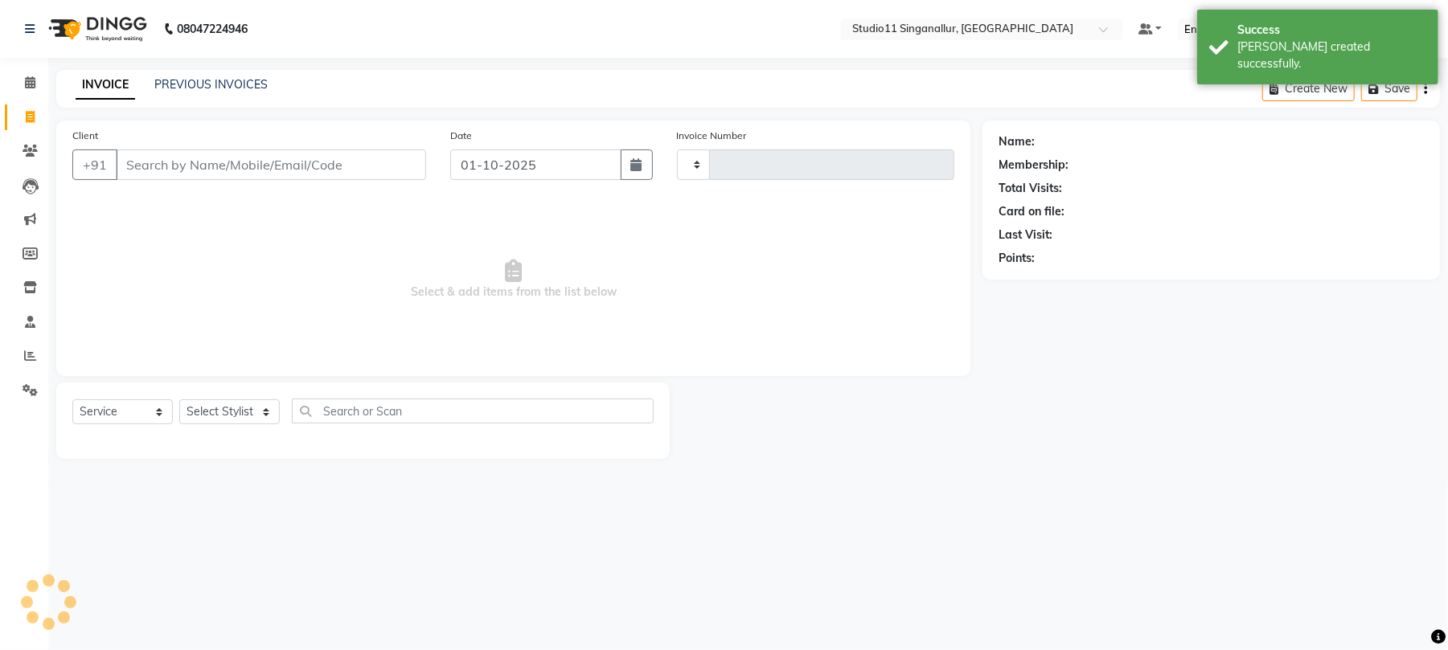
type input "4718"
select select "6616"
click at [226, 72] on div "INVOICE PREVIOUS INVOICES Create New Save" at bounding box center [756, 89] width 1400 height 38
click at [232, 84] on link "PREVIOUS INVOICES" at bounding box center [210, 84] width 113 height 14
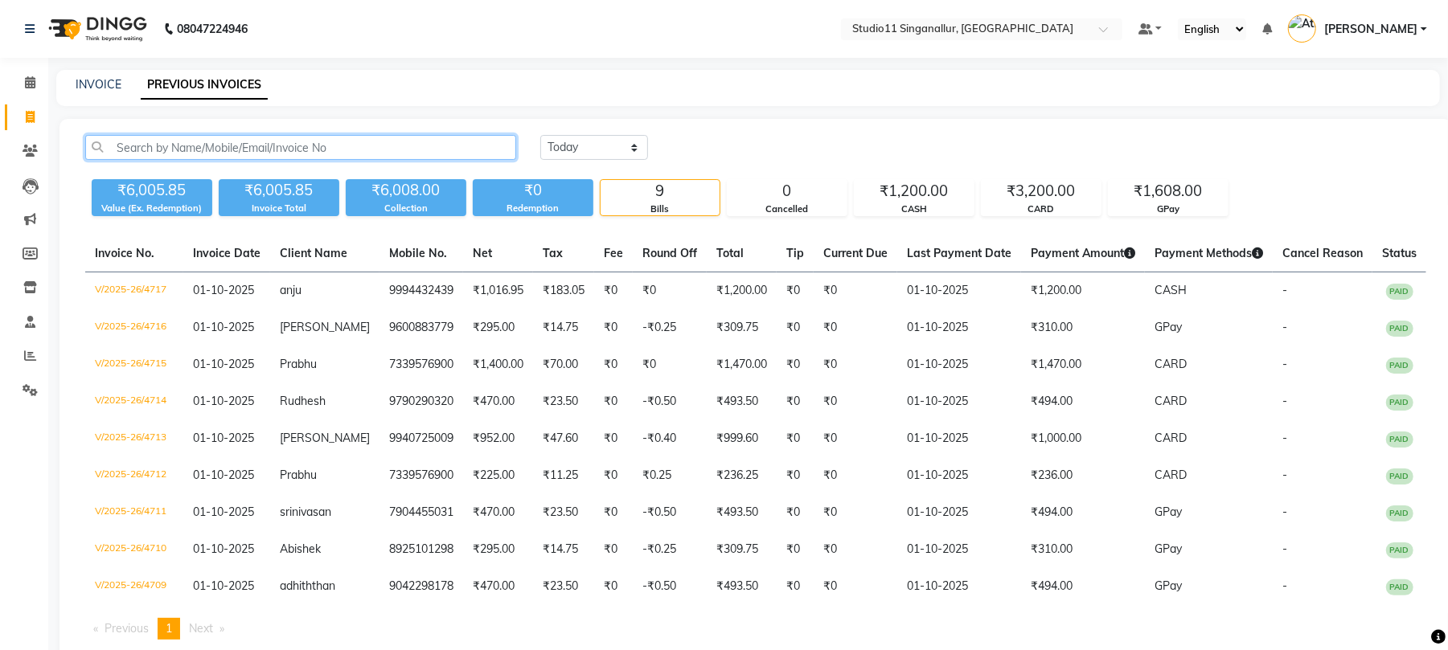
click at [260, 149] on input "text" at bounding box center [300, 147] width 431 height 25
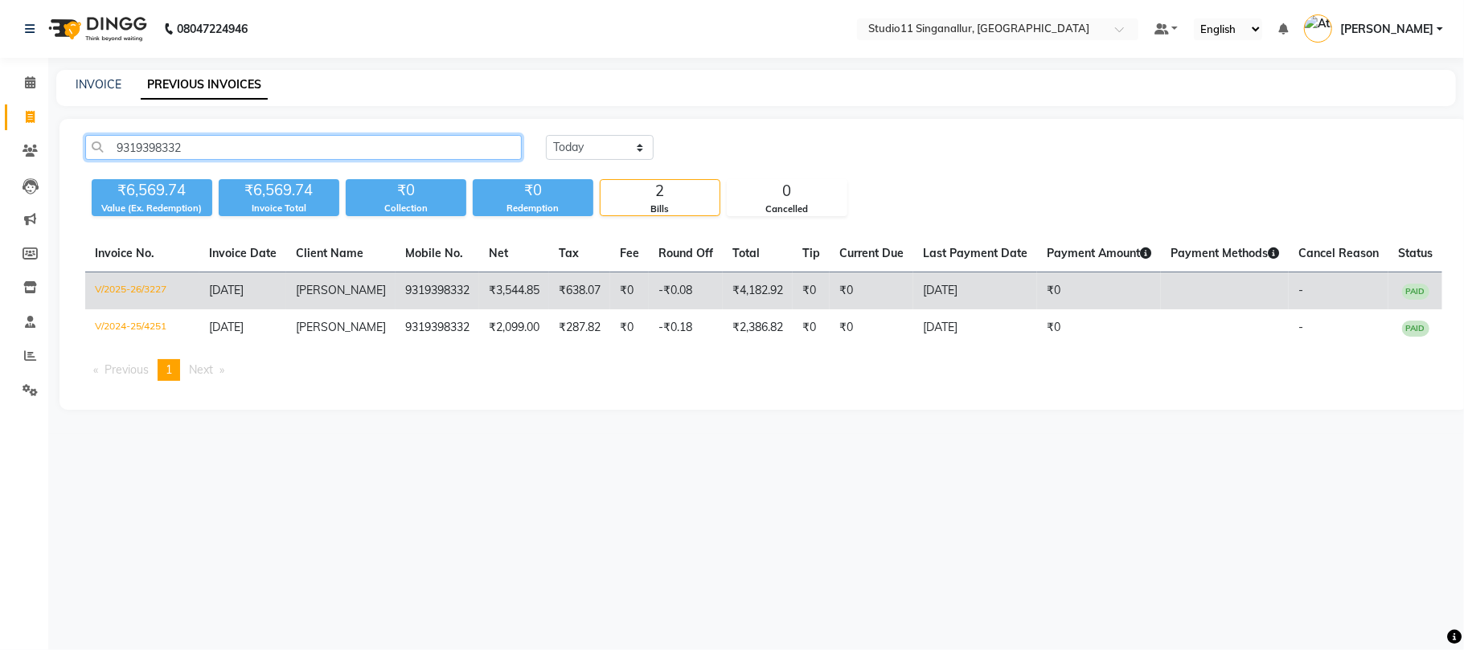
type input "9319398332"
click at [148, 288] on td "V/2025-26/3227" at bounding box center [142, 292] width 114 height 38
click at [114, 291] on td "V/2025-26/3227" at bounding box center [142, 292] width 114 height 38
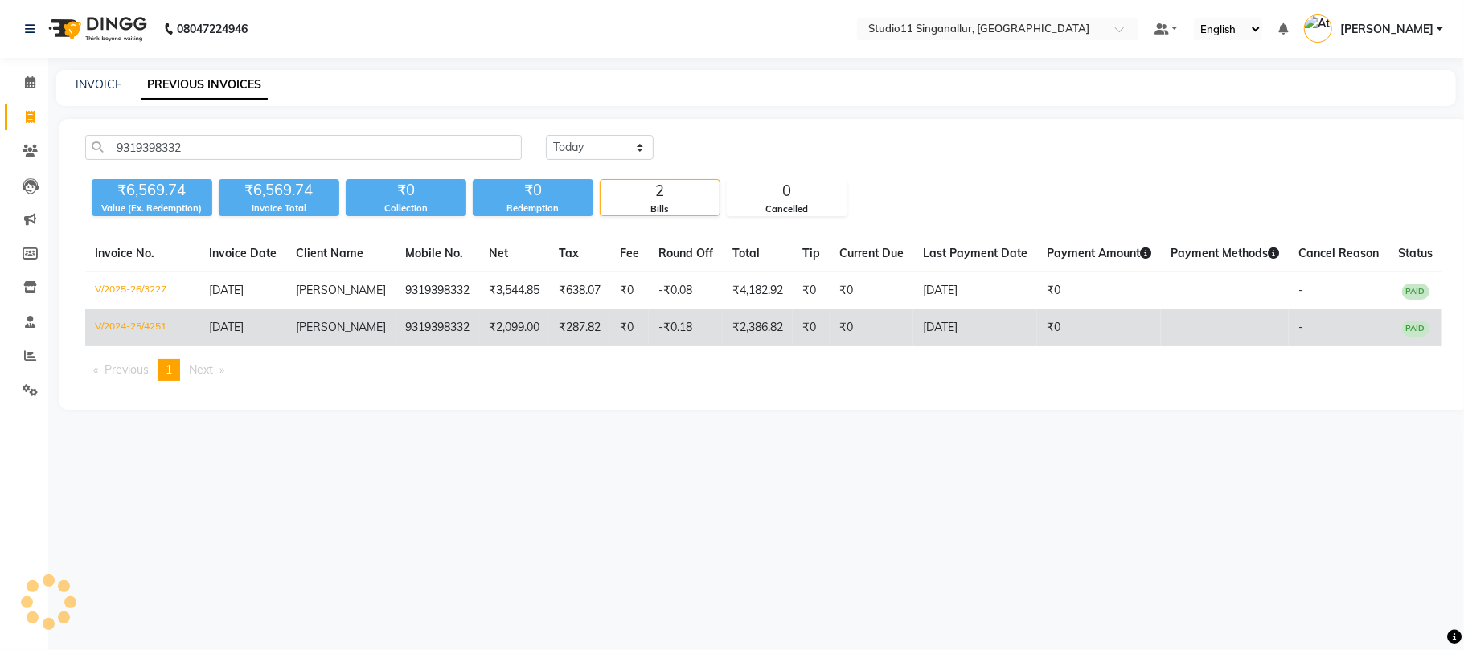
click at [138, 329] on td "V/2024-25/4251" at bounding box center [142, 327] width 114 height 37
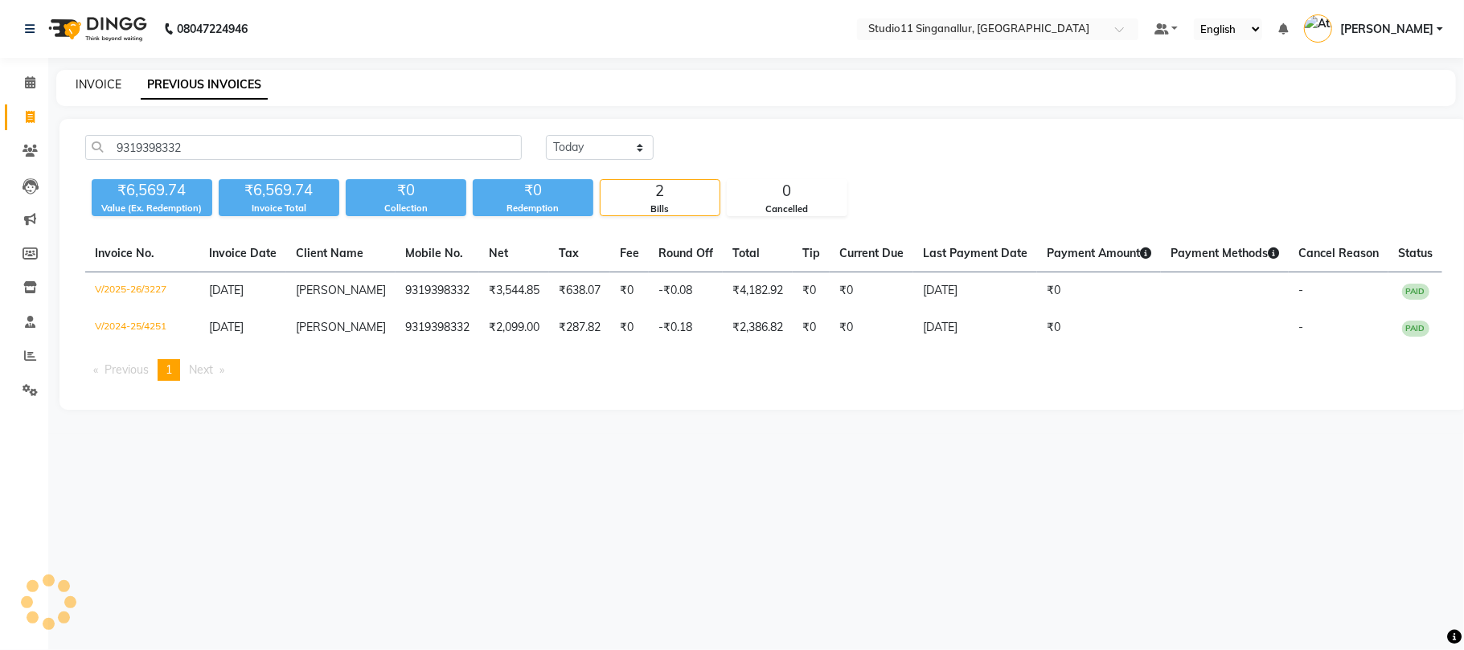
click at [88, 79] on link "INVOICE" at bounding box center [99, 84] width 46 height 14
select select "6616"
select select "service"
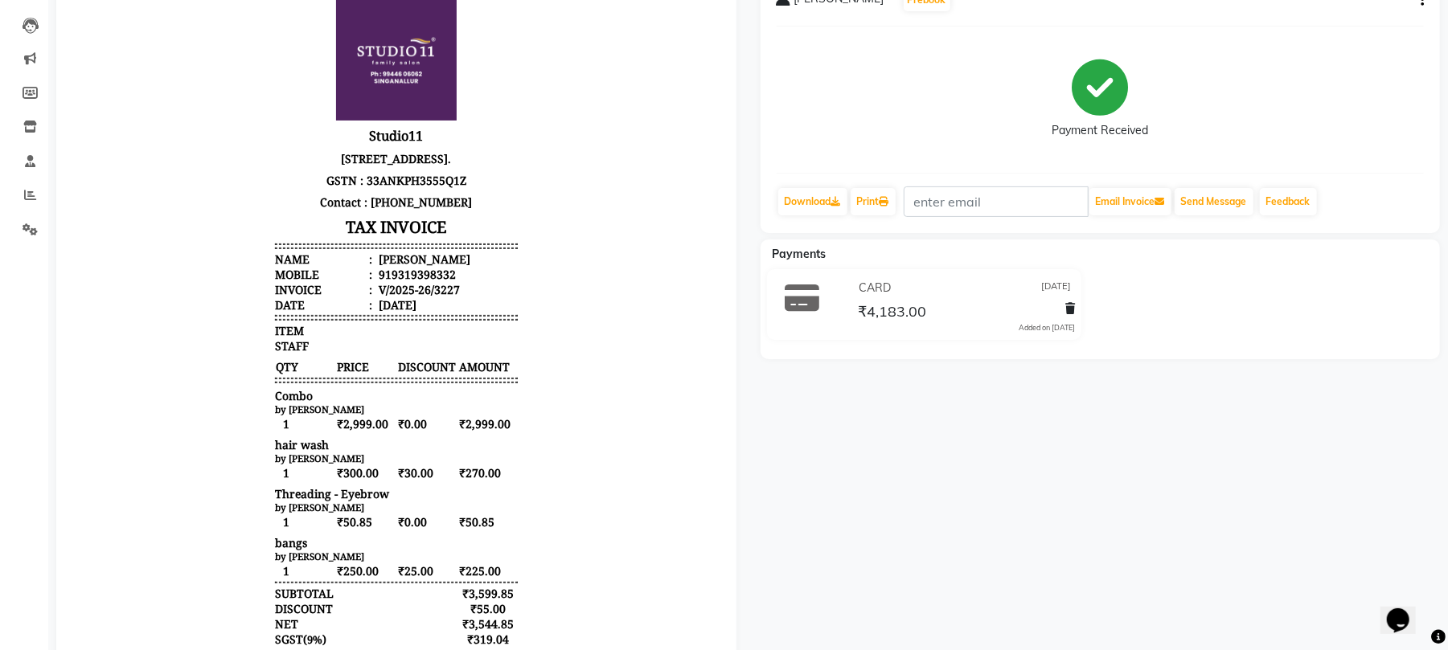
scroll to position [322, 0]
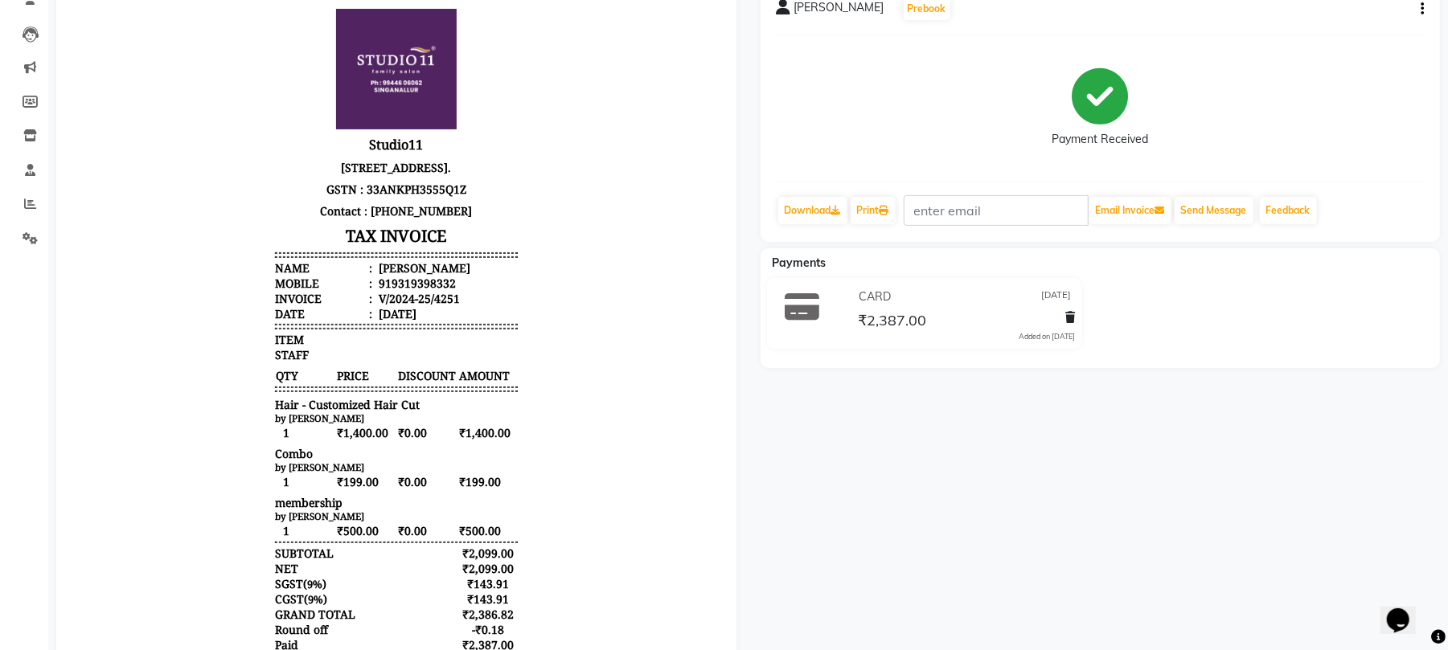
scroll to position [285, 0]
